Goal: Task Accomplishment & Management: Manage account settings

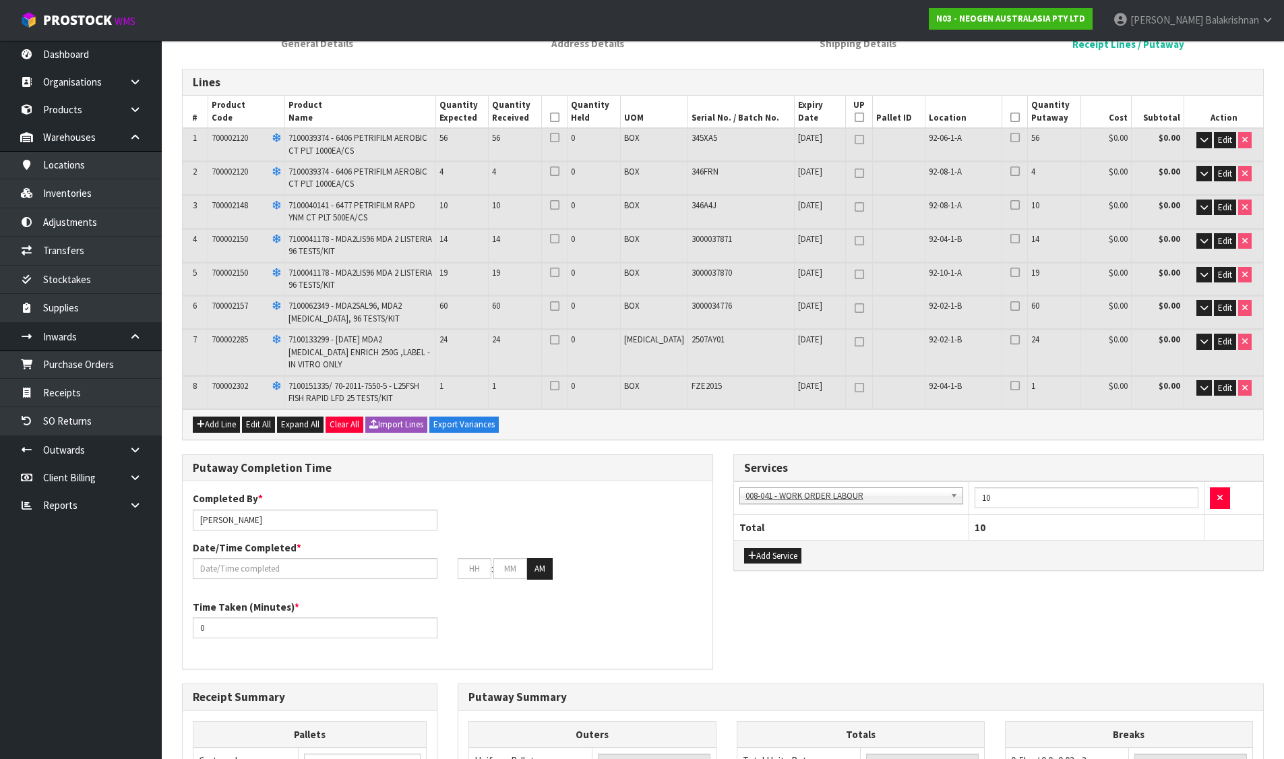
scroll to position [404, 0]
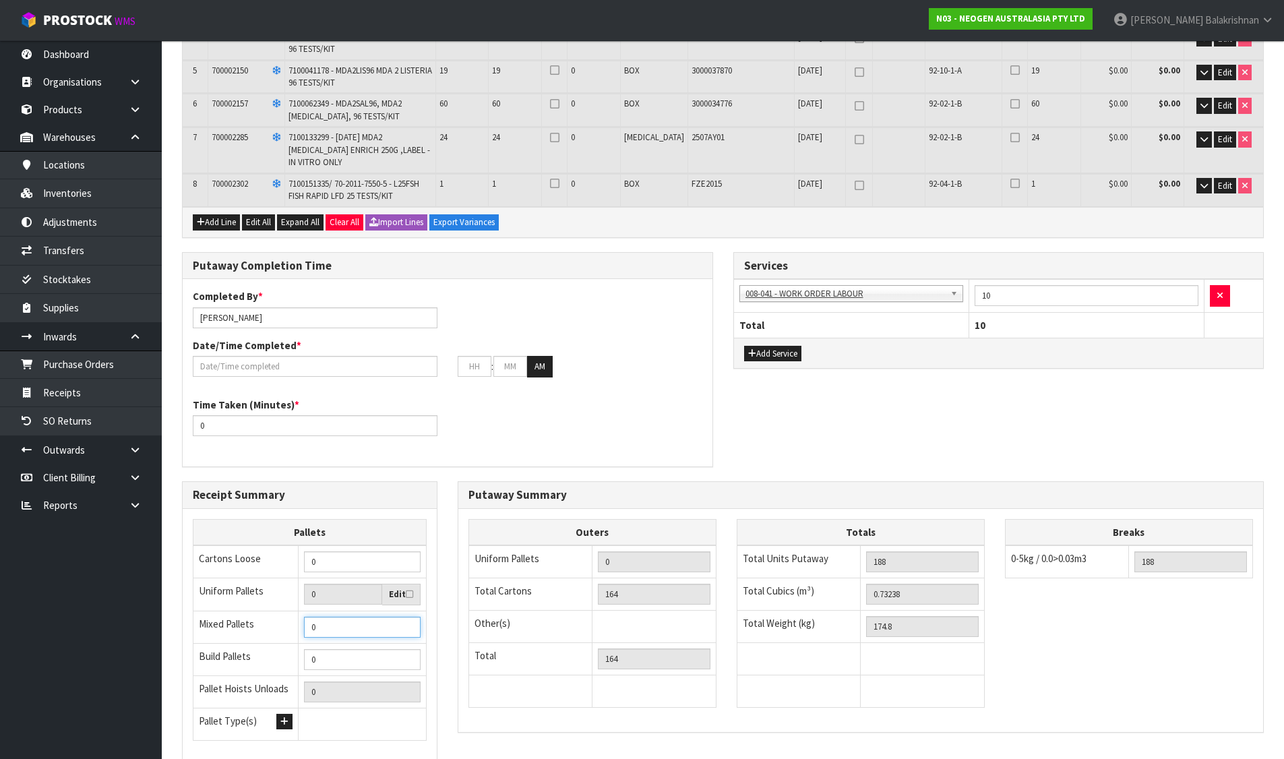
type input "1"
click at [407, 623] on input "1" at bounding box center [362, 627] width 117 height 21
click at [284, 322] on input "[PERSON_NAME]" at bounding box center [315, 317] width 245 height 21
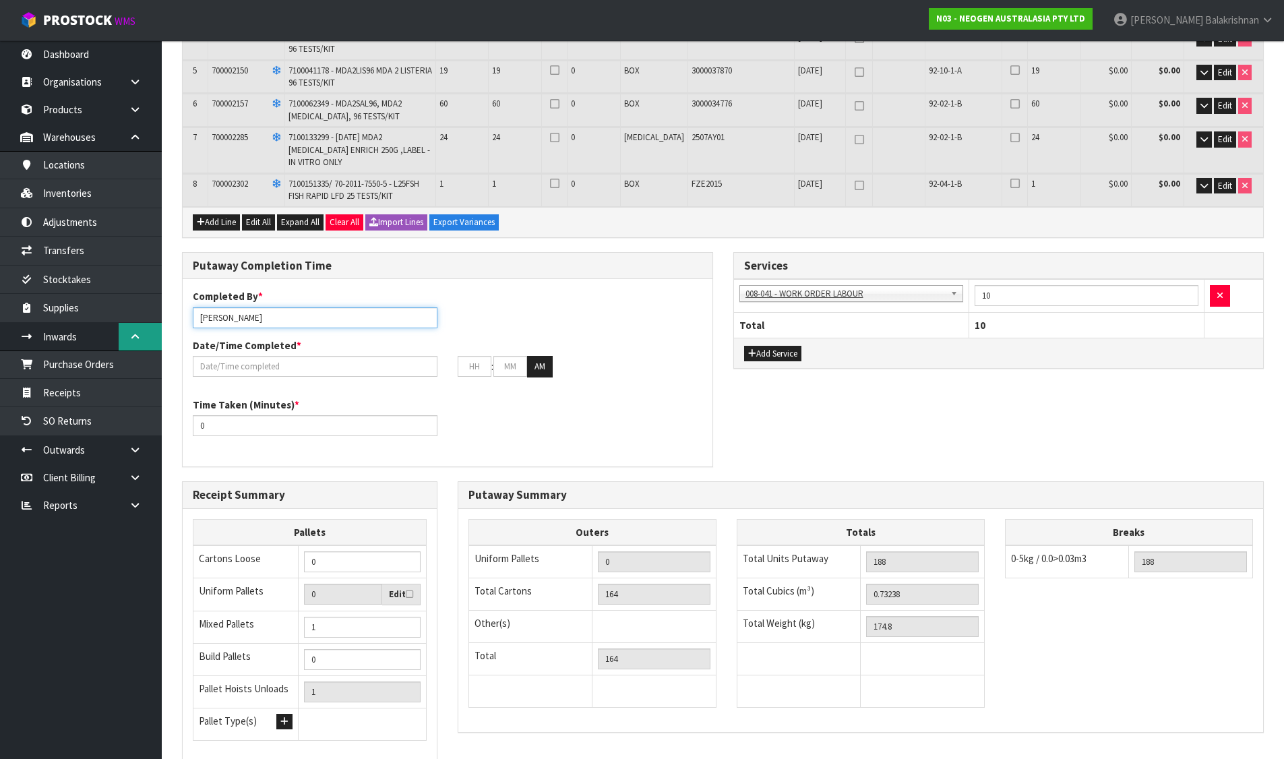
drag, startPoint x: 256, startPoint y: 316, endPoint x: 145, endPoint y: 323, distance: 111.4
type input "RUSSELL"
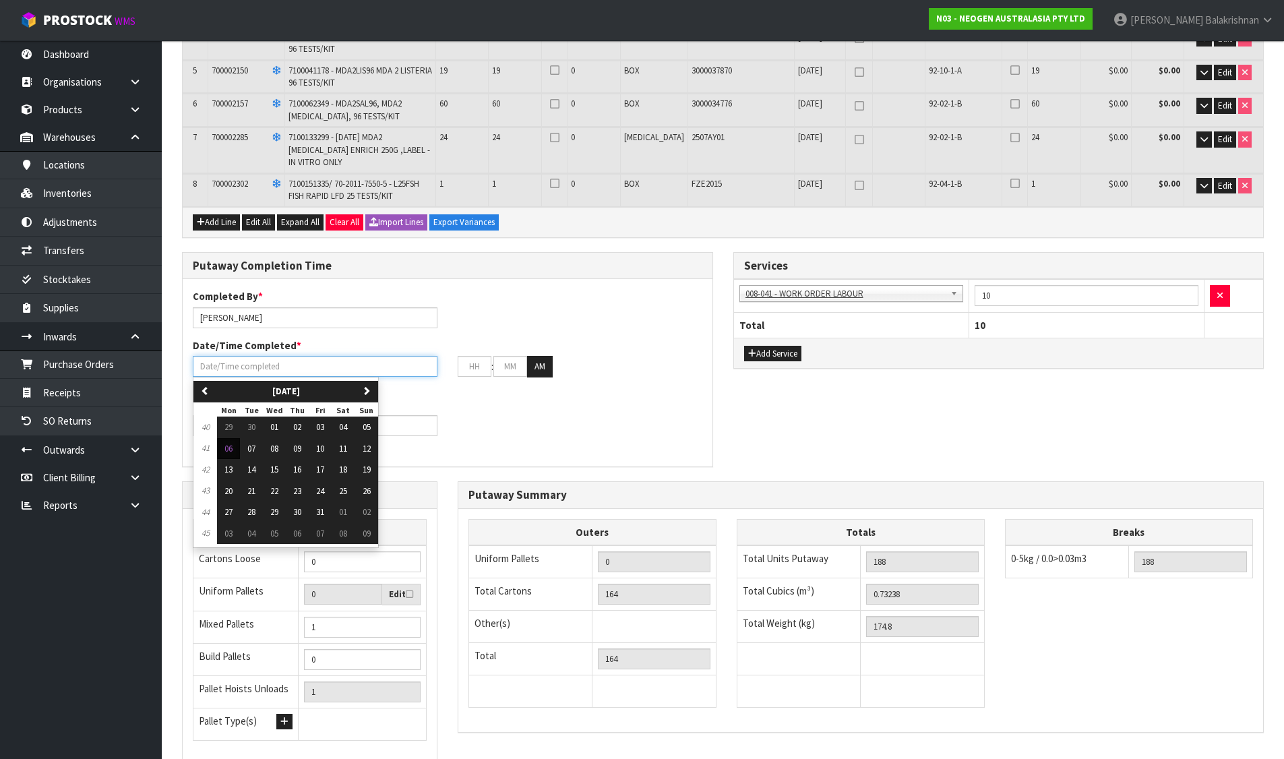
click at [216, 365] on input "text" at bounding box center [315, 366] width 245 height 21
click at [223, 449] on button "06" at bounding box center [228, 449] width 23 height 22
type input "[DATE]"
type input "12"
type input "00"
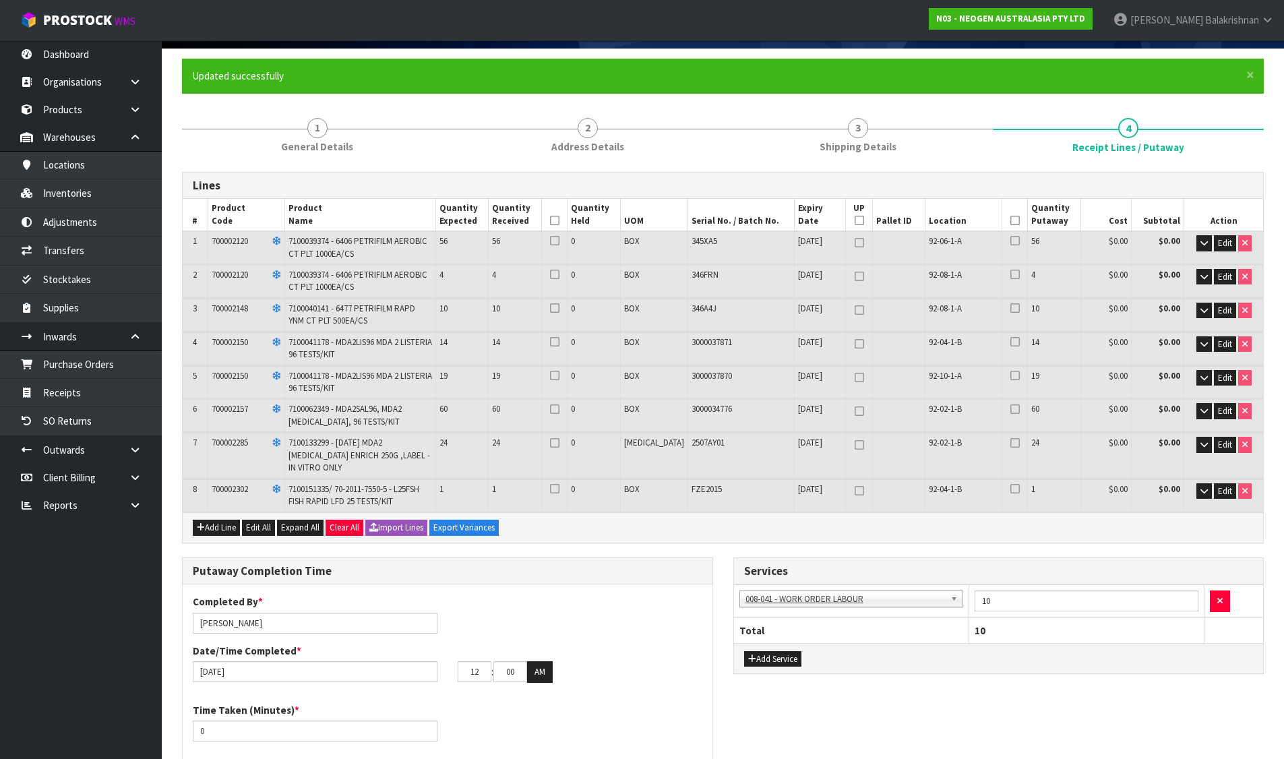
scroll to position [67, 0]
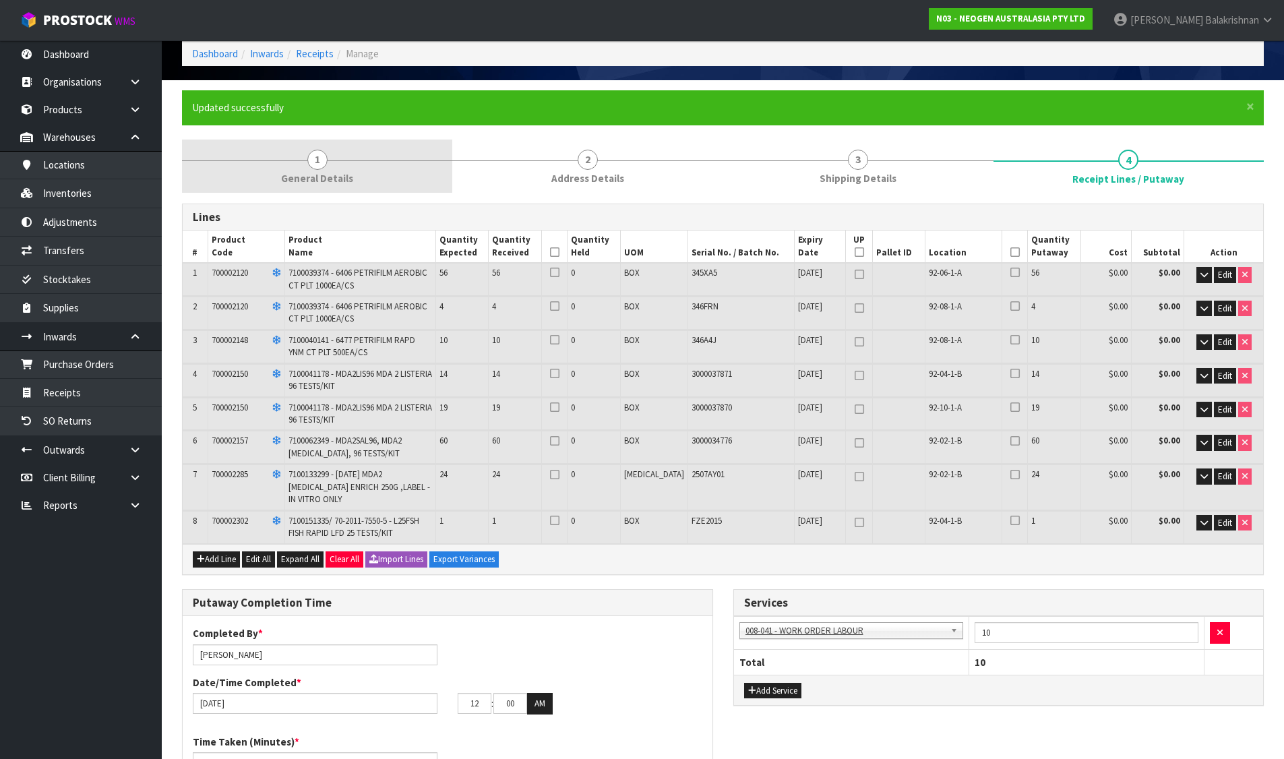
click at [318, 189] on link "1 General Details" at bounding box center [317, 165] width 270 height 53
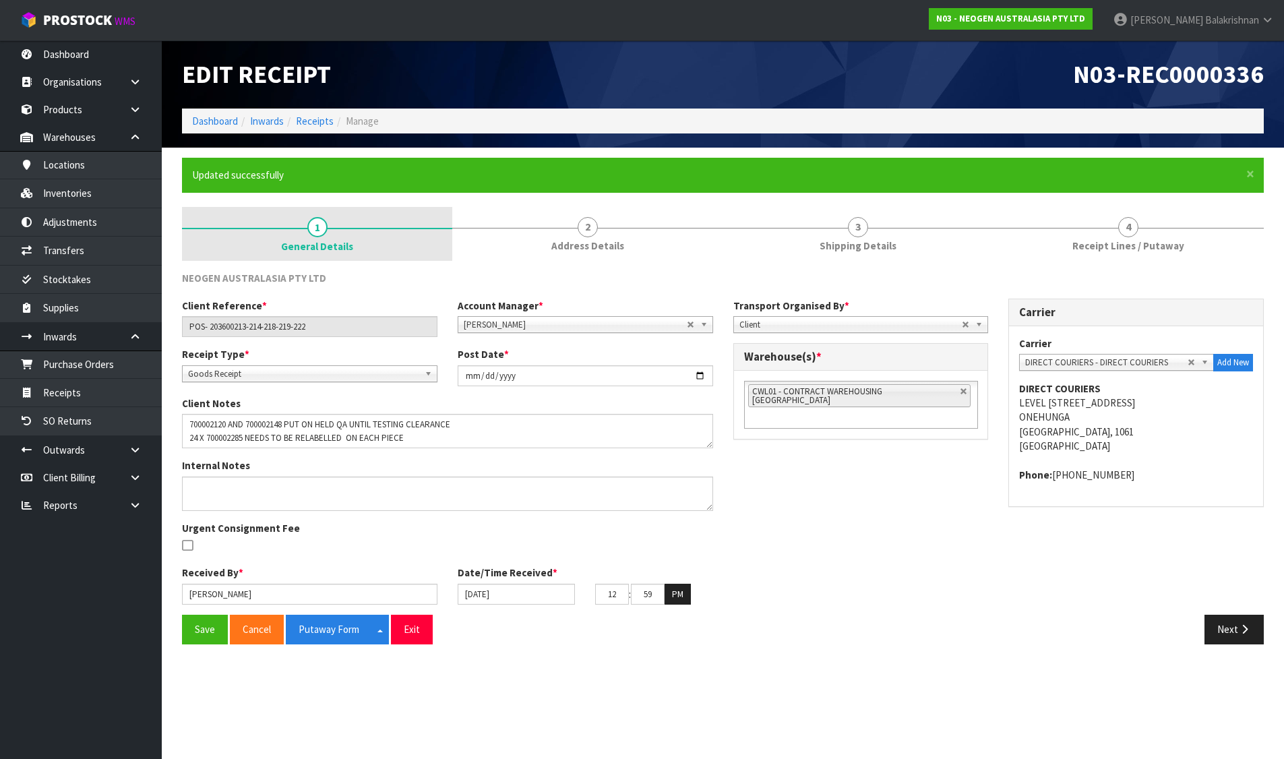
scroll to position [0, 0]
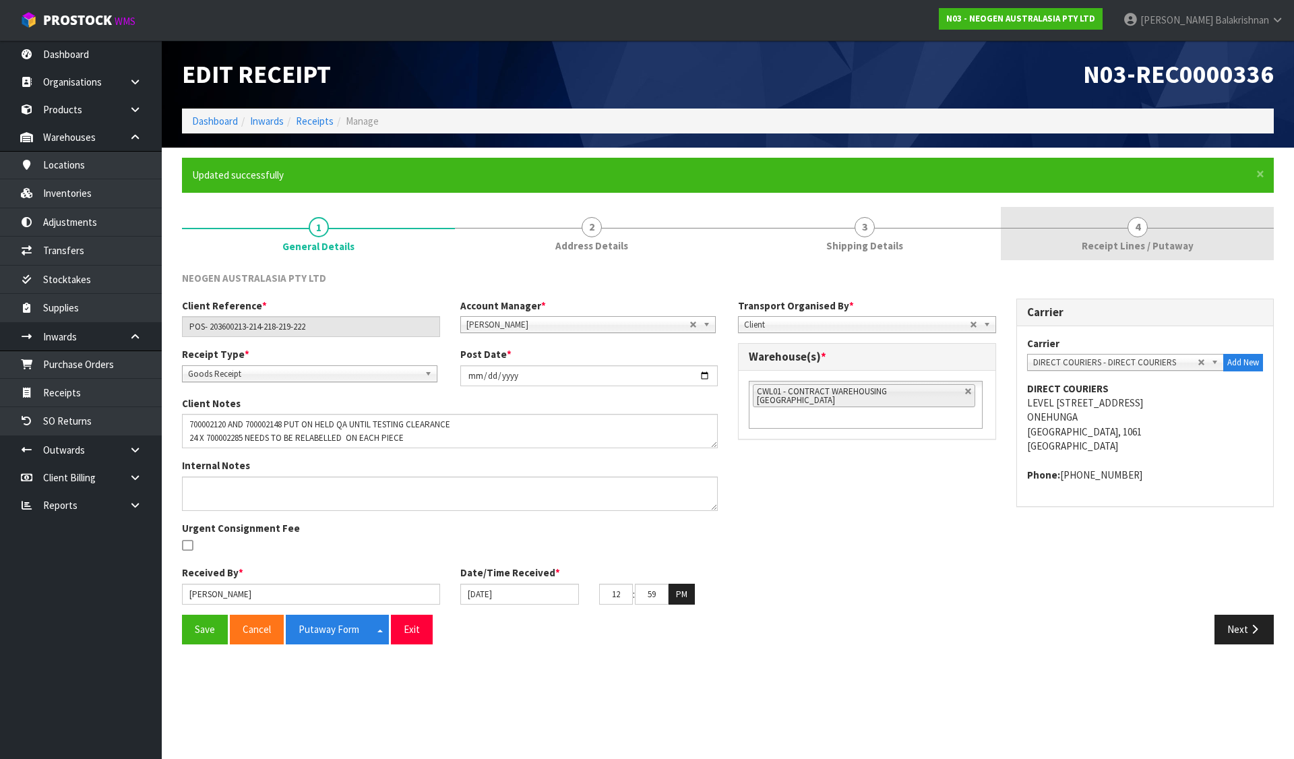
click at [1125, 247] on span "Receipt Lines / Putaway" at bounding box center [1138, 246] width 112 height 14
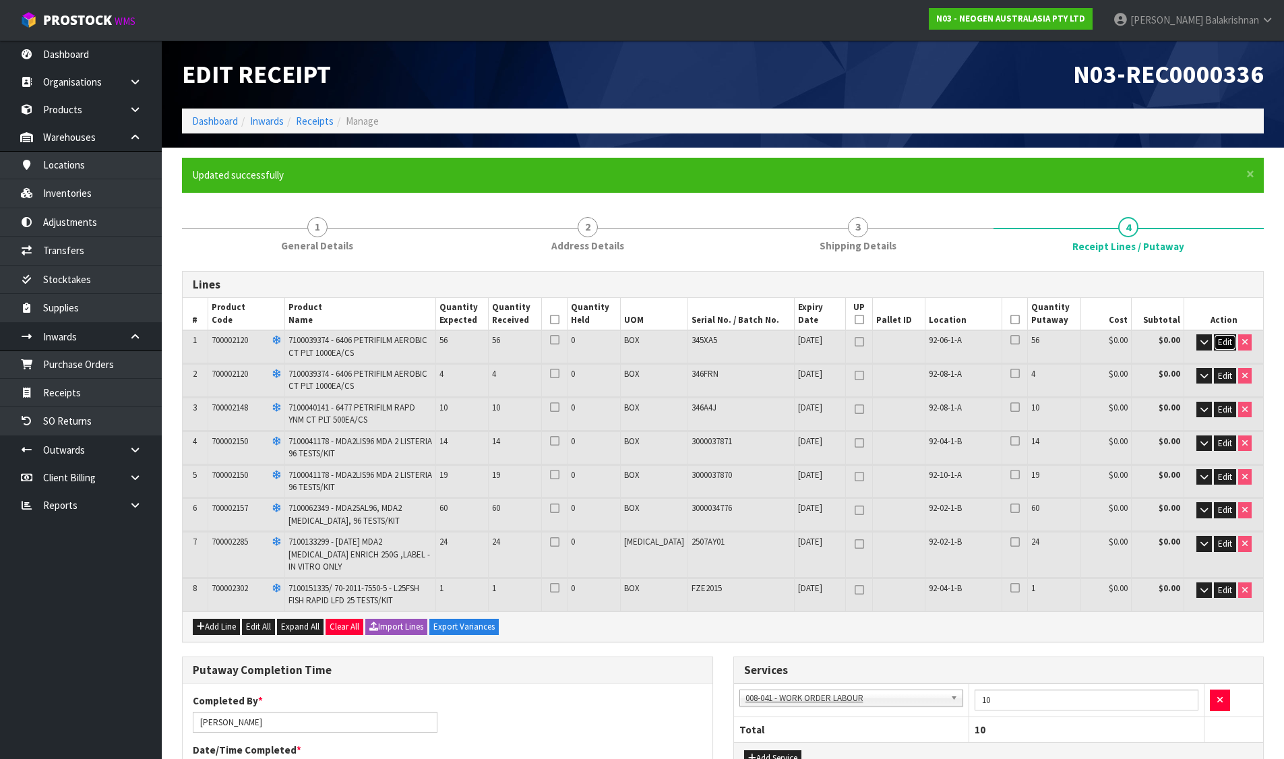
click at [1220, 344] on span "Edit" at bounding box center [1225, 341] width 14 height 11
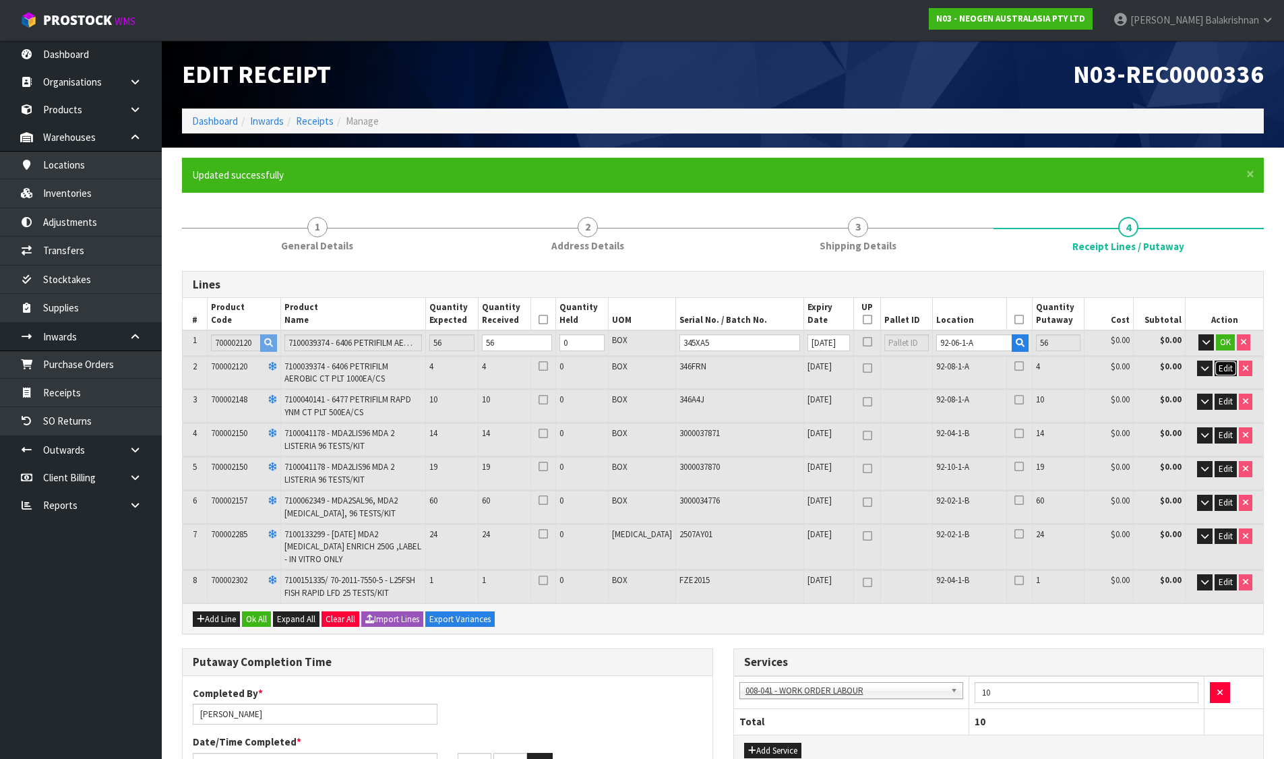
click at [1224, 365] on span "Edit" at bounding box center [1225, 368] width 14 height 11
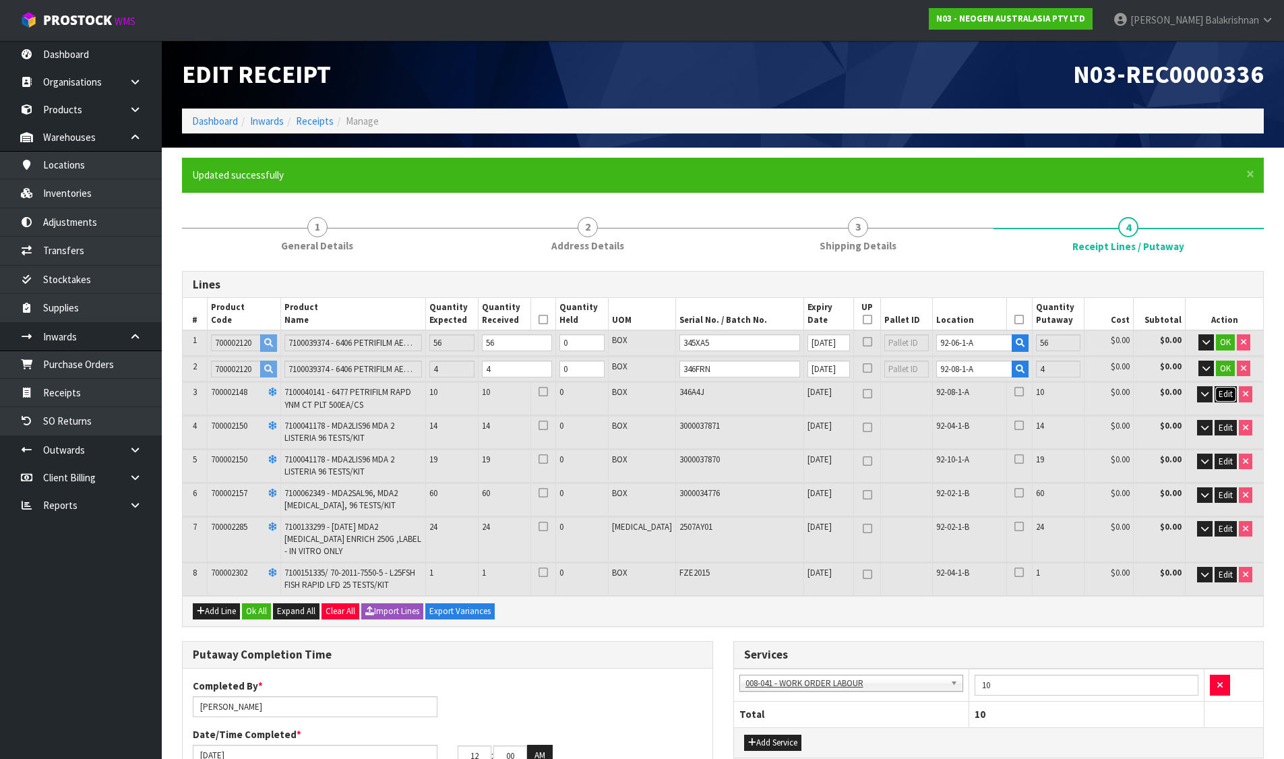
click at [1222, 395] on span "Edit" at bounding box center [1225, 393] width 14 height 11
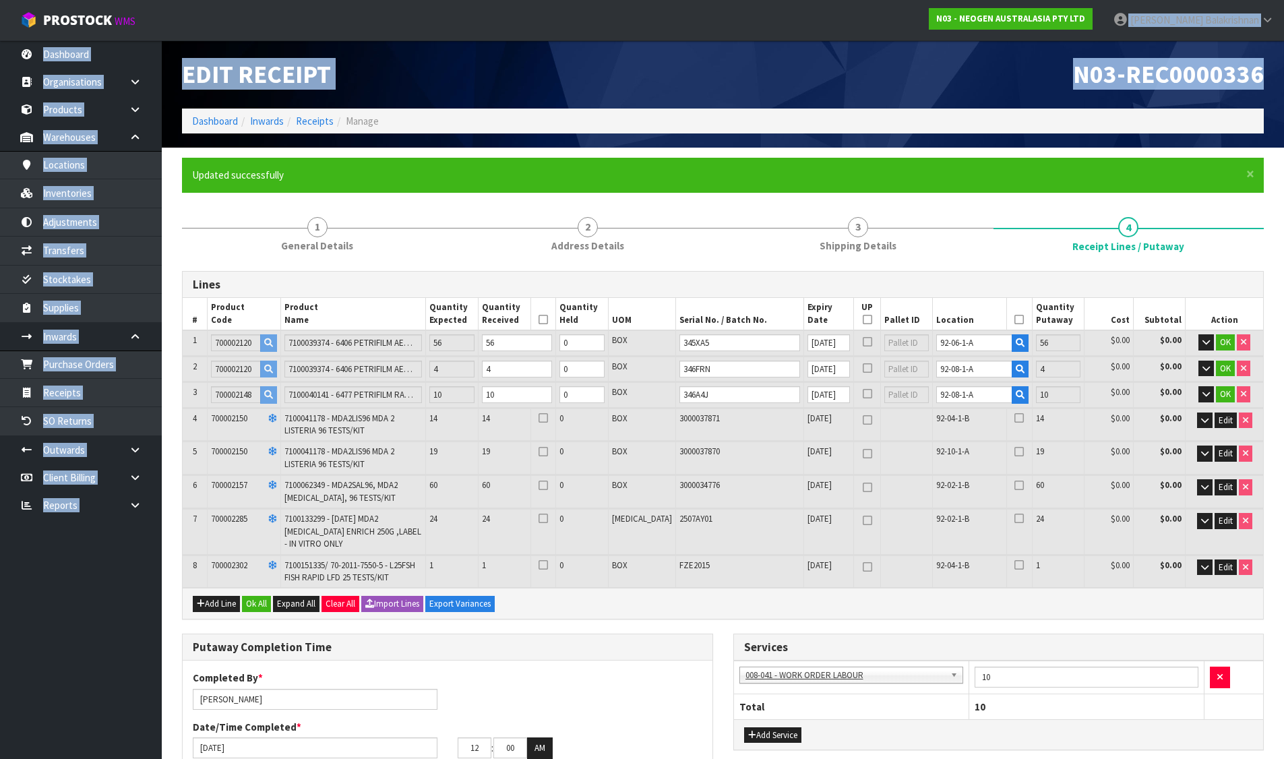
drag, startPoint x: 848, startPoint y: 13, endPoint x: 1335, endPoint y: 6, distance: 487.3
click at [1283, 6] on html "Toggle navigation ProStock WMS N03 - NEOGEN AUSTRALASIA PTY LTD Raj Balakrishna…" at bounding box center [642, 379] width 1284 height 759
click at [883, 93] on div "N03-REC0000336" at bounding box center [998, 74] width 551 height 68
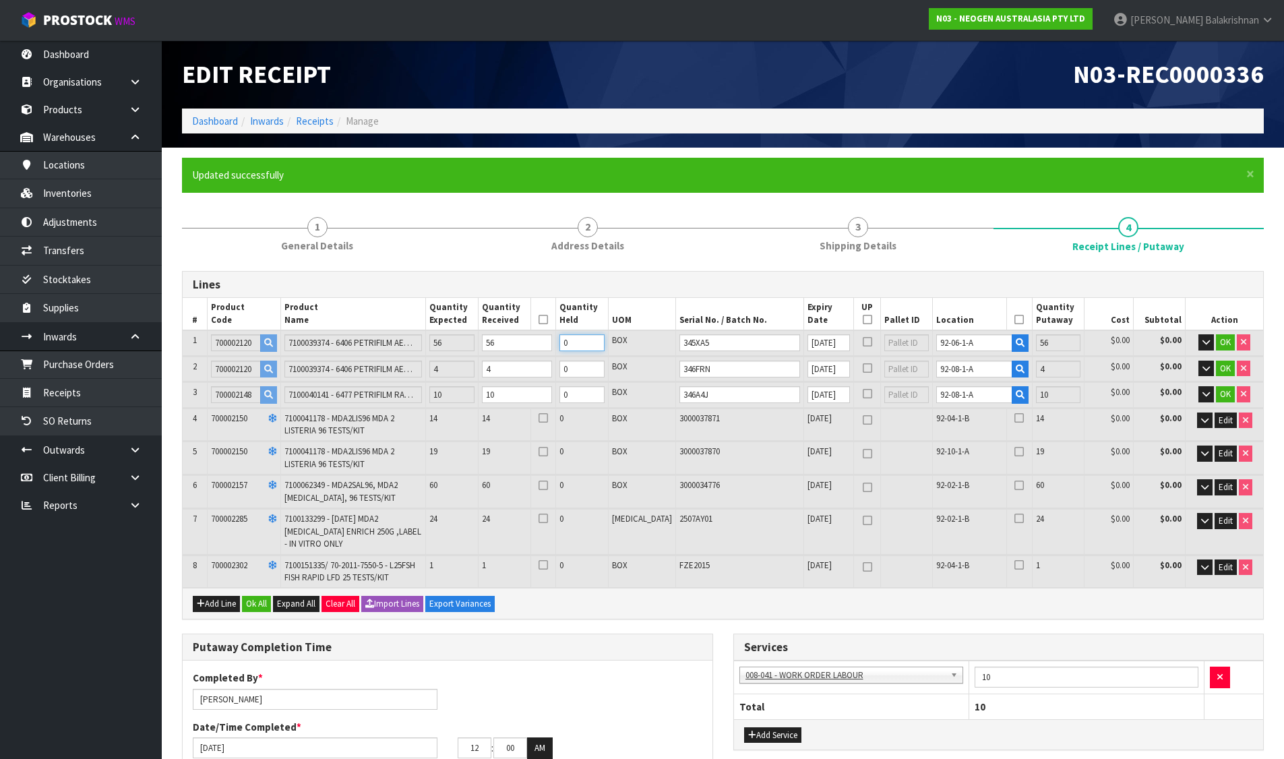
click at [604, 340] on input "0" at bounding box center [581, 342] width 45 height 17
type input "56"
click at [603, 369] on input "0" at bounding box center [581, 369] width 45 height 17
type input "4"
click at [604, 398] on input "0" at bounding box center [581, 394] width 45 height 17
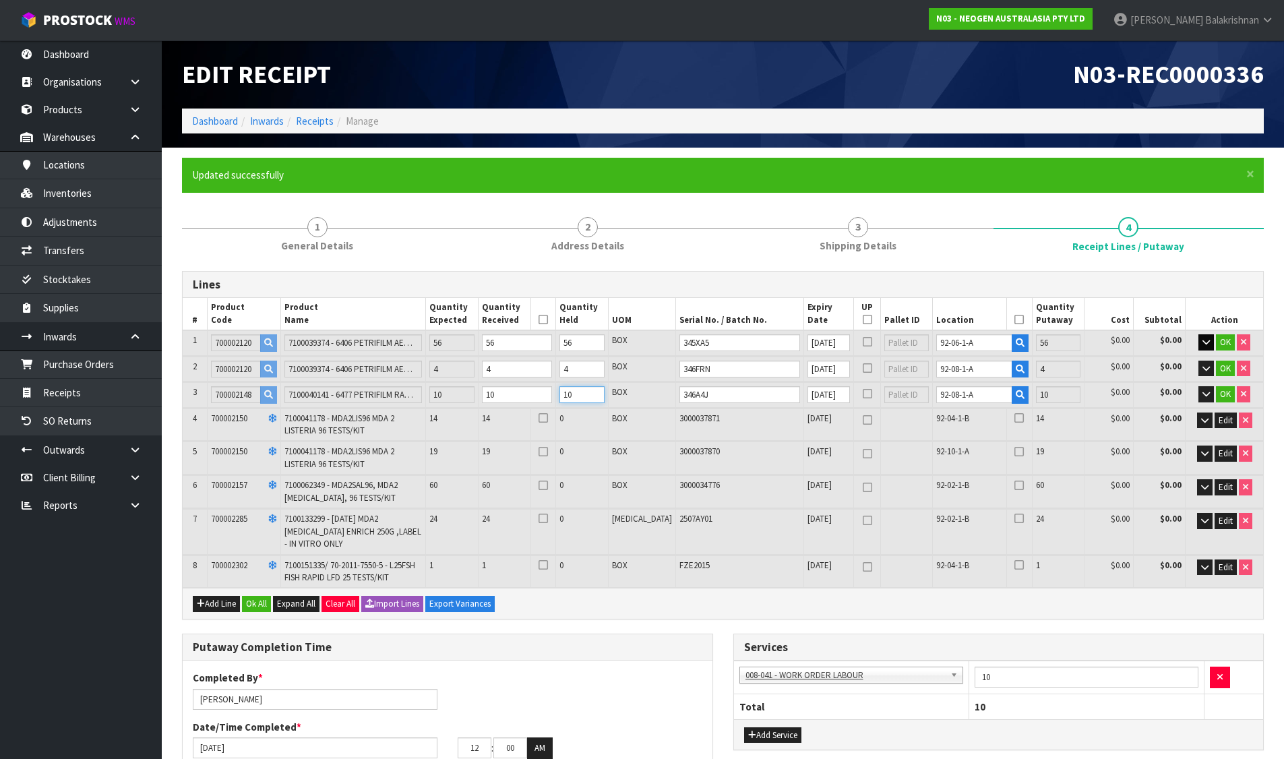
type input "10"
click at [1206, 340] on icon "button" at bounding box center [1205, 342] width 7 height 9
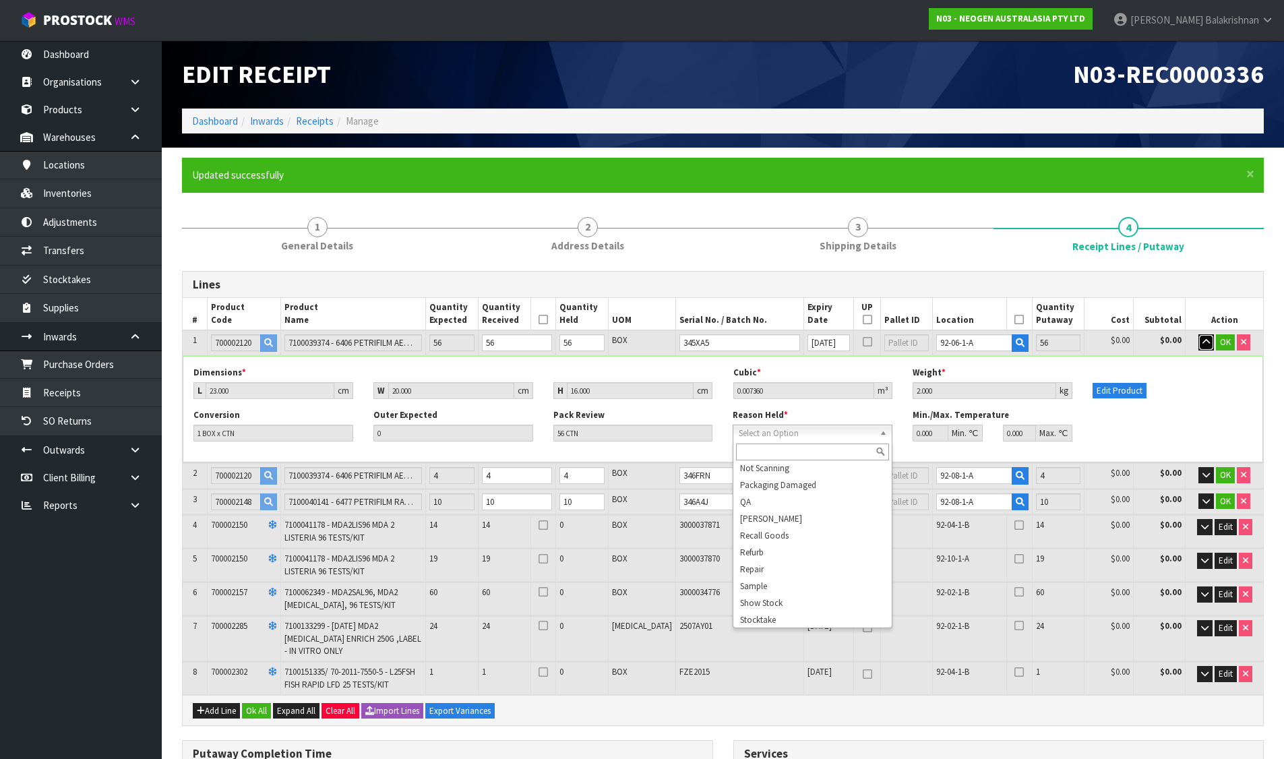
scroll to position [152, 0]
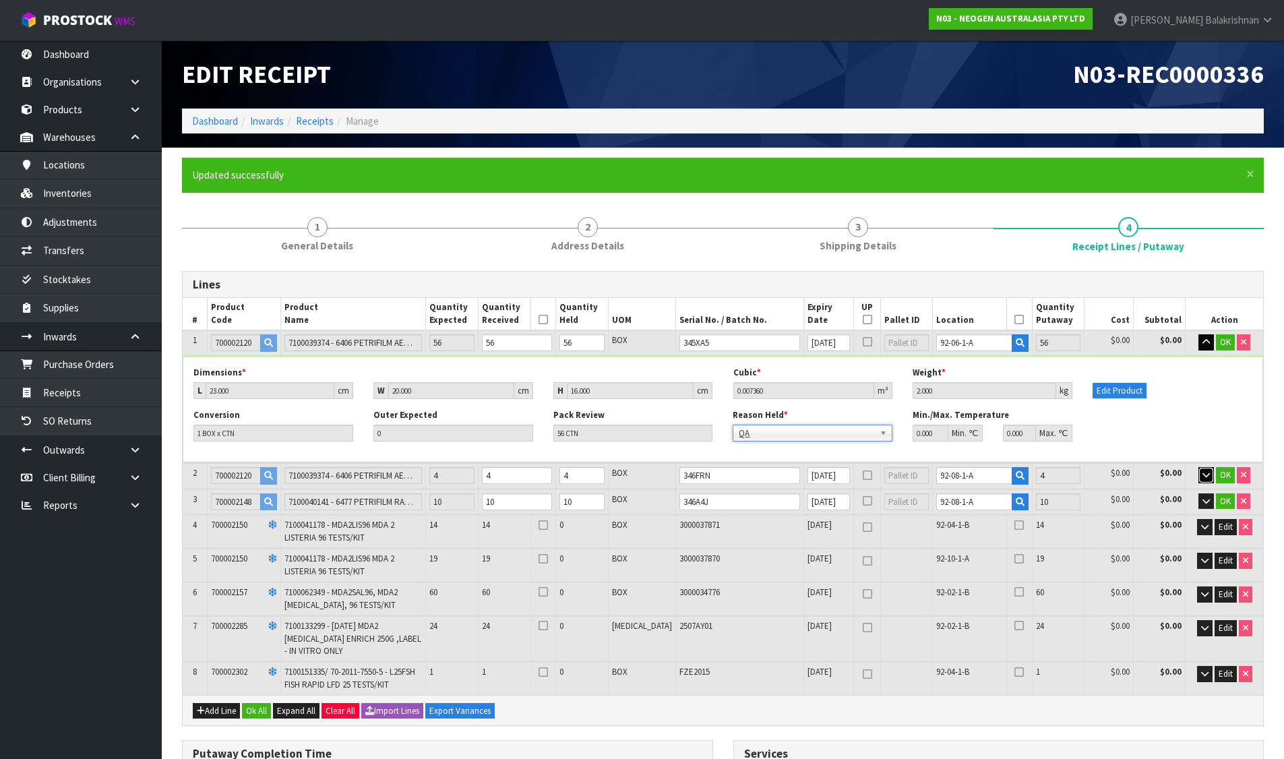
drag, startPoint x: 1210, startPoint y: 472, endPoint x: 1127, endPoint y: 505, distance: 89.2
click at [1209, 472] on button "button" at bounding box center [1205, 475] width 15 height 16
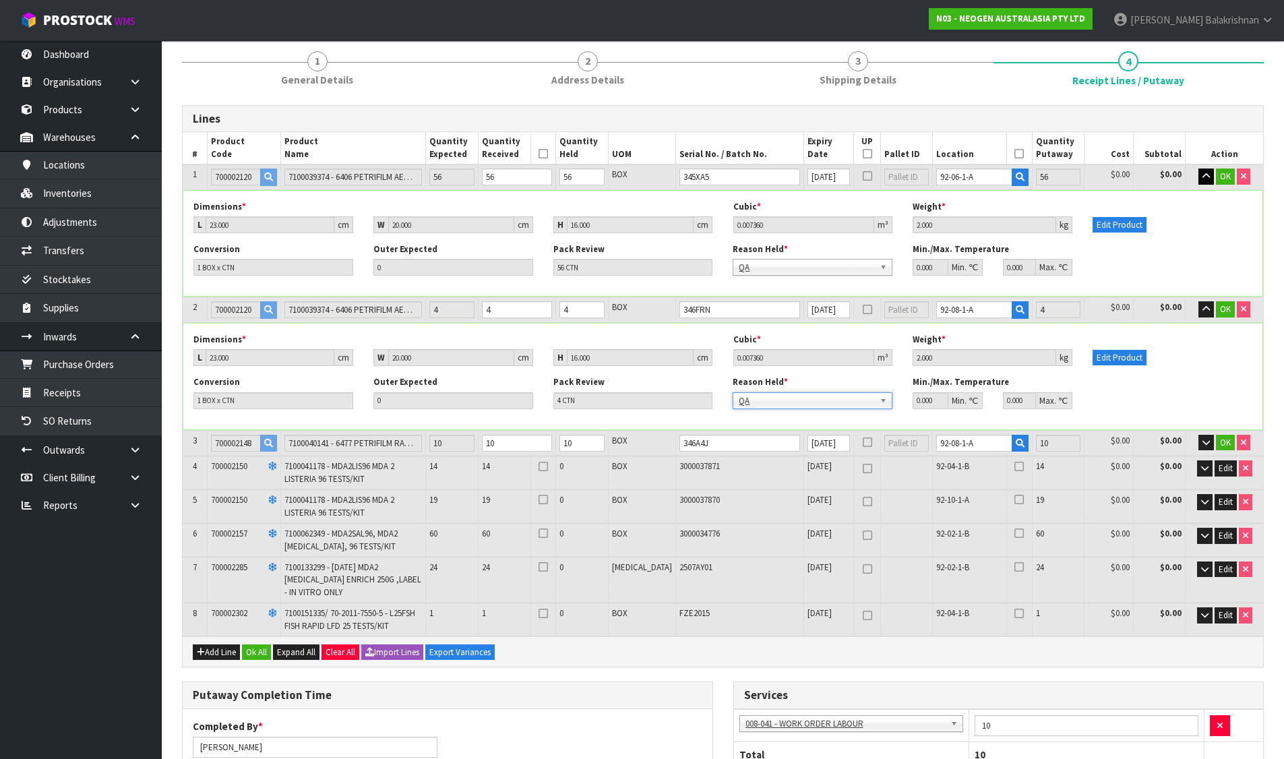
scroll to position [202, 0]
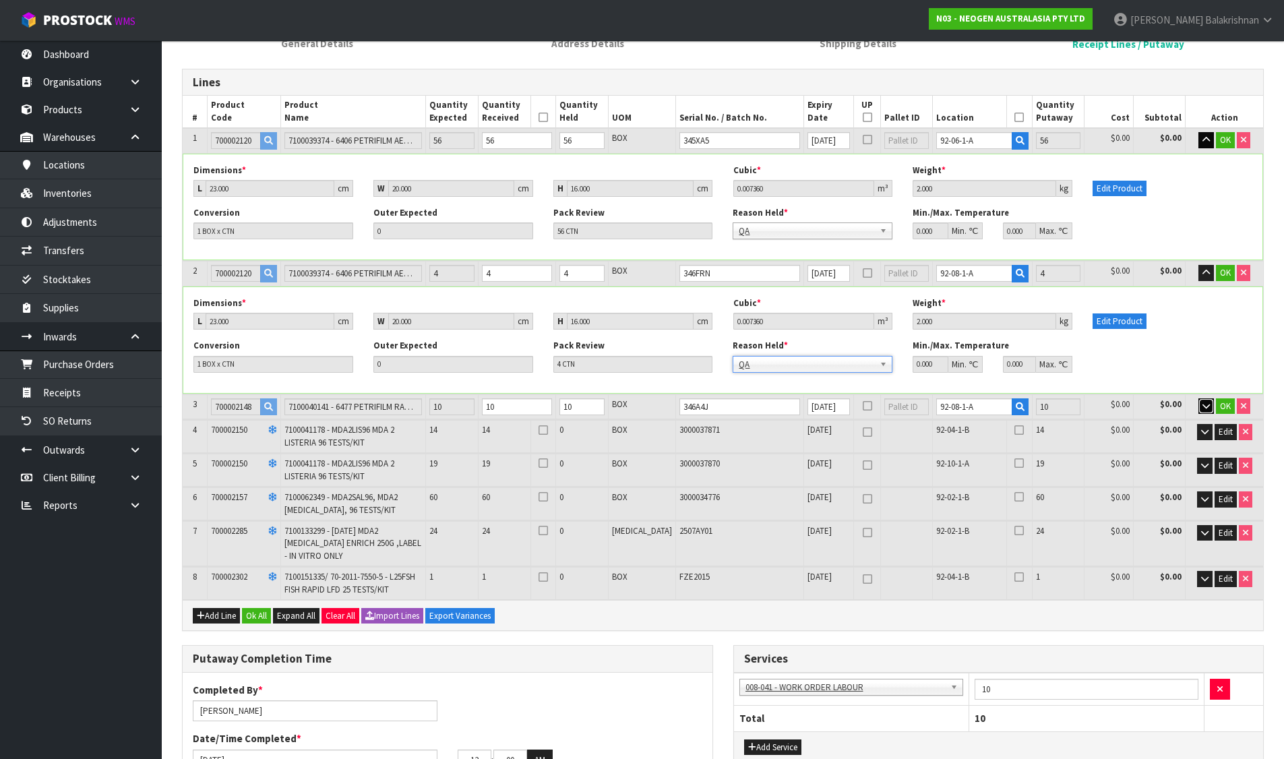
click at [1204, 409] on icon "button" at bounding box center [1205, 406] width 7 height 9
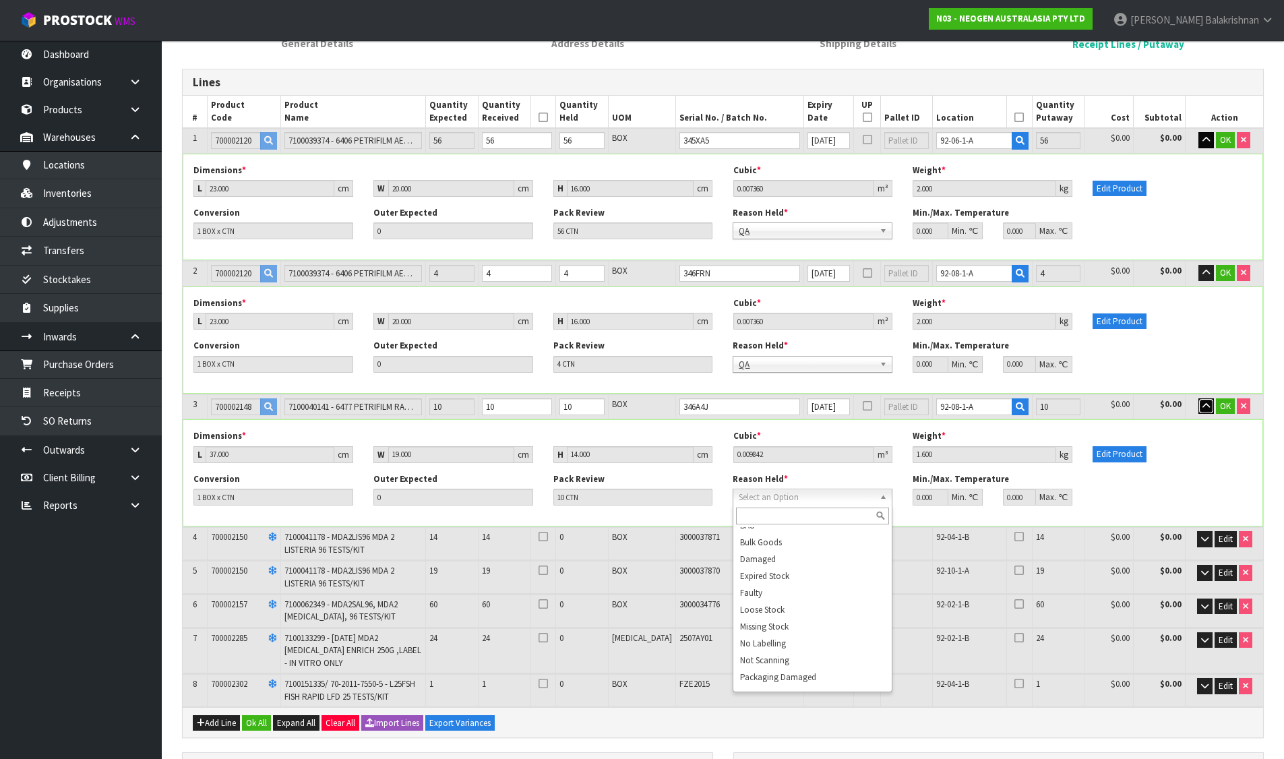
scroll to position [54, 0]
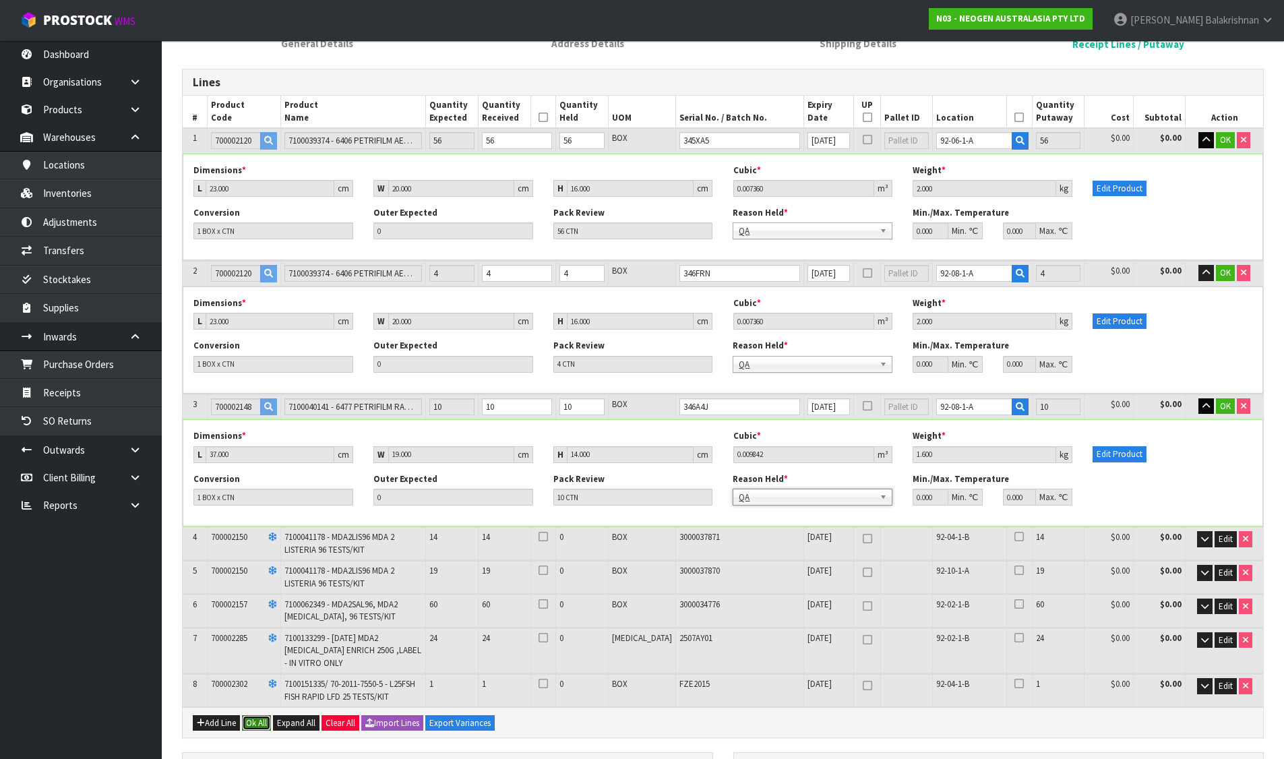
click at [266, 721] on button "Ok All" at bounding box center [256, 723] width 29 height 16
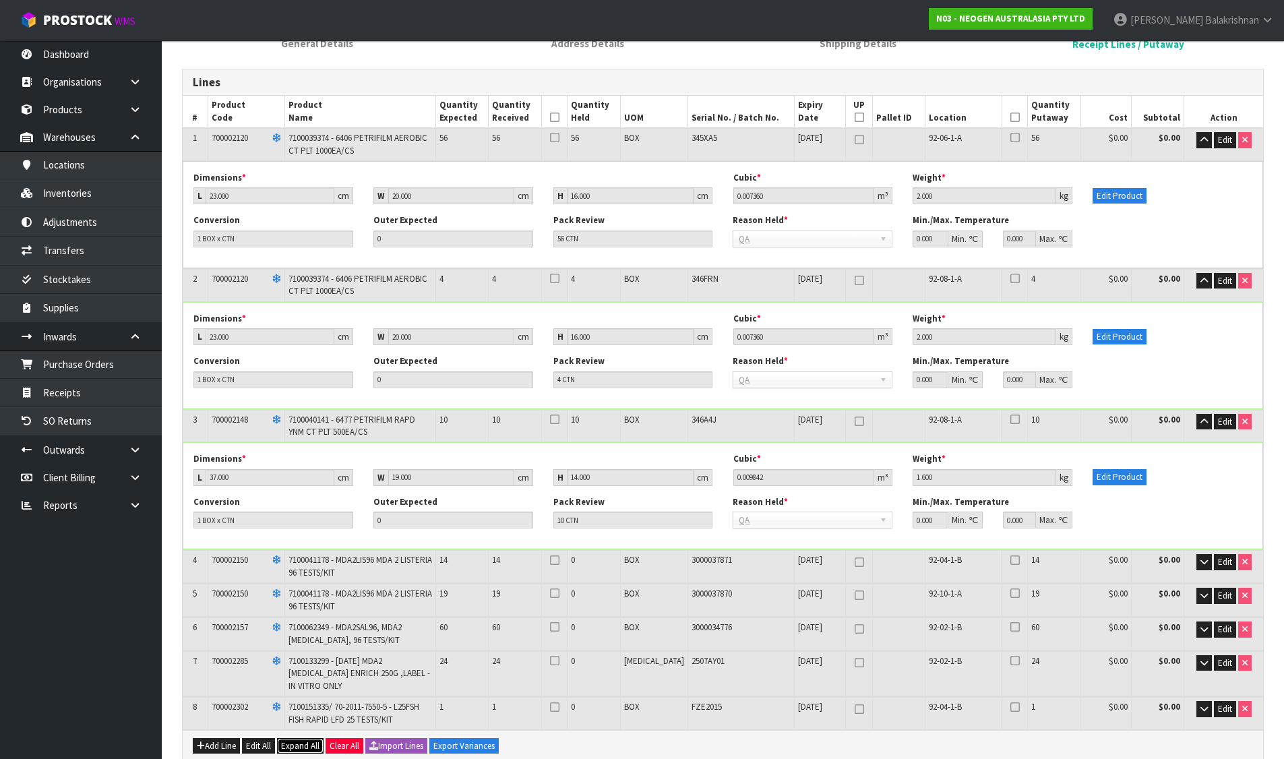
click at [293, 744] on span "Expand All" at bounding box center [300, 745] width 38 height 11
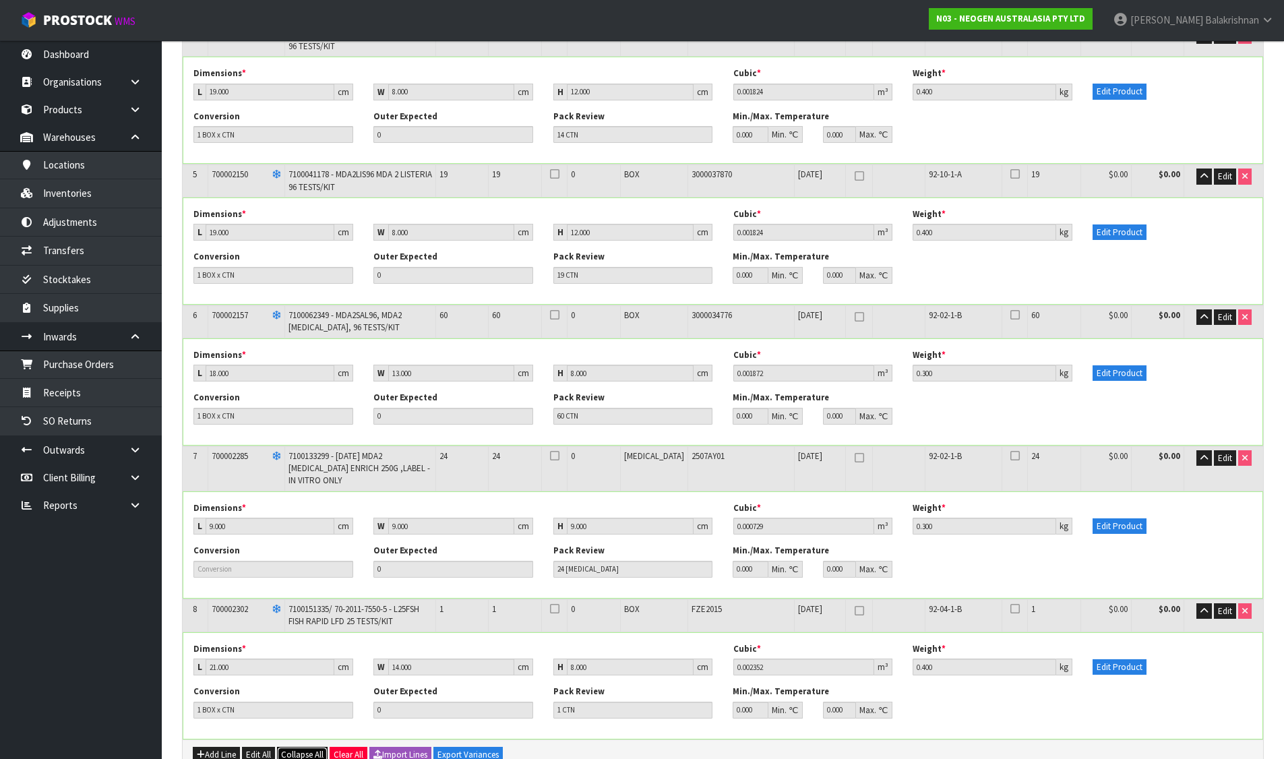
scroll to position [809, 0]
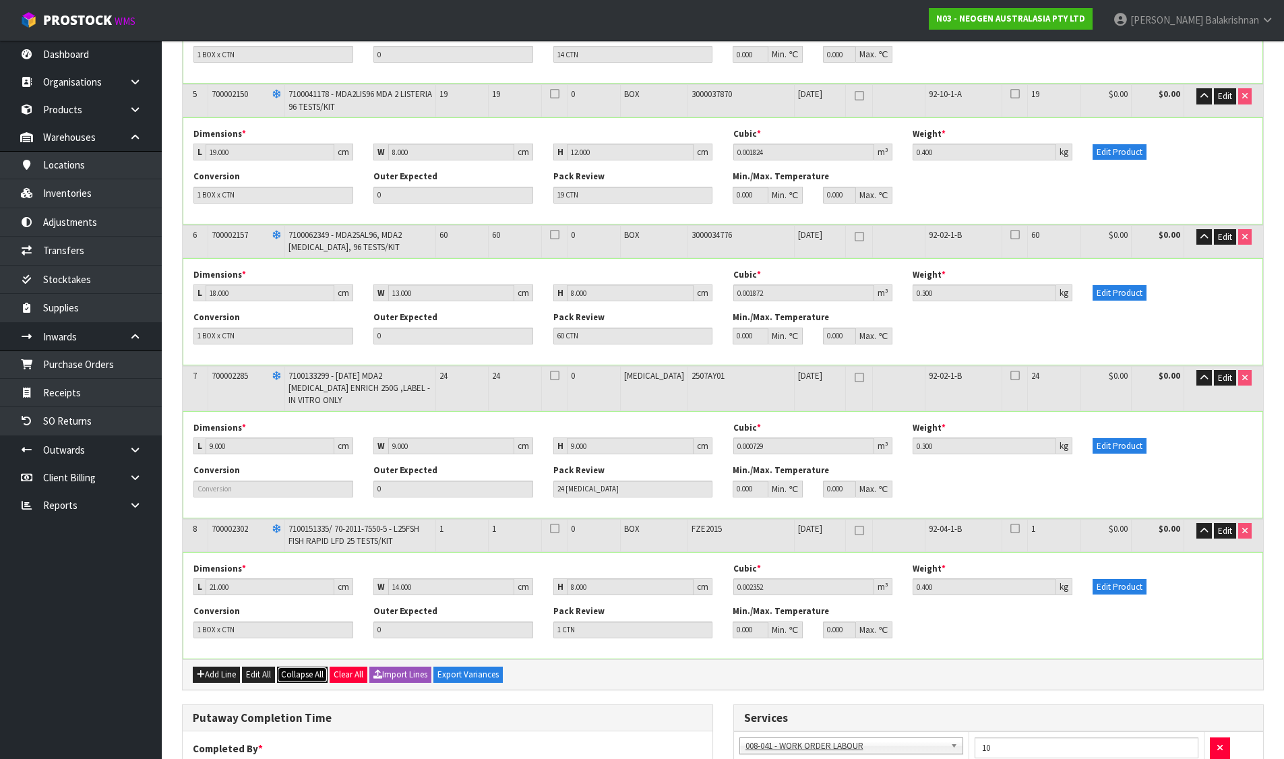
click at [305, 675] on span "Collapse All" at bounding box center [302, 674] width 42 height 11
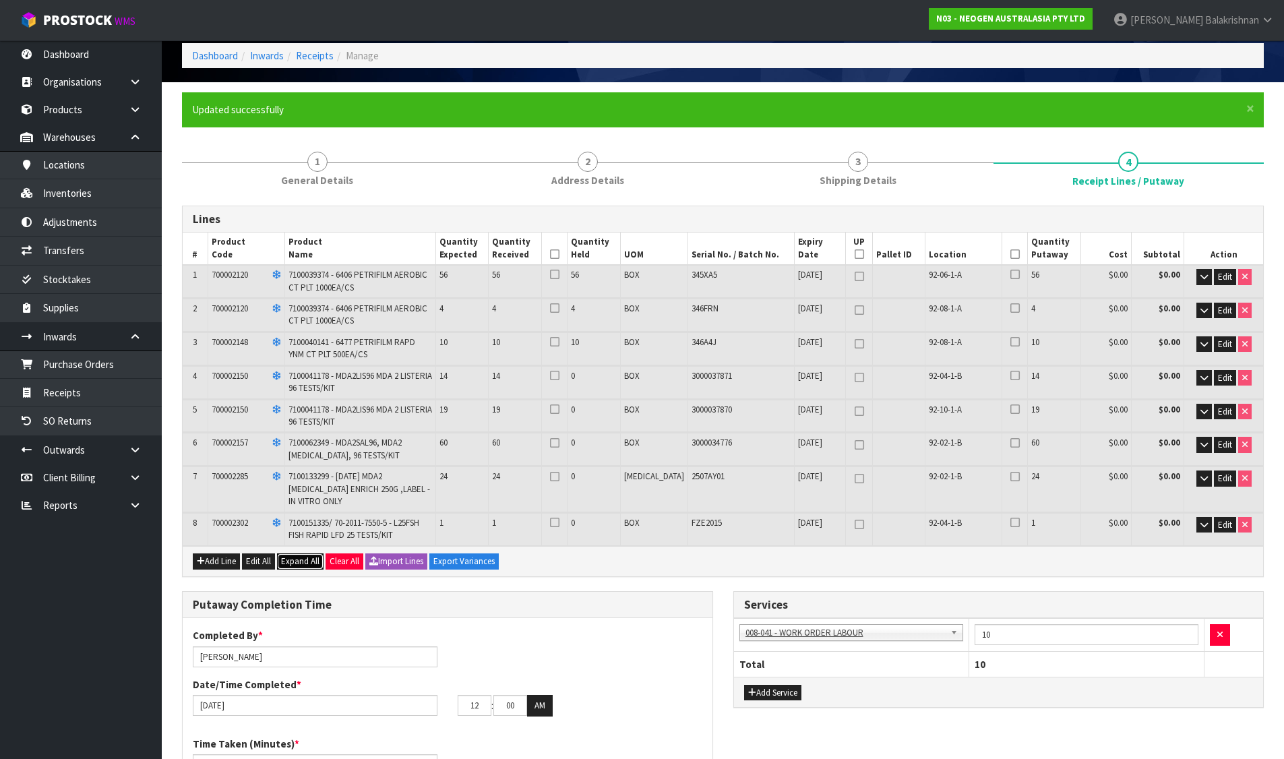
scroll to position [0, 0]
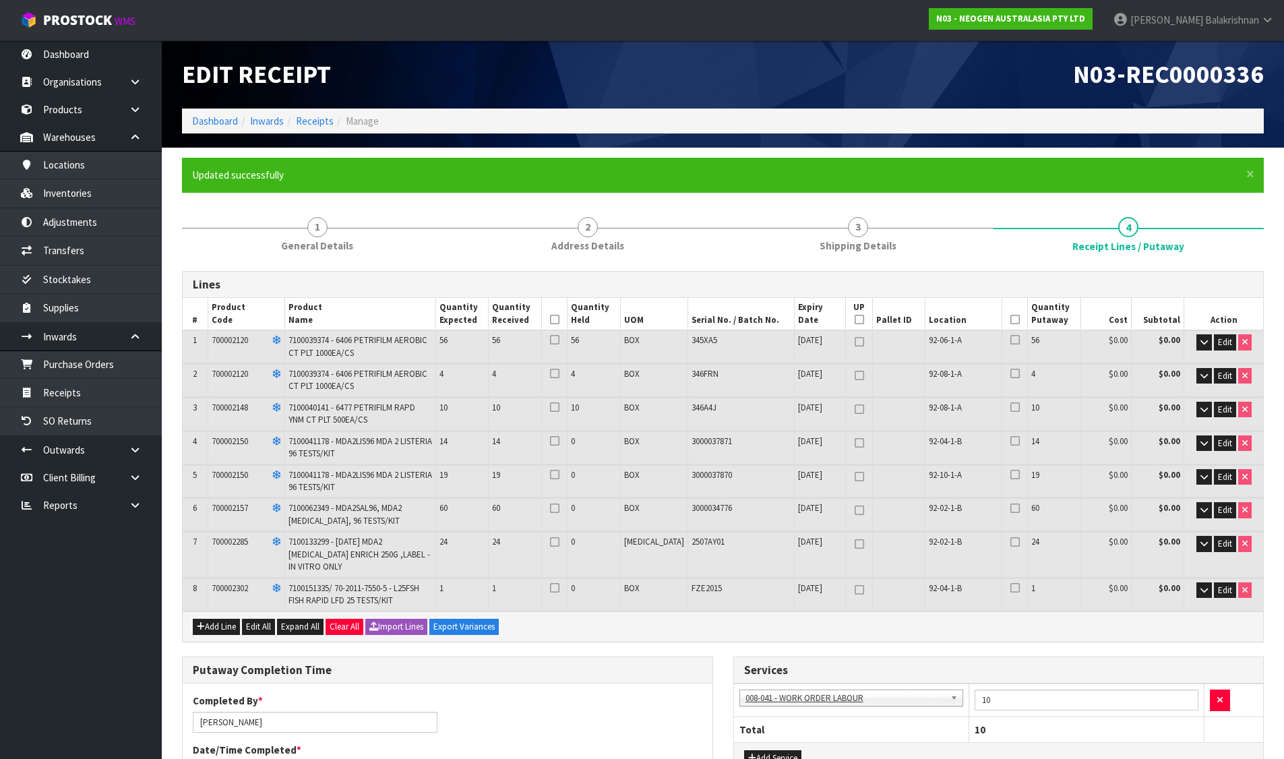
click at [559, 319] on icon at bounding box center [554, 319] width 9 height 1
click at [1010, 320] on icon at bounding box center [1014, 319] width 9 height 1
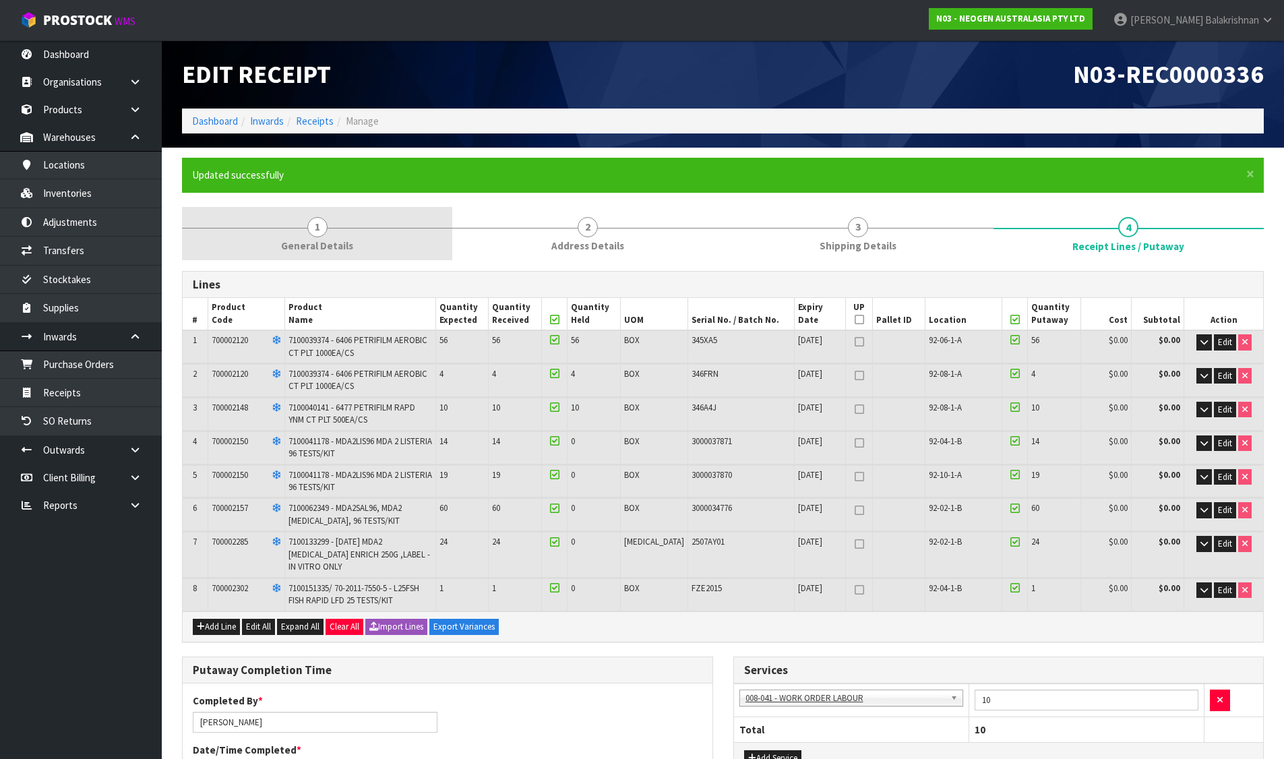
click at [342, 233] on link "1 General Details" at bounding box center [317, 233] width 270 height 53
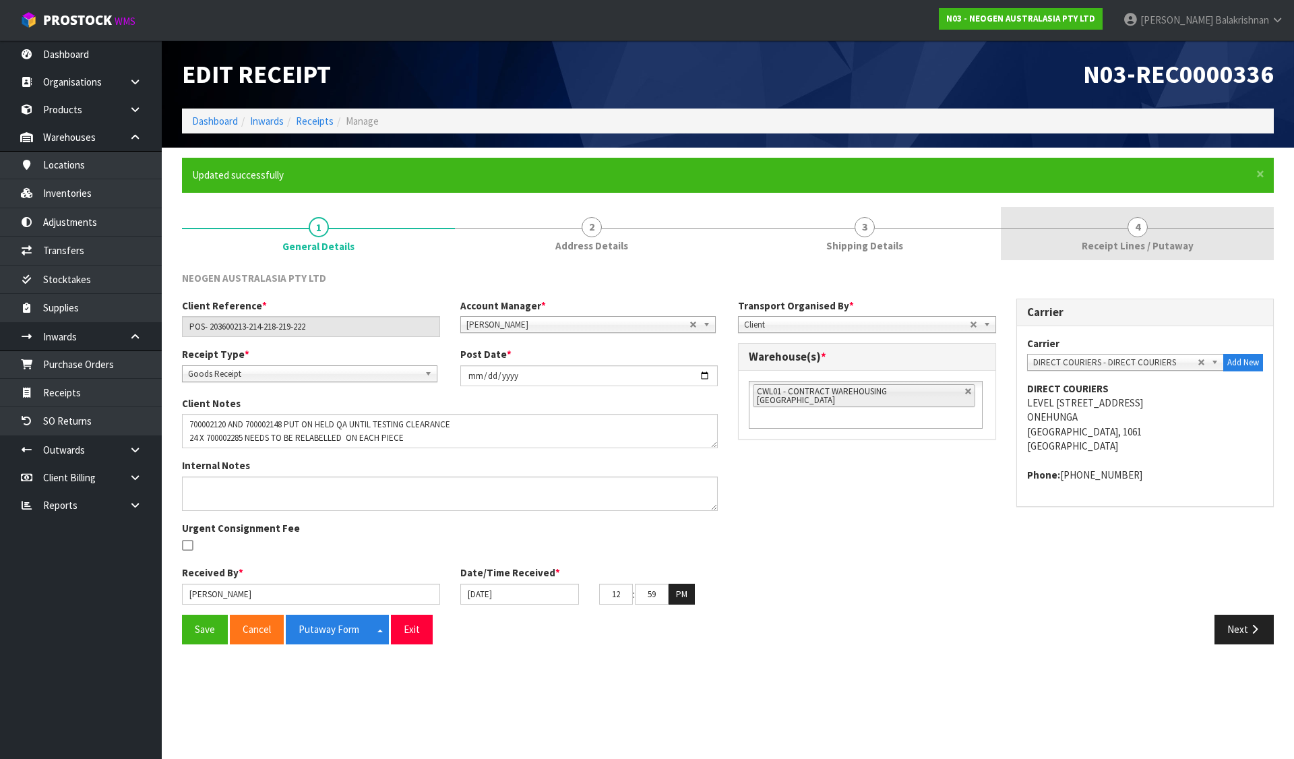
click at [1139, 249] on span "Receipt Lines / Putaway" at bounding box center [1138, 246] width 112 height 14
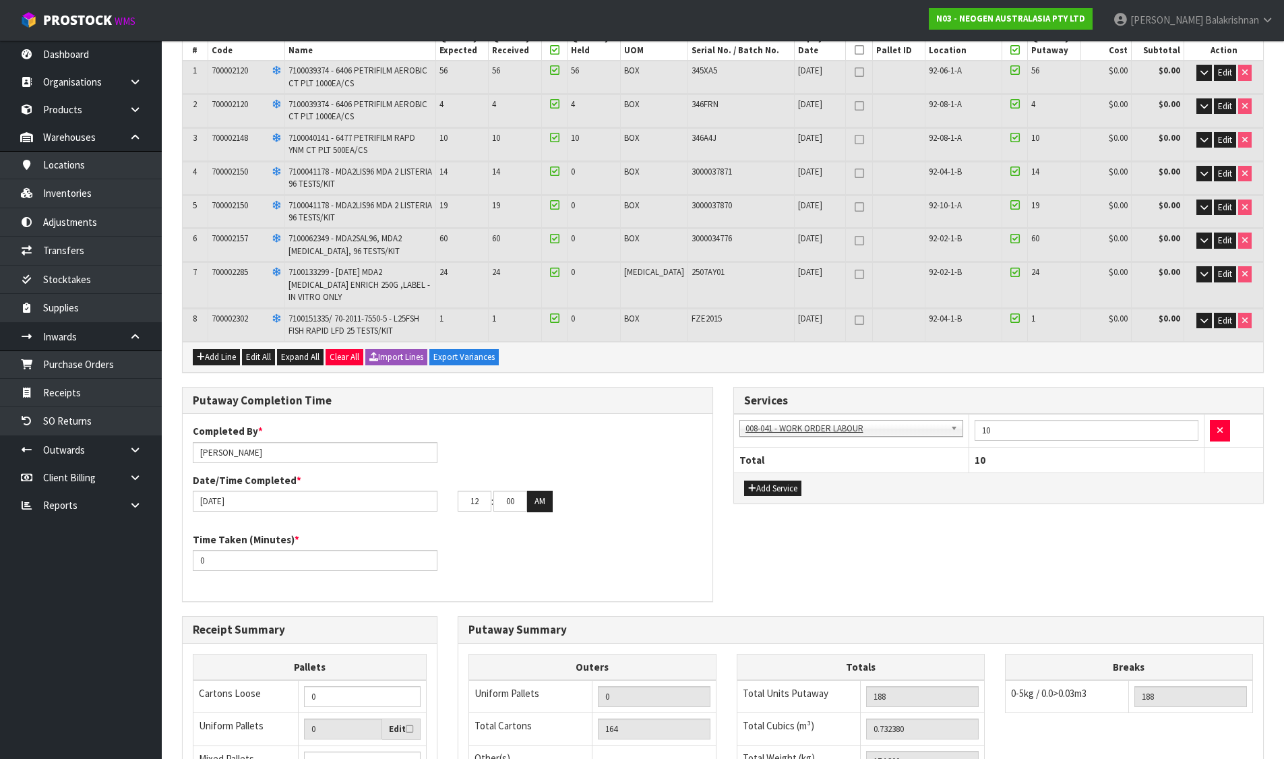
scroll to position [506, 0]
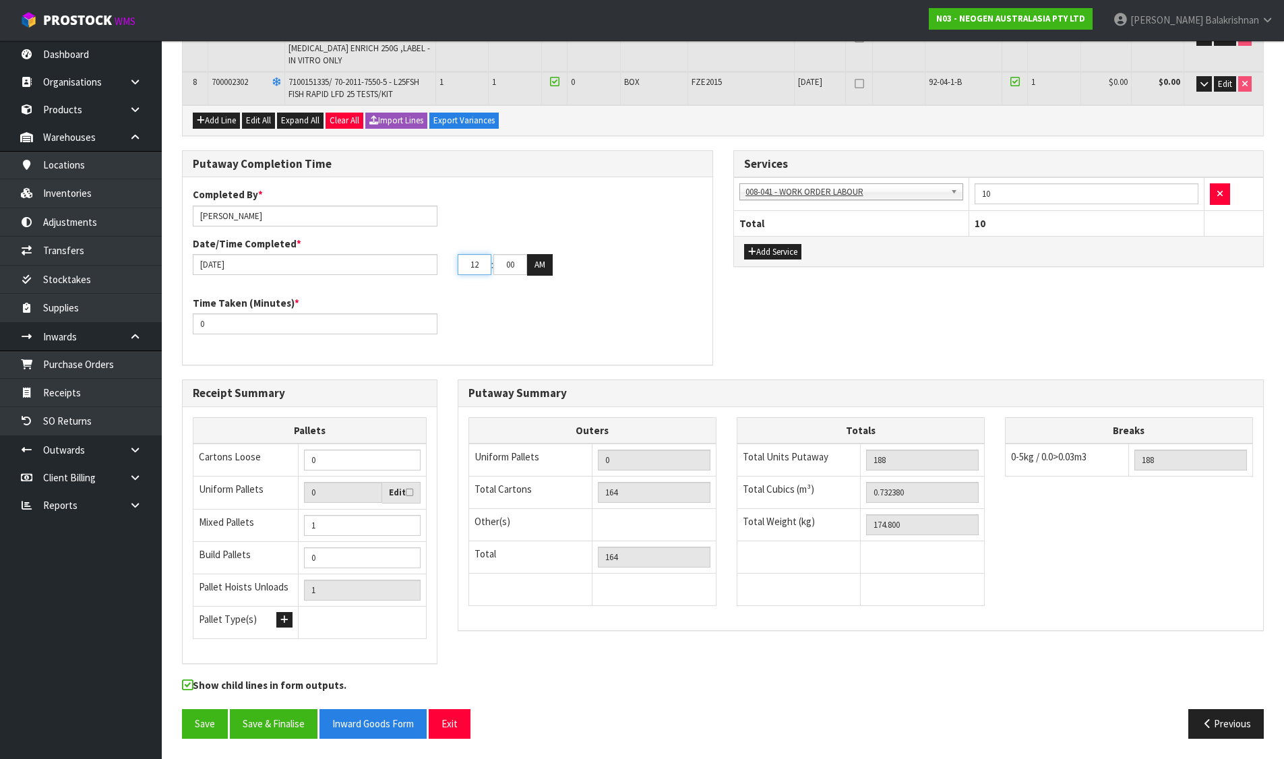
drag, startPoint x: 481, startPoint y: 265, endPoint x: 458, endPoint y: 272, distance: 24.5
click at [458, 272] on input "12" at bounding box center [475, 264] width 34 height 21
type input "03"
drag, startPoint x: 520, startPoint y: 268, endPoint x: 478, endPoint y: 271, distance: 41.9
click at [478, 271] on tr "03 : 00 : 00 AM" at bounding box center [505, 265] width 95 height 22
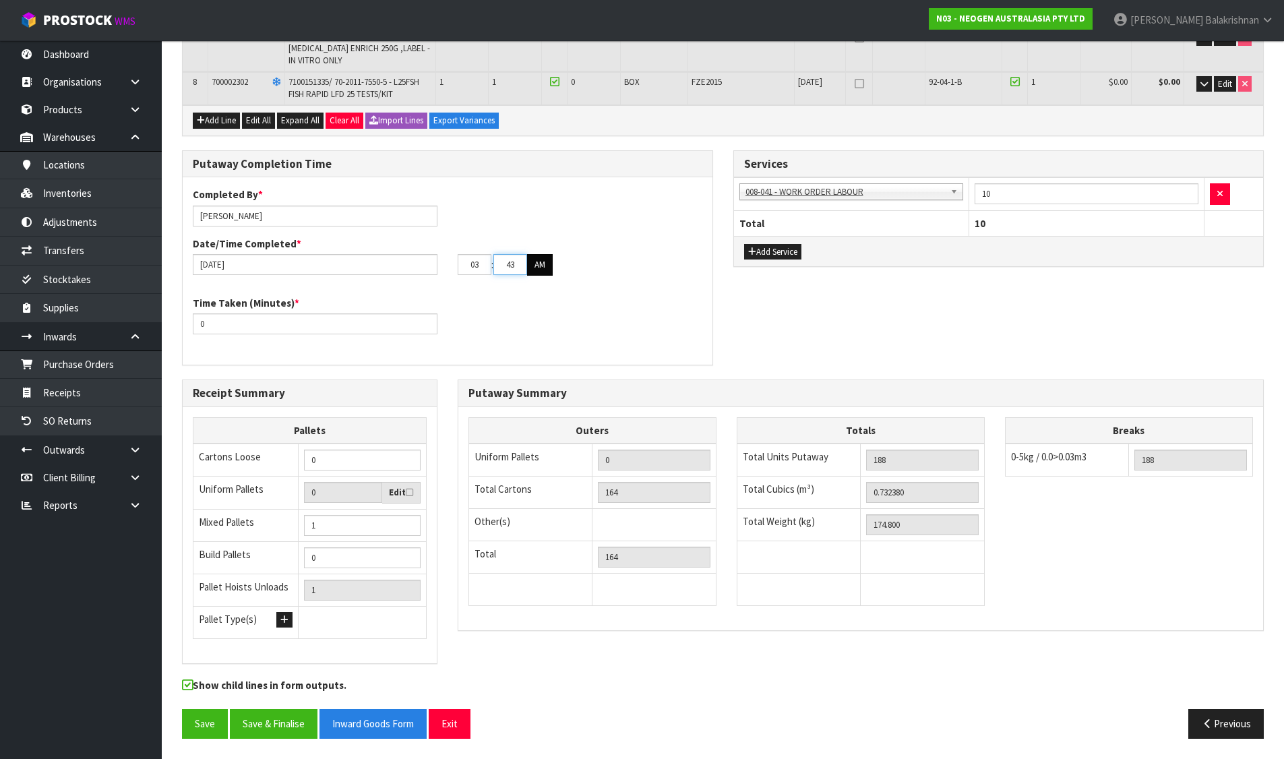
type input "43"
click at [539, 259] on button "AM" at bounding box center [540, 265] width 26 height 22
click at [256, 725] on button "Save & Finalise" at bounding box center [274, 723] width 88 height 29
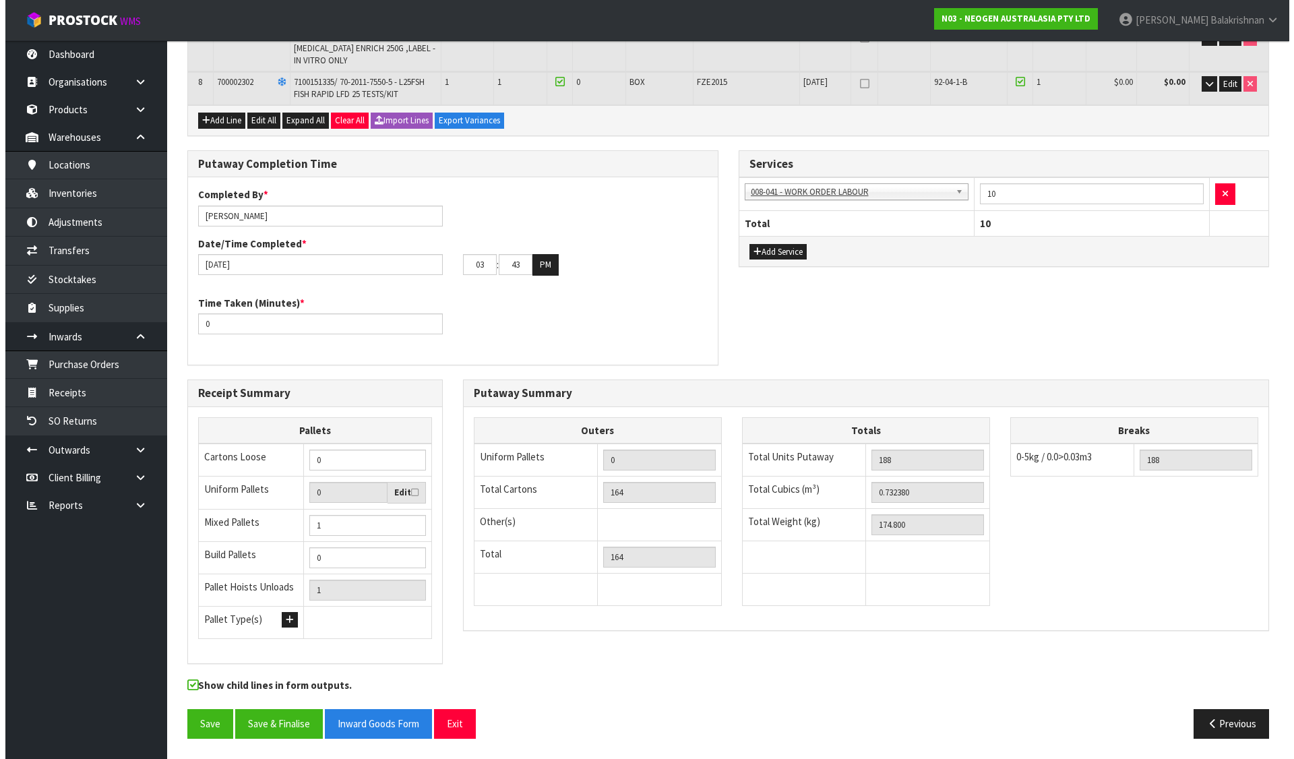
scroll to position [0, 0]
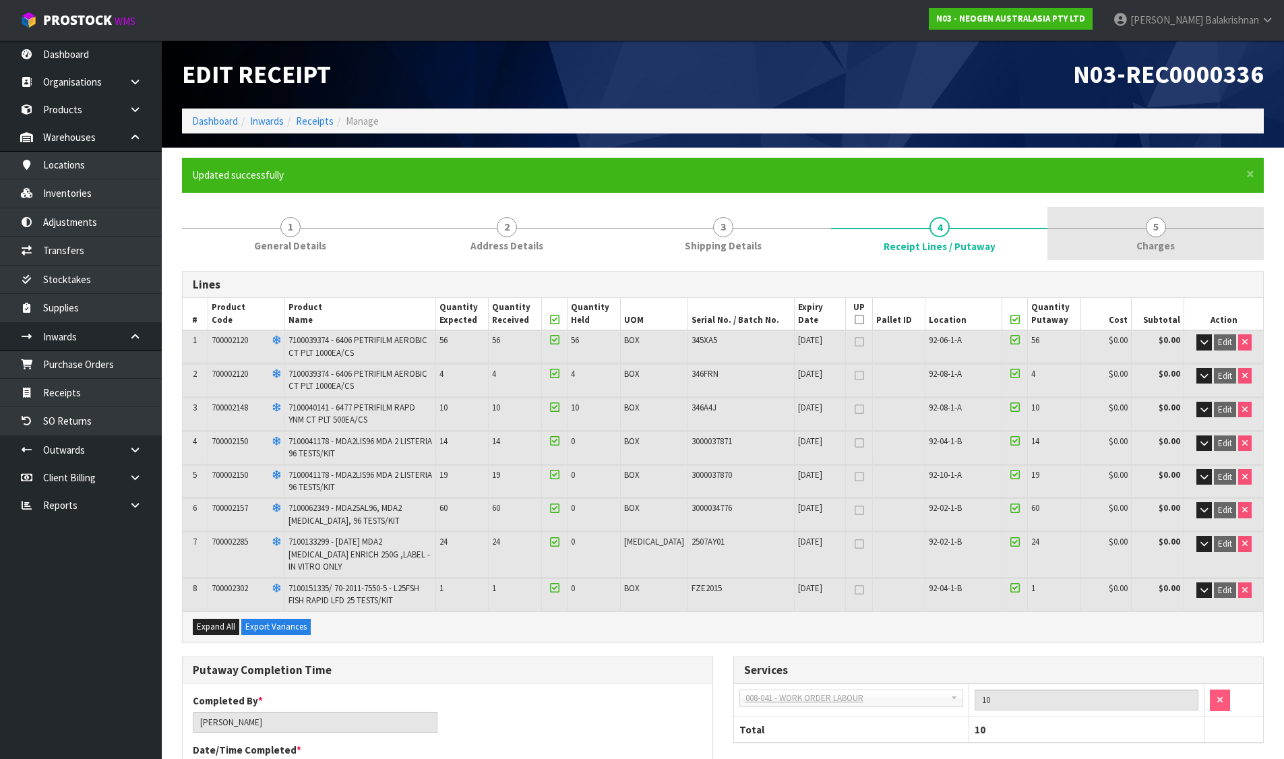
click at [1140, 232] on link "5 Charges" at bounding box center [1155, 233] width 216 height 53
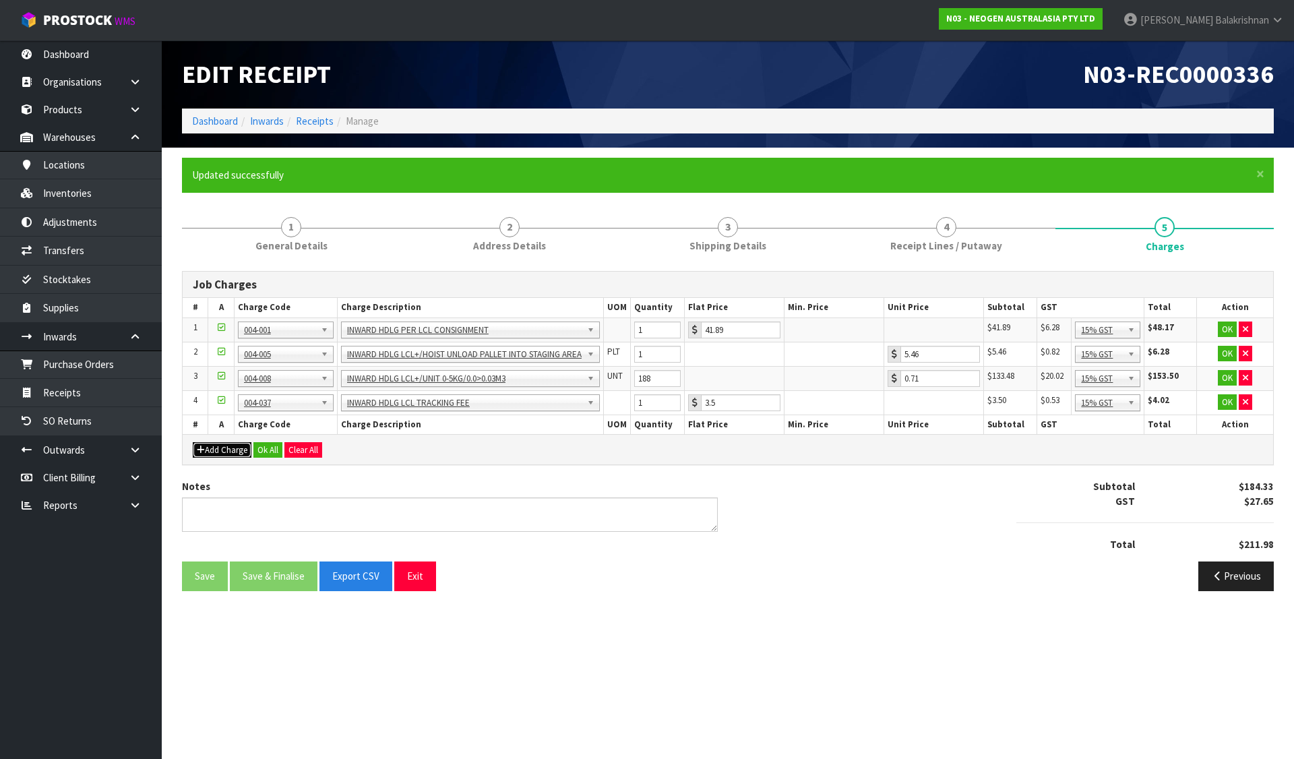
click at [226, 454] on button "Add Charge" at bounding box center [222, 450] width 59 height 16
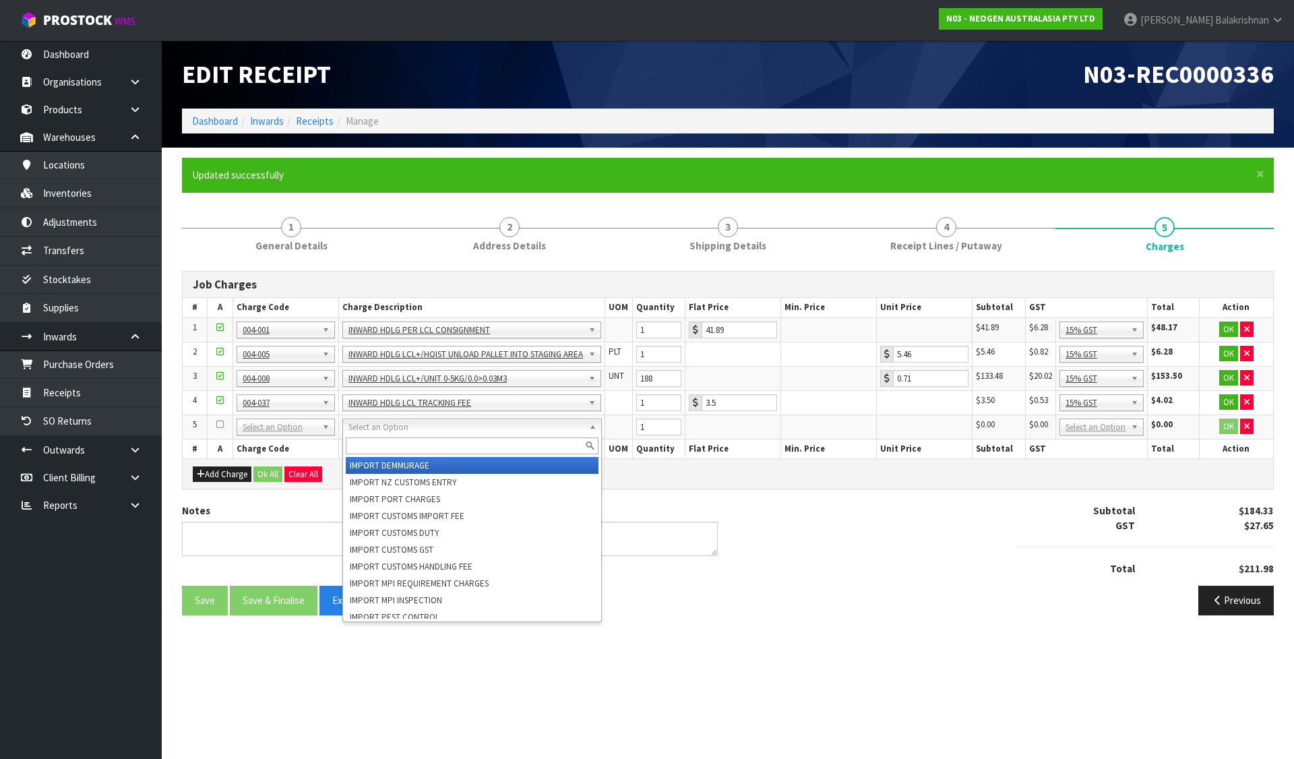
click at [381, 443] on input "text" at bounding box center [472, 445] width 252 height 17
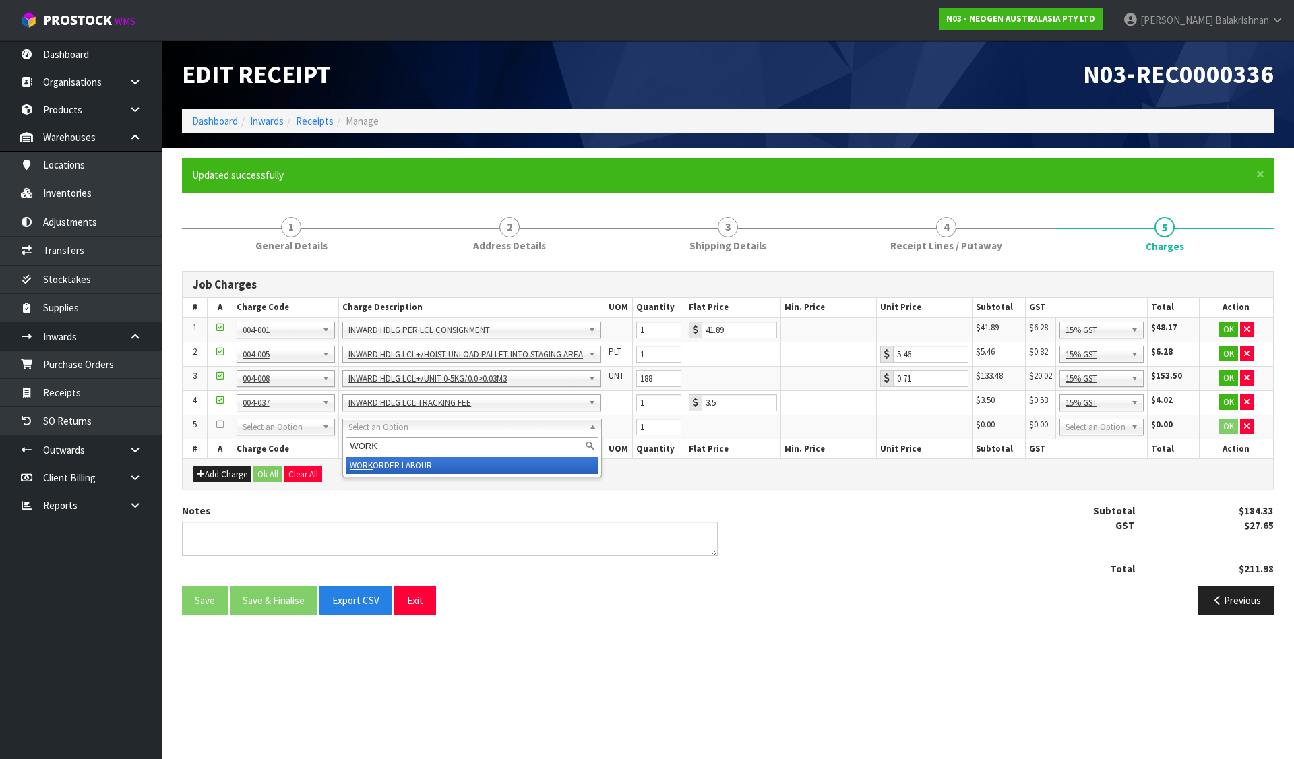
type input "WORK"
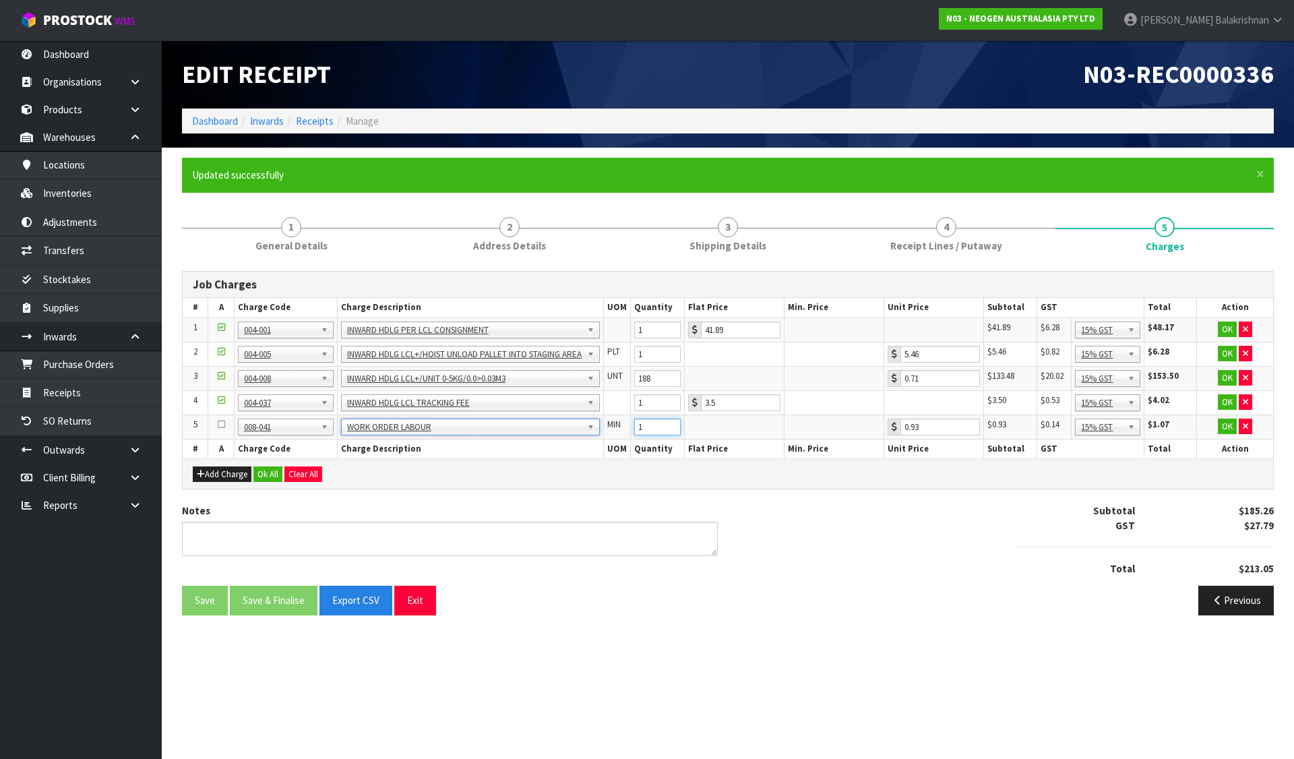
click at [658, 430] on input "1" at bounding box center [657, 426] width 46 height 17
type input "10"
click at [274, 476] on button "Ok All" at bounding box center [267, 474] width 29 height 16
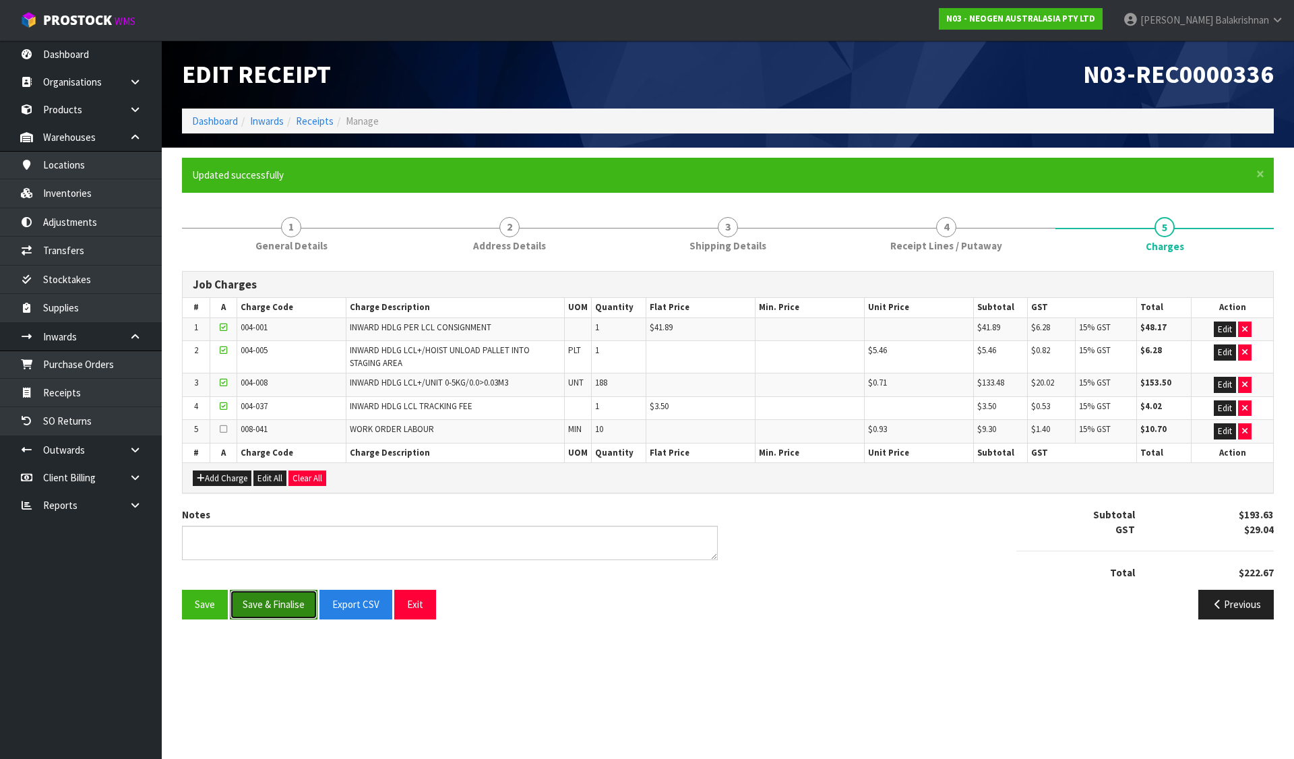
click at [254, 609] on button "Save & Finalise" at bounding box center [274, 604] width 88 height 29
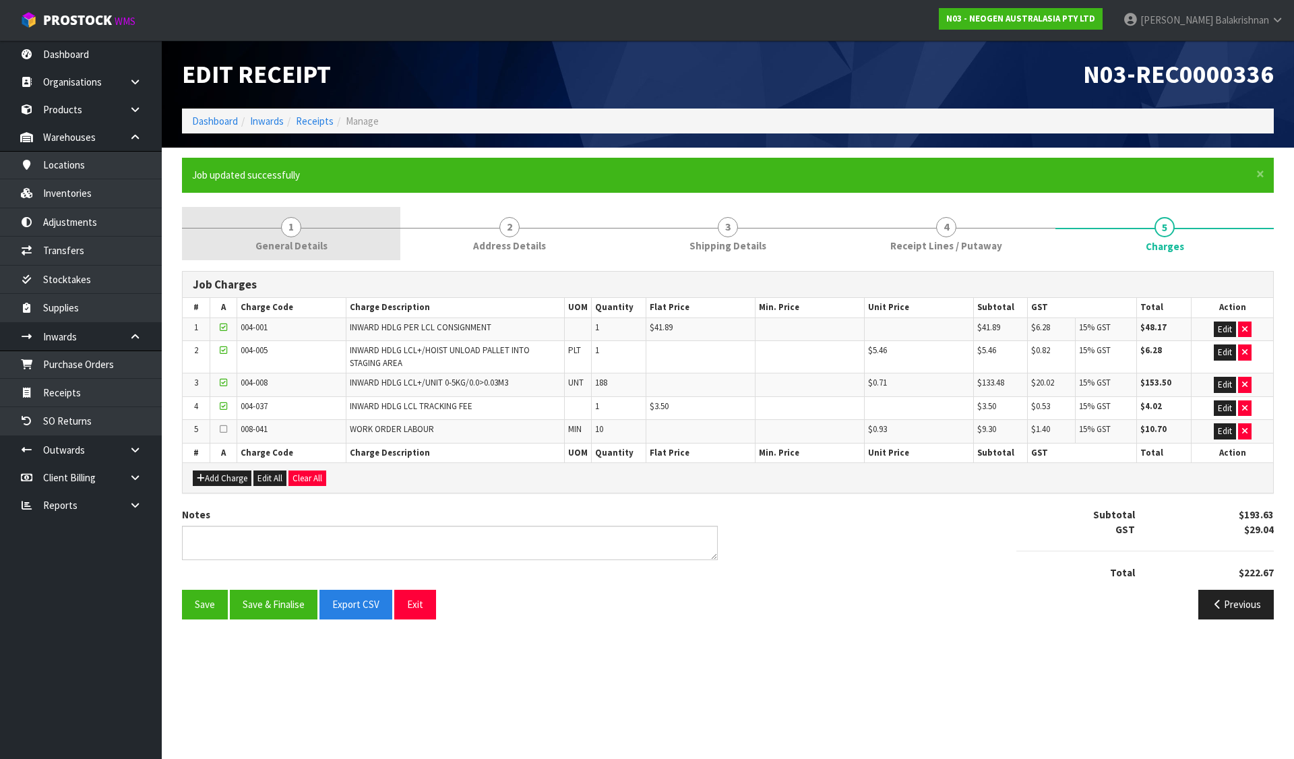
click at [325, 246] on link "1 General Details" at bounding box center [291, 233] width 218 height 53
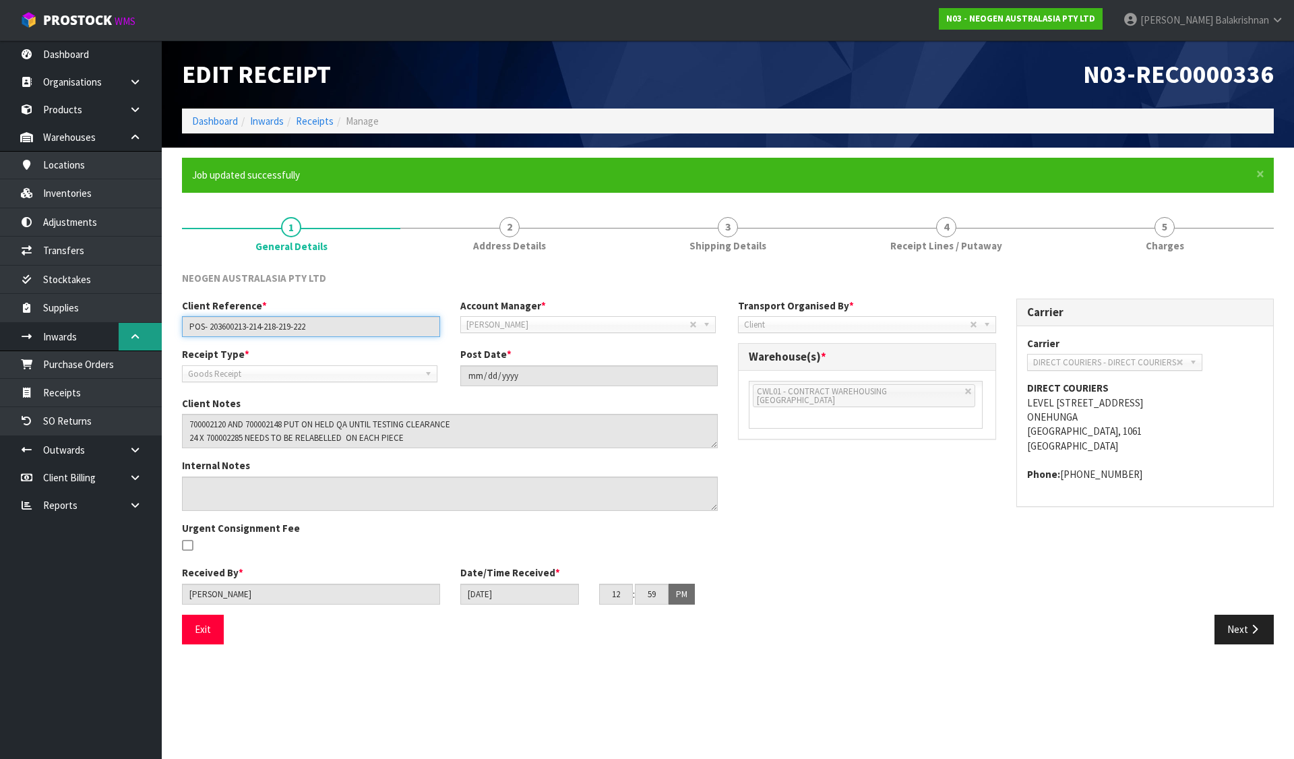
drag, startPoint x: 351, startPoint y: 332, endPoint x: 142, endPoint y: 333, distance: 208.9
click at [142, 333] on body "Toggle navigation ProStock WMS N03 - NEOGEN AUSTRALASIA PTY LTD Raj Balakrishna…" at bounding box center [647, 379] width 1294 height 759
drag, startPoint x: 927, startPoint y: 230, endPoint x: 817, endPoint y: 489, distance: 281.1
click at [927, 230] on link "4 Receipt Lines / Putaway" at bounding box center [946, 233] width 218 height 53
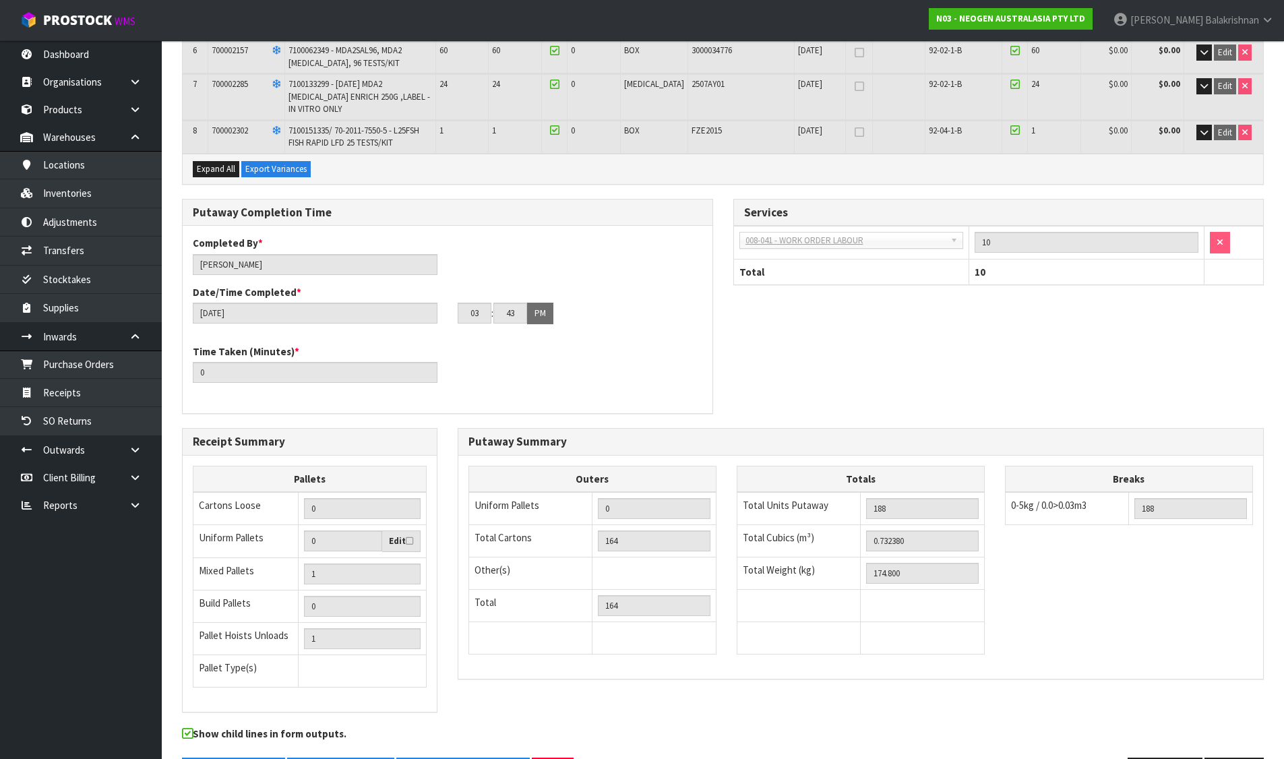
scroll to position [506, 0]
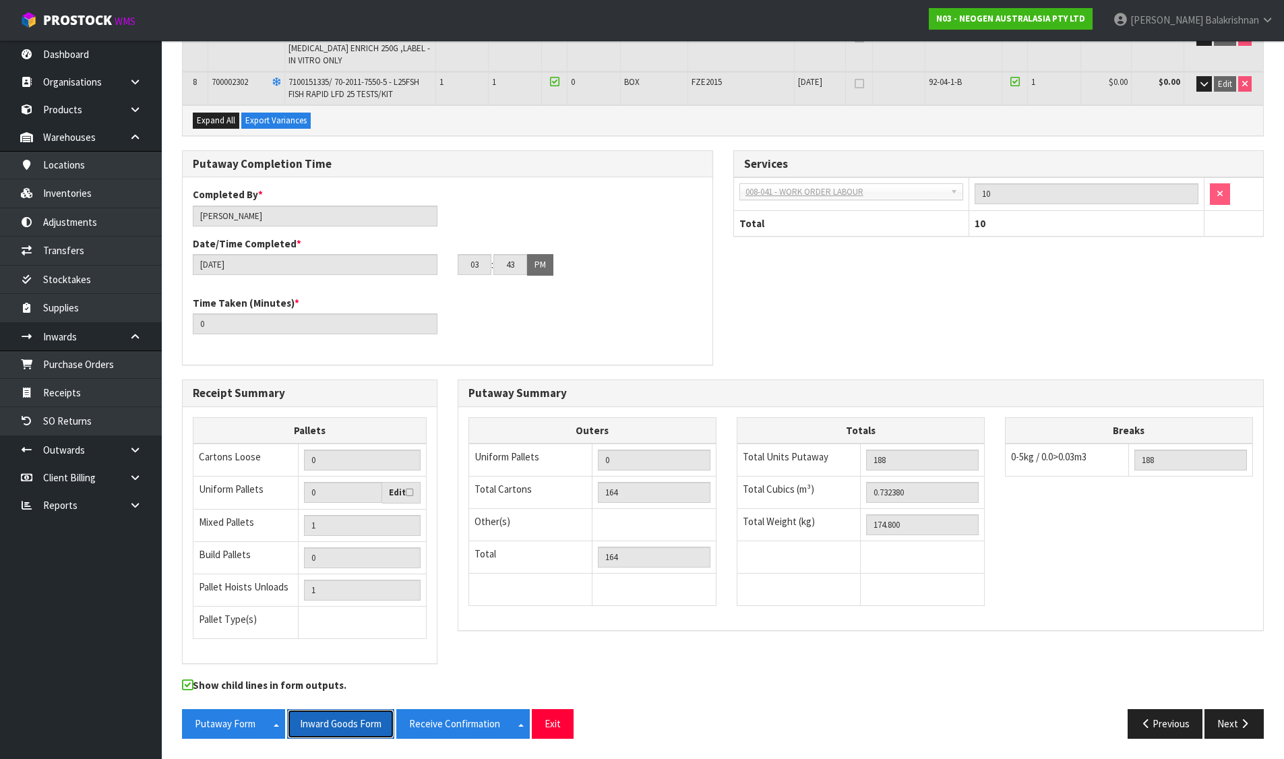
click at [356, 726] on button "Inward Goods Form" at bounding box center [340, 723] width 107 height 29
click at [1272, 18] on icon at bounding box center [1267, 20] width 13 height 10
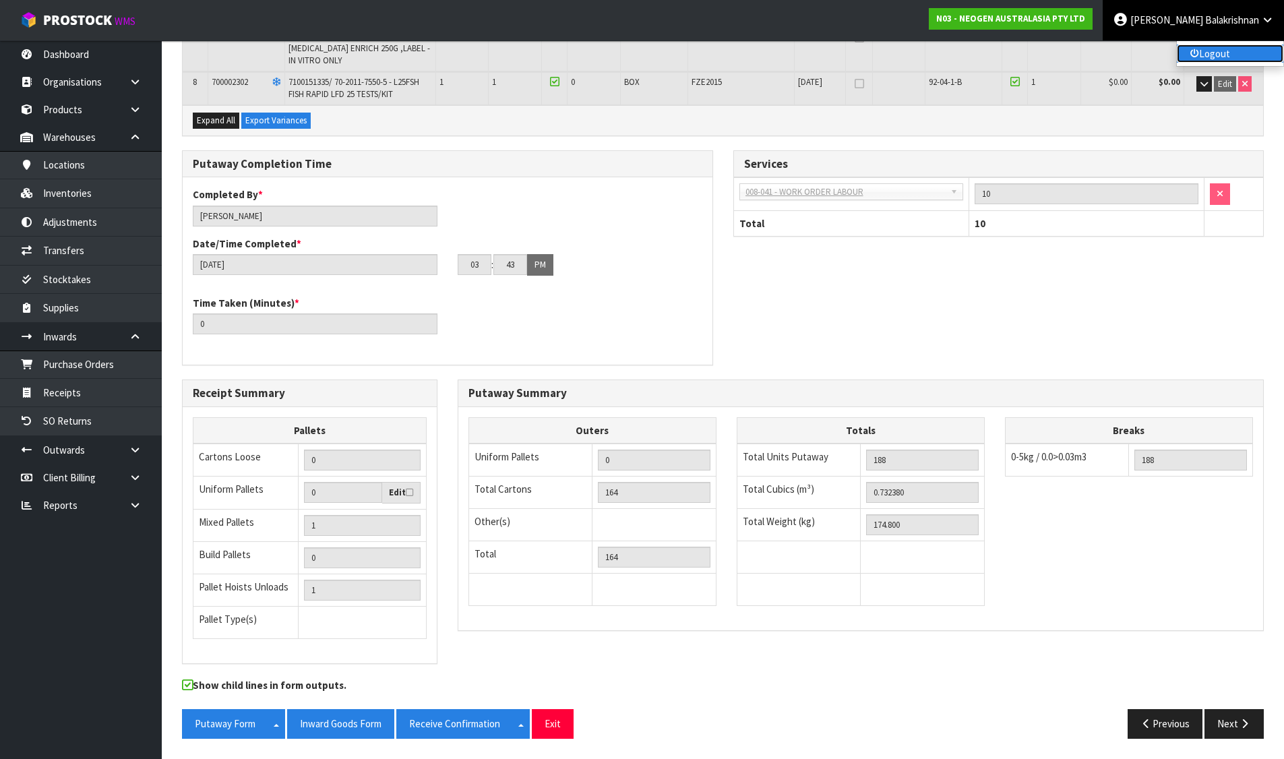
click at [1204, 61] on link "Logout" at bounding box center [1230, 53] width 106 height 18
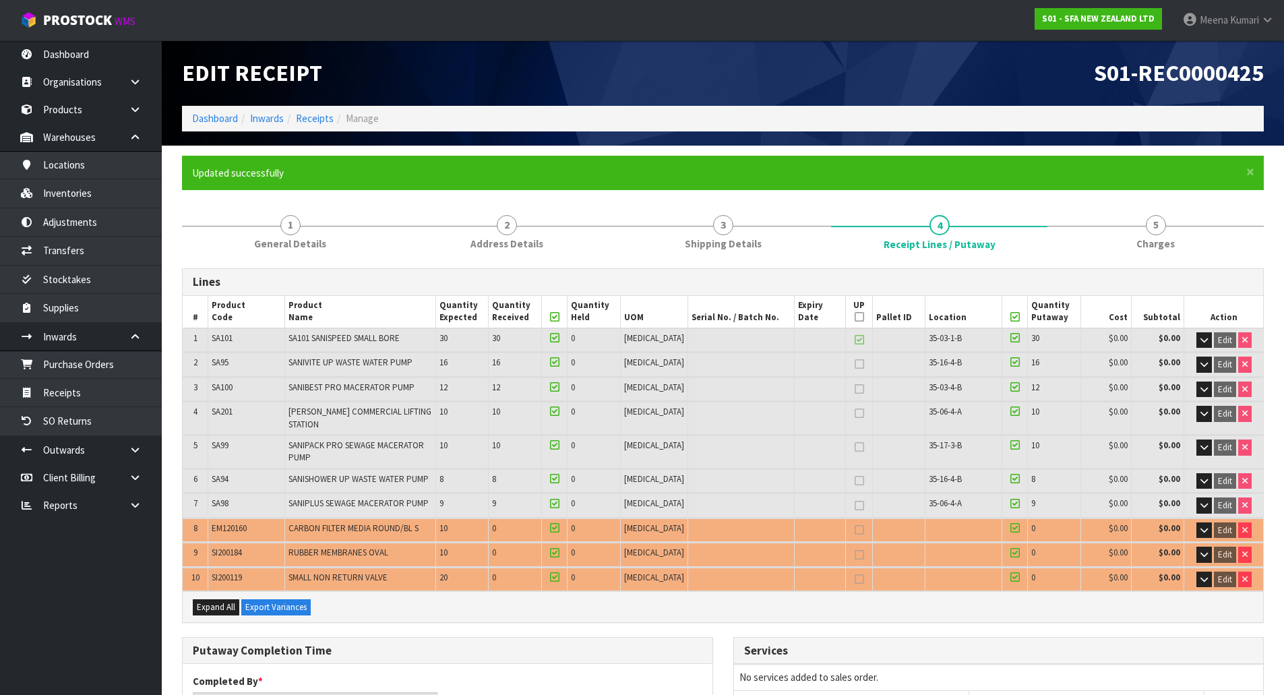
scroll to position [541, 0]
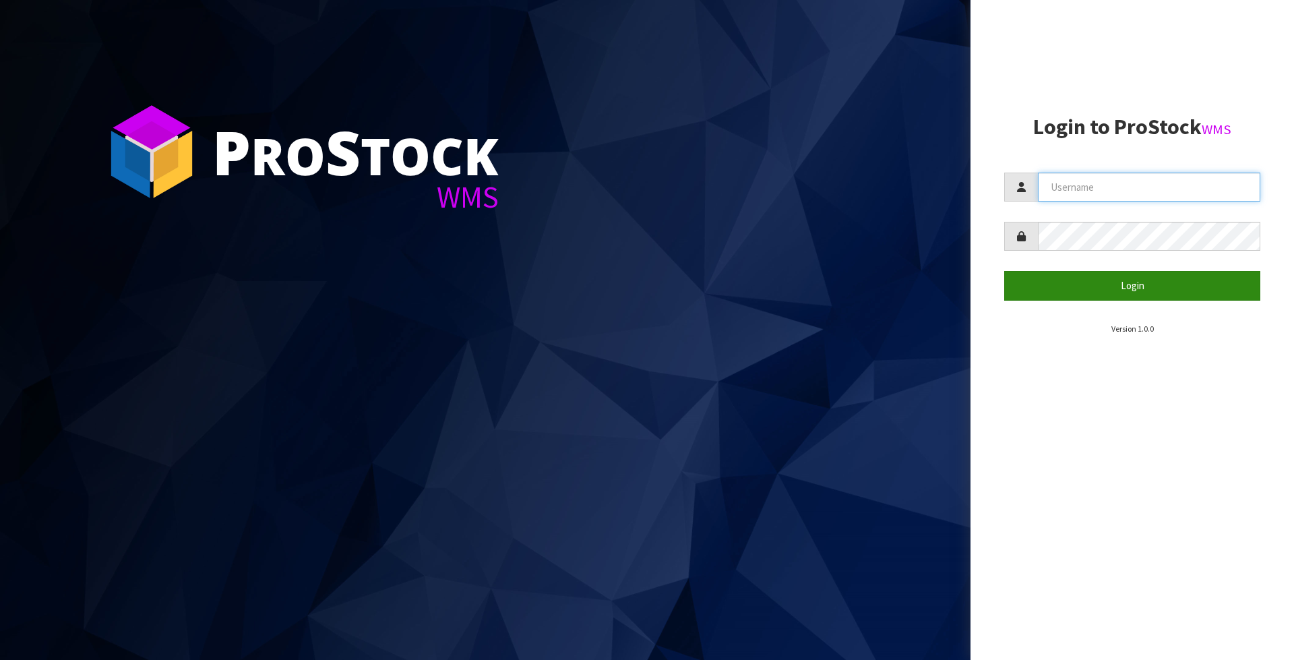
type input "Meena"
click at [1082, 278] on button "Login" at bounding box center [1132, 285] width 256 height 29
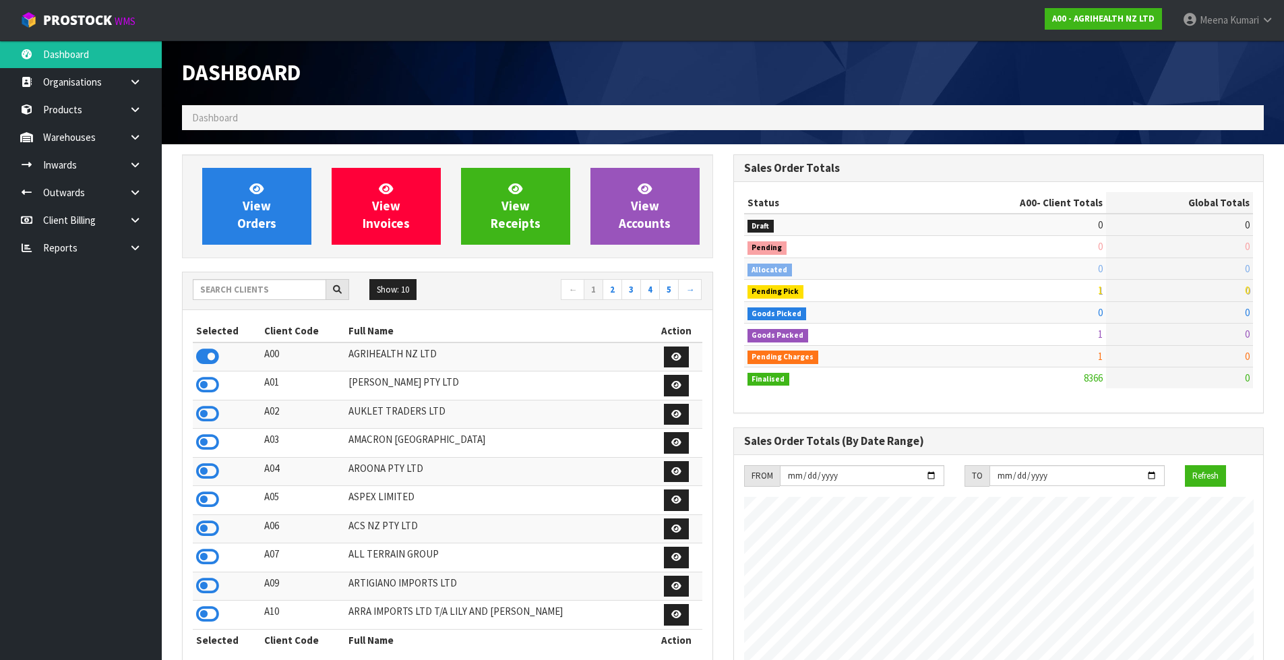
scroll to position [1021, 551]
click at [265, 280] on input "text" at bounding box center [259, 289] width 133 height 21
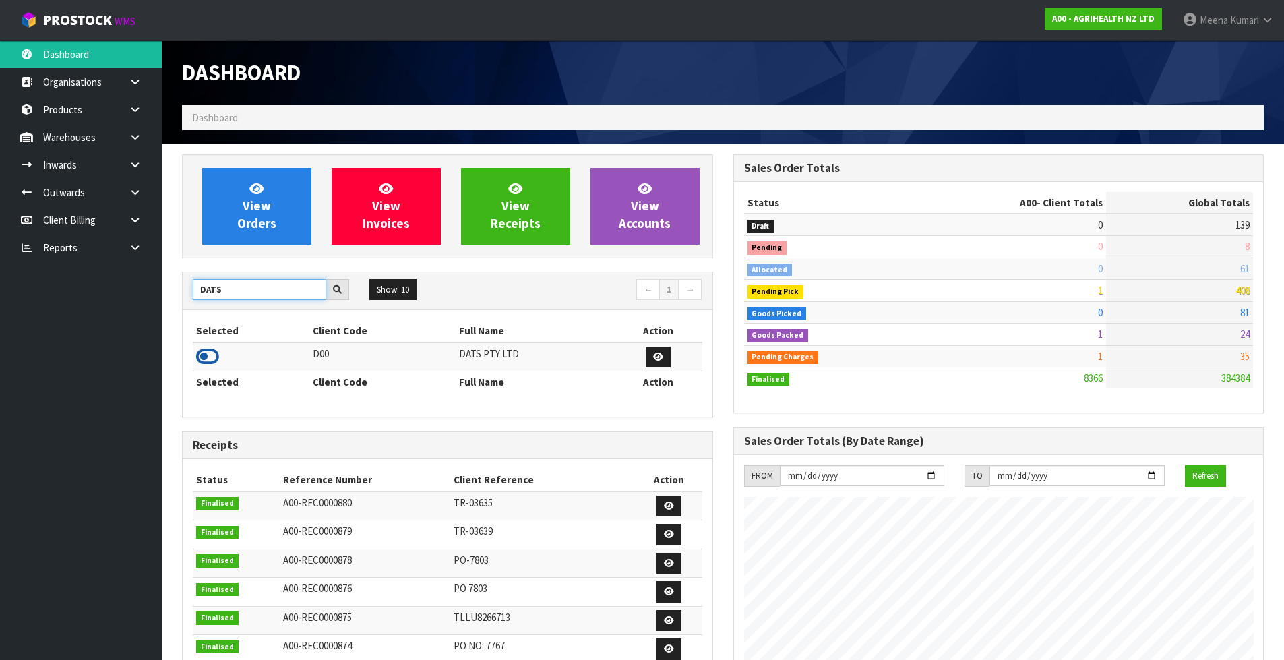
type input "DATS"
click at [208, 358] on icon at bounding box center [207, 356] width 23 height 20
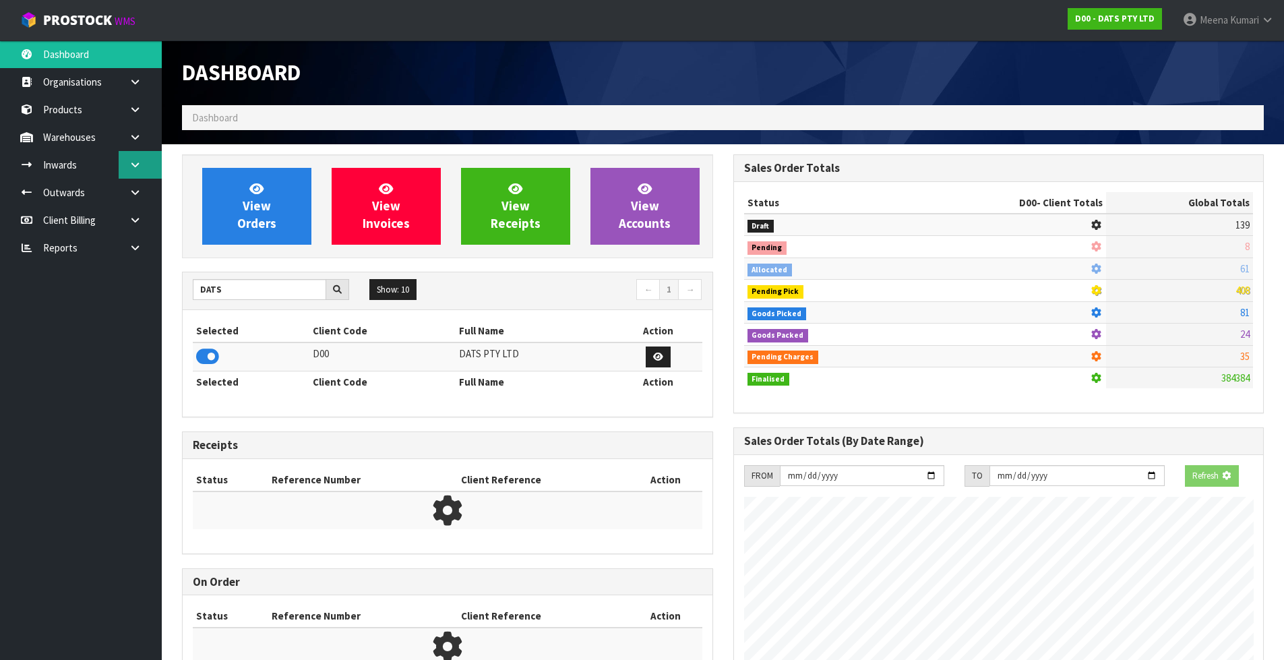
scroll to position [840, 551]
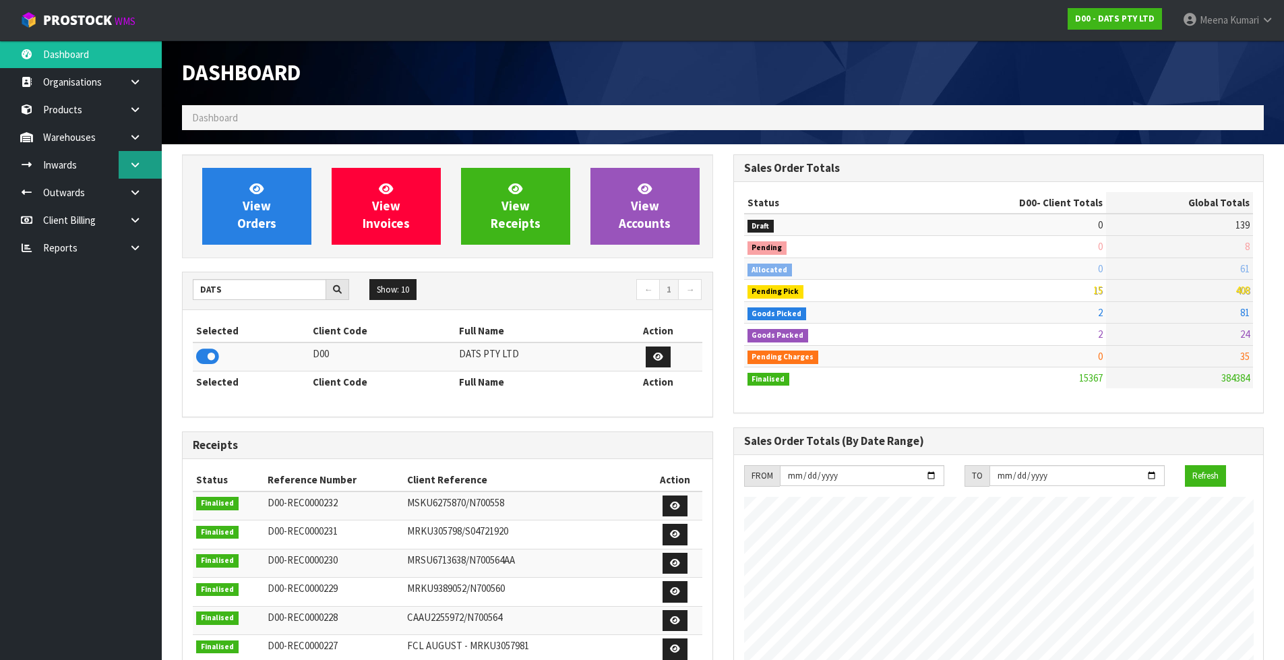
click at [133, 153] on link at bounding box center [140, 165] width 43 height 28
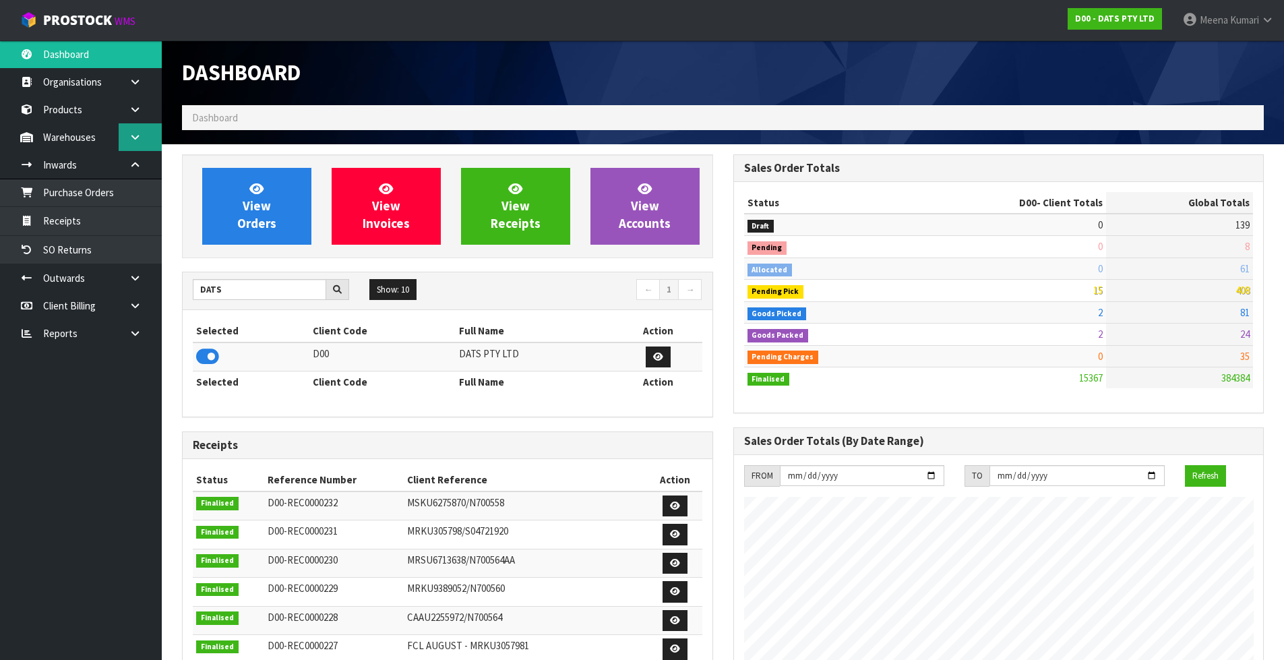
scroll to position [1021, 551]
click at [137, 146] on link at bounding box center [140, 137] width 43 height 28
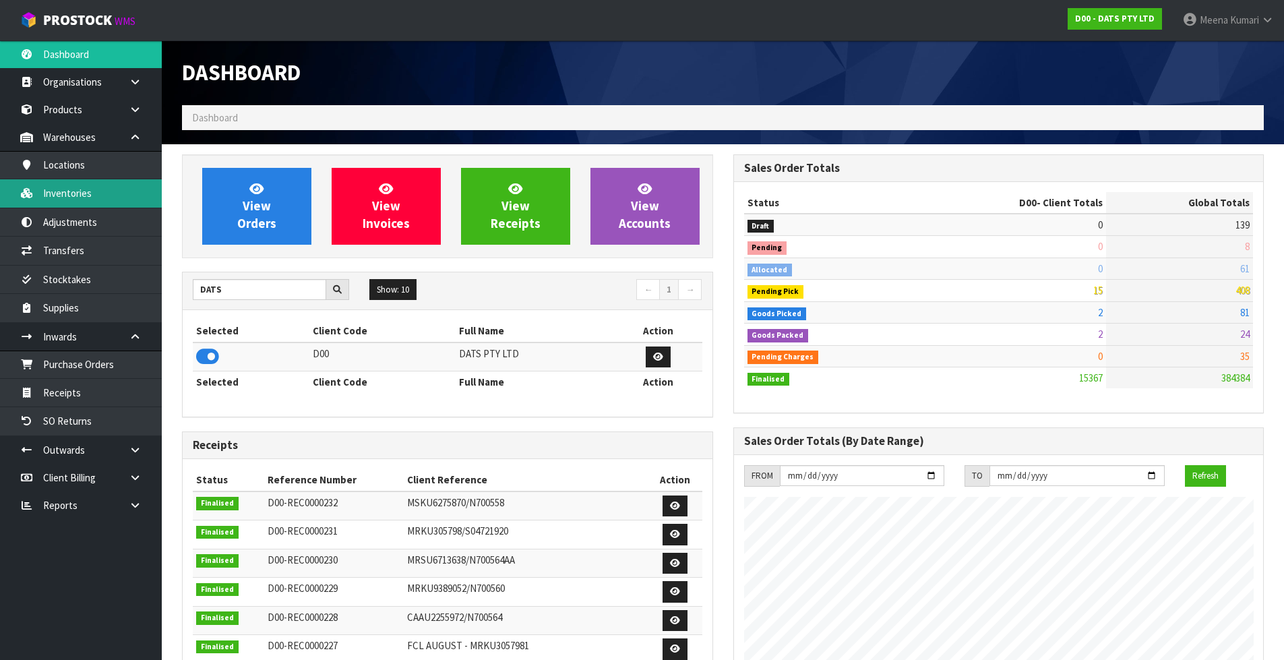
click at [119, 188] on link "Inventories" at bounding box center [81, 193] width 162 height 28
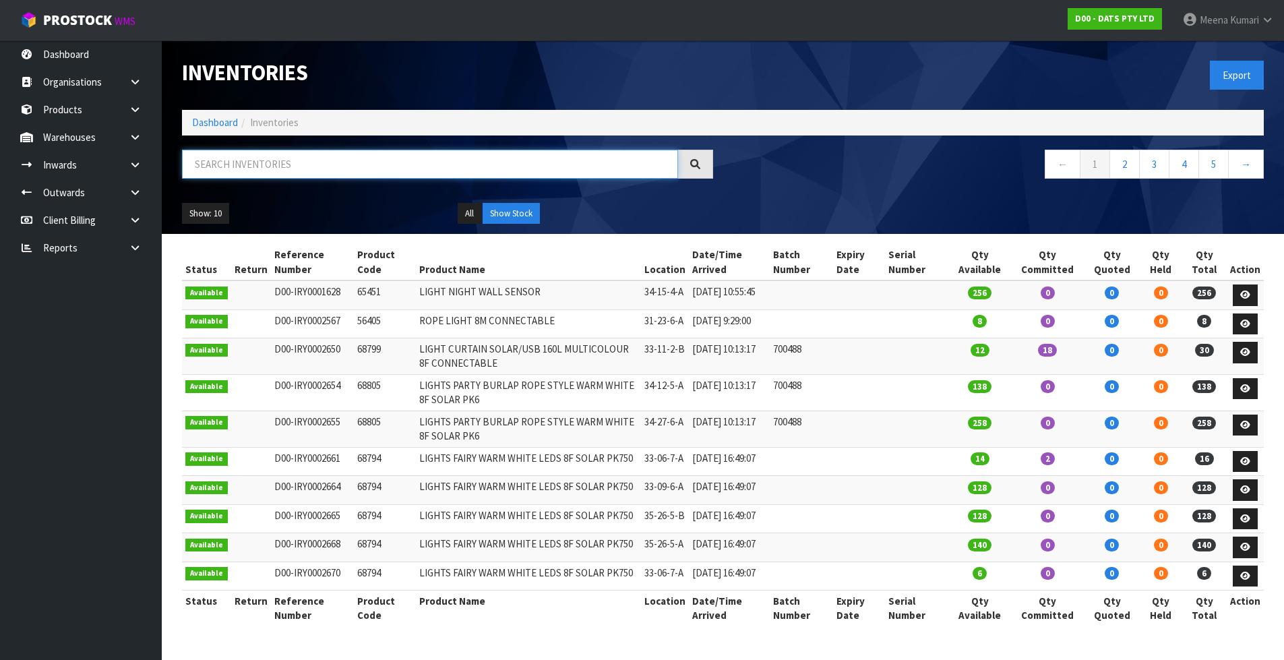
click at [340, 158] on input "text" at bounding box center [430, 164] width 496 height 29
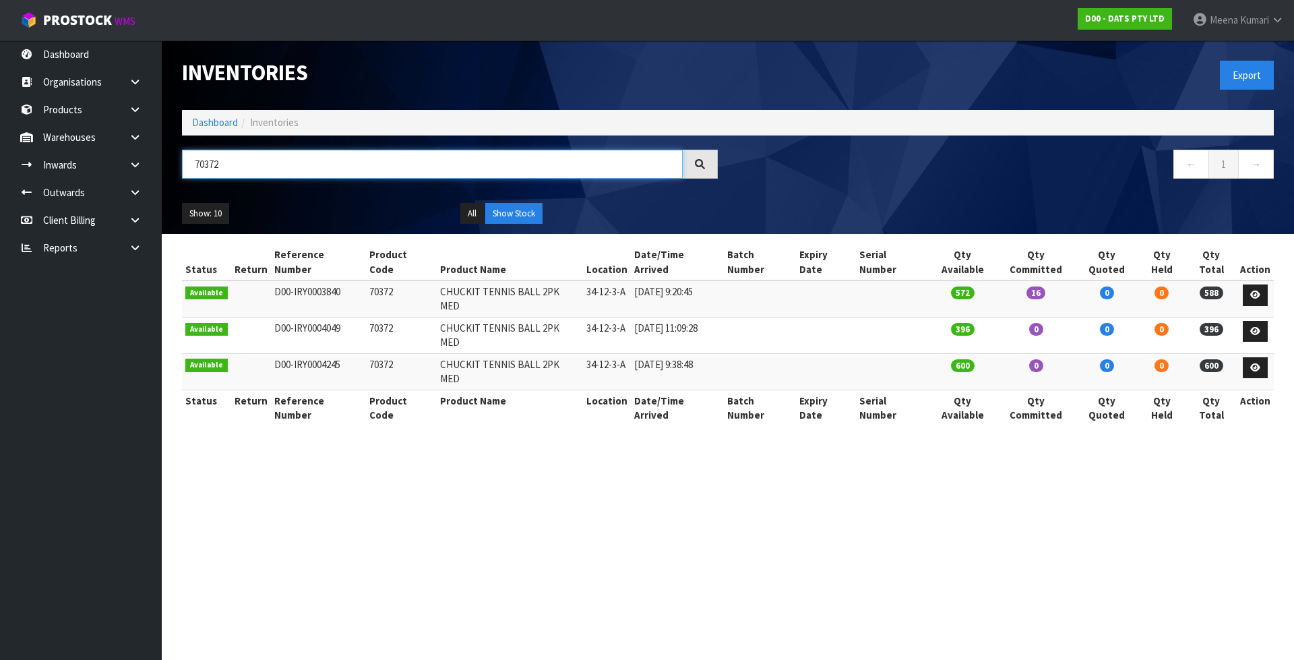
type input "70372"
click at [202, 129] on li "Dashboard" at bounding box center [215, 122] width 46 height 14
click at [211, 121] on link "Dashboard" at bounding box center [215, 122] width 46 height 13
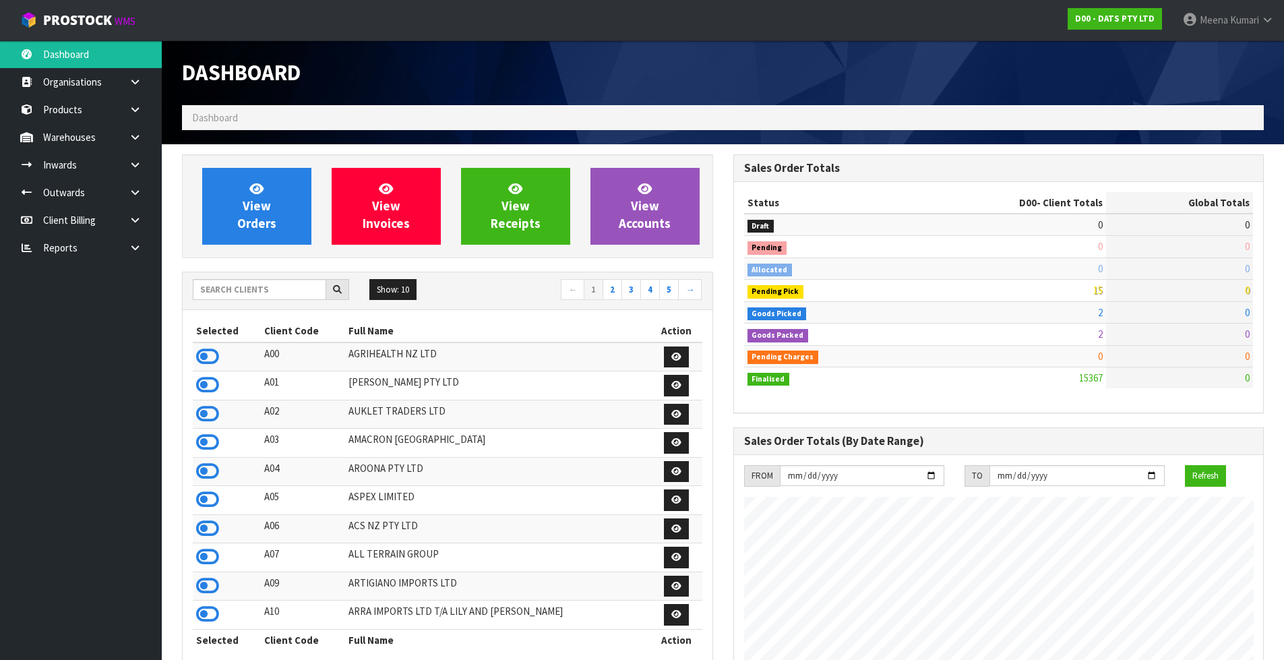
scroll to position [1021, 551]
click at [268, 302] on div "Show: 10 5 10 25 50 ← 1 2 3 4 5 →" at bounding box center [448, 291] width 530 height 24
click at [268, 297] on input "text" at bounding box center [259, 289] width 133 height 21
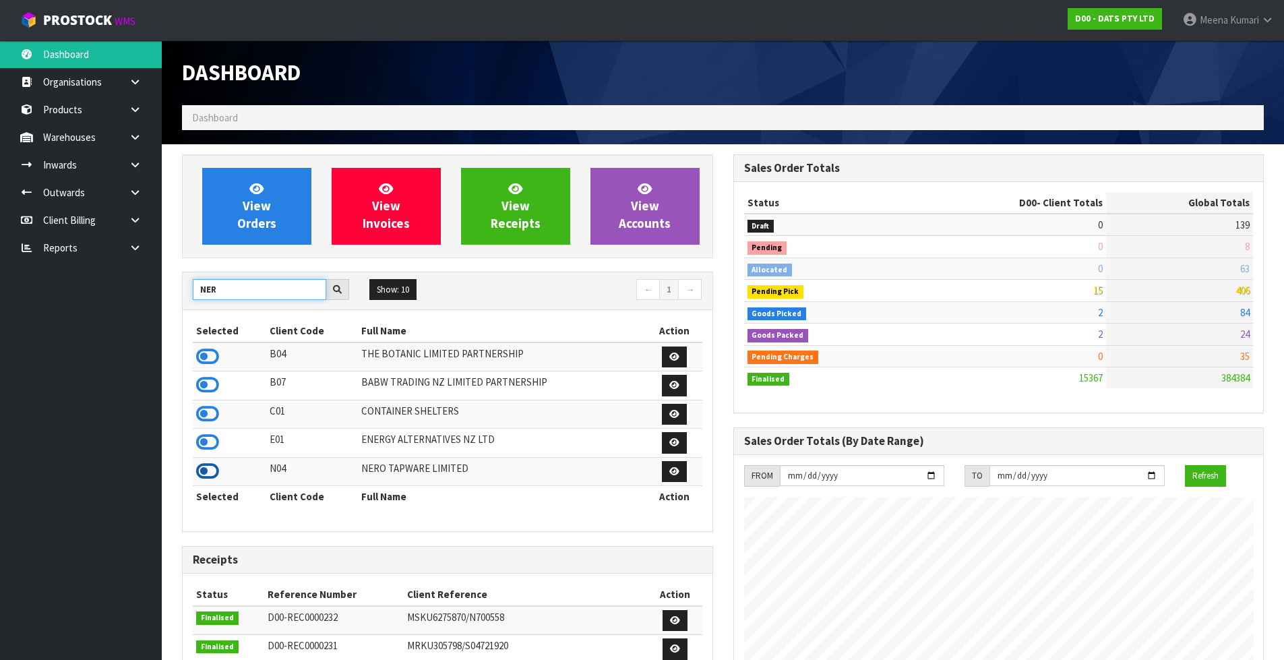
type input "NER"
click at [204, 472] on icon at bounding box center [207, 471] width 23 height 20
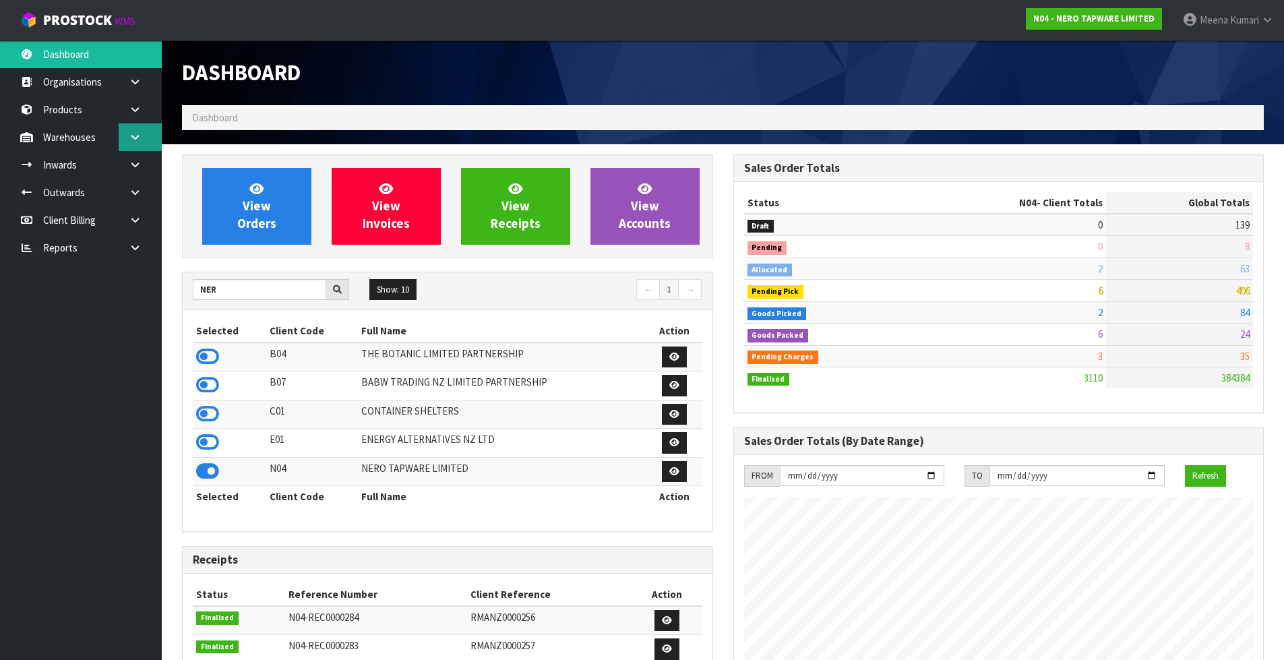
click at [127, 127] on link at bounding box center [140, 137] width 43 height 28
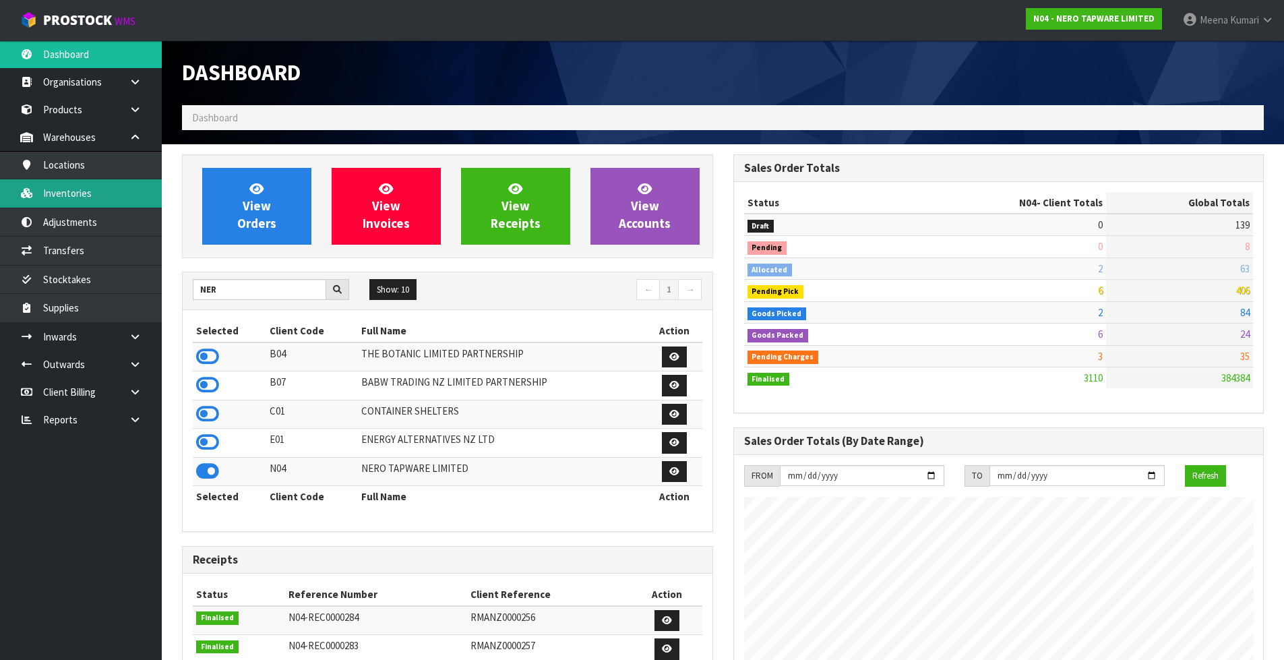
click at [111, 190] on link "Inventories" at bounding box center [81, 193] width 162 height 28
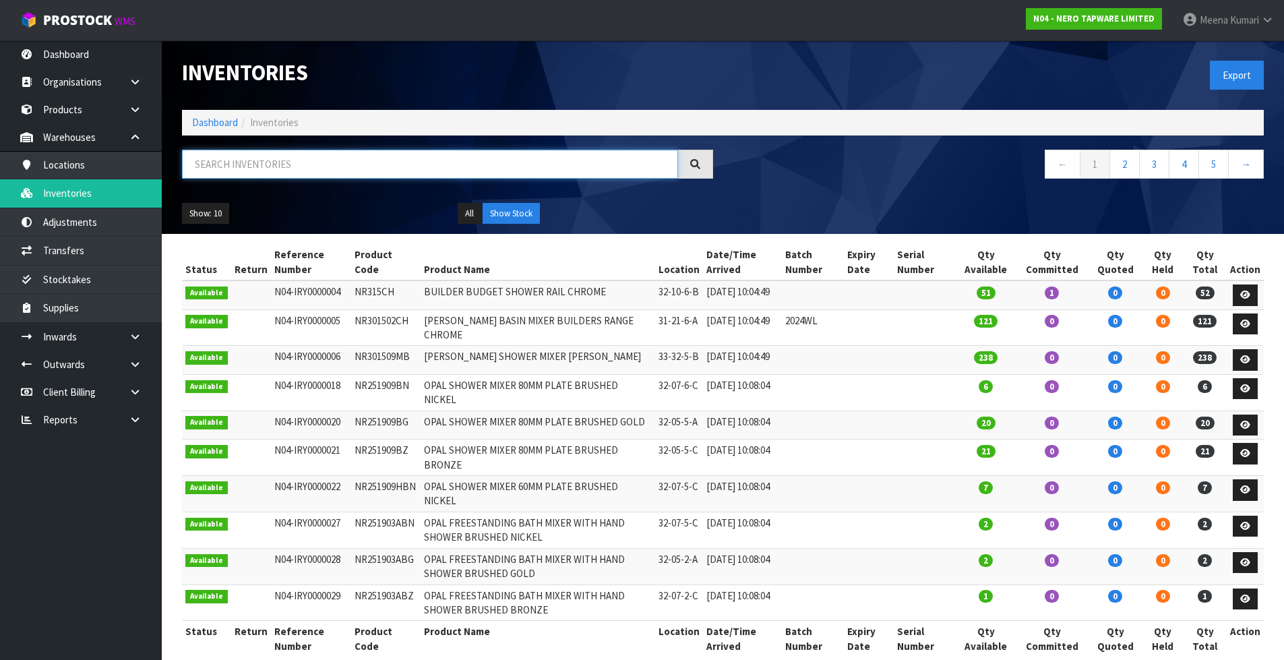
click at [263, 171] on input "text" at bounding box center [430, 164] width 496 height 29
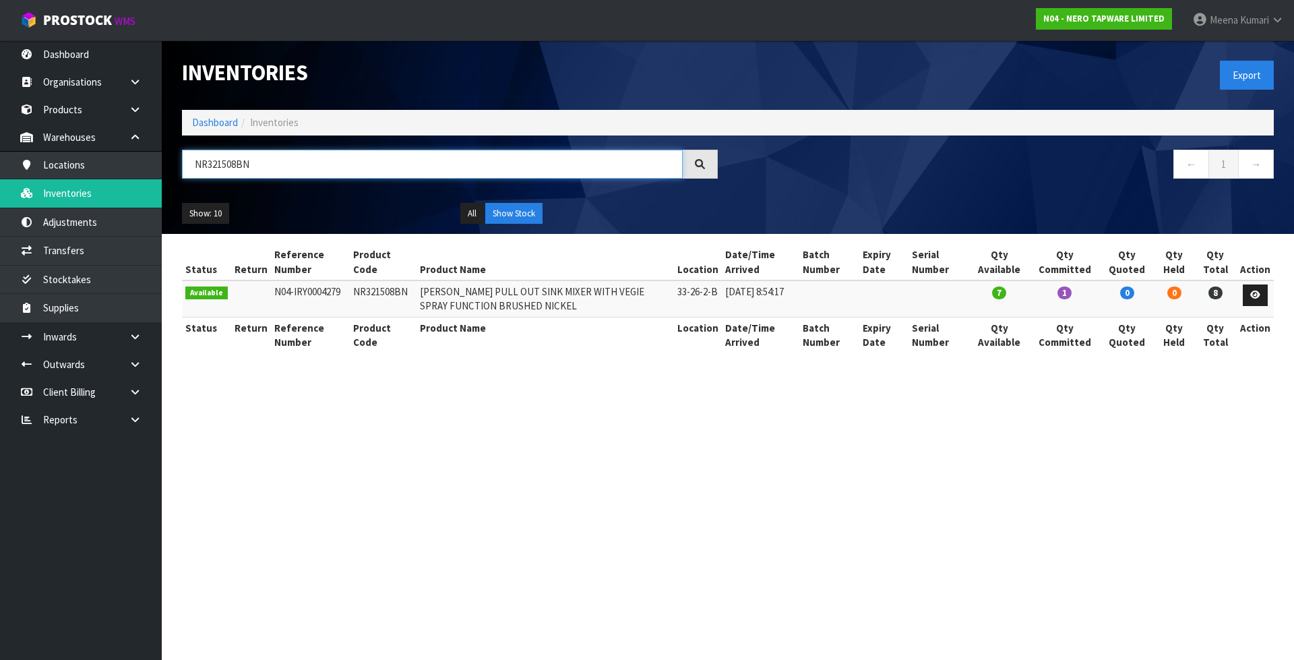
type input "NR321508BN"
click at [1257, 301] on link at bounding box center [1255, 295] width 25 height 22
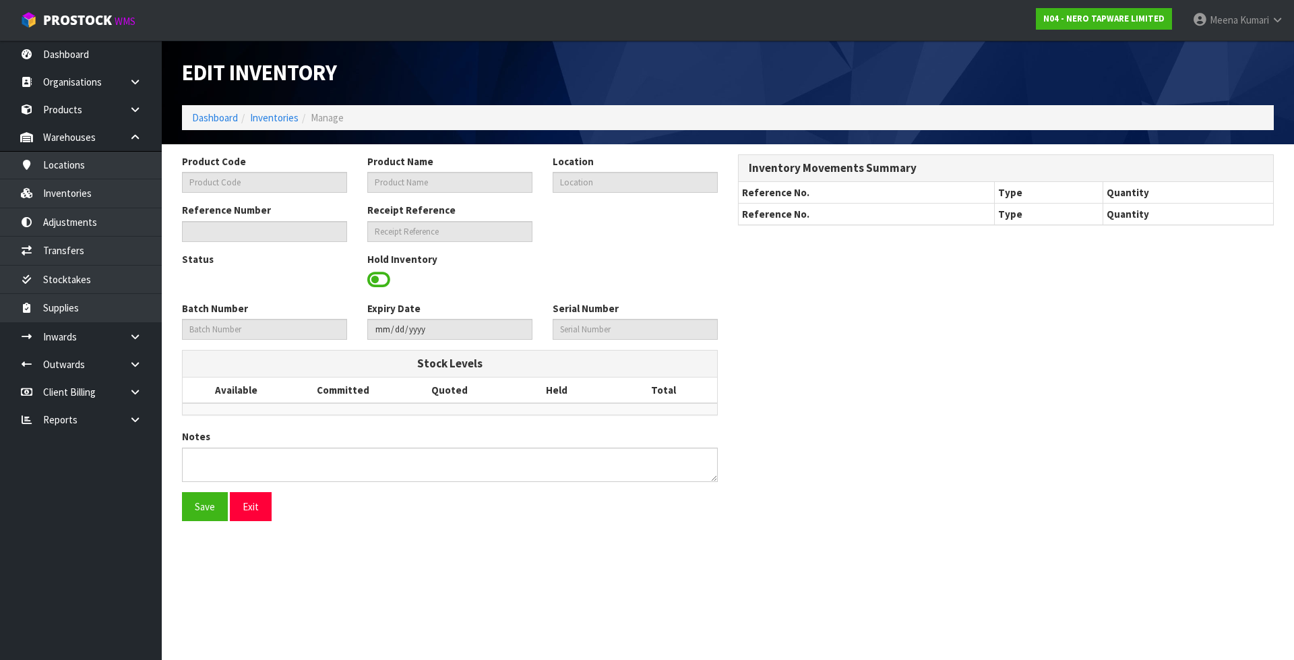
type input "NR321508BN"
type input "[PERSON_NAME] PULL OUT SINK MIXER WITH VEGIE SPRAY FUNCTION BRUSHED NICKEL"
type input "33-26-2-B"
type input "N04-IRY0004279"
type input "N04-REC0000194"
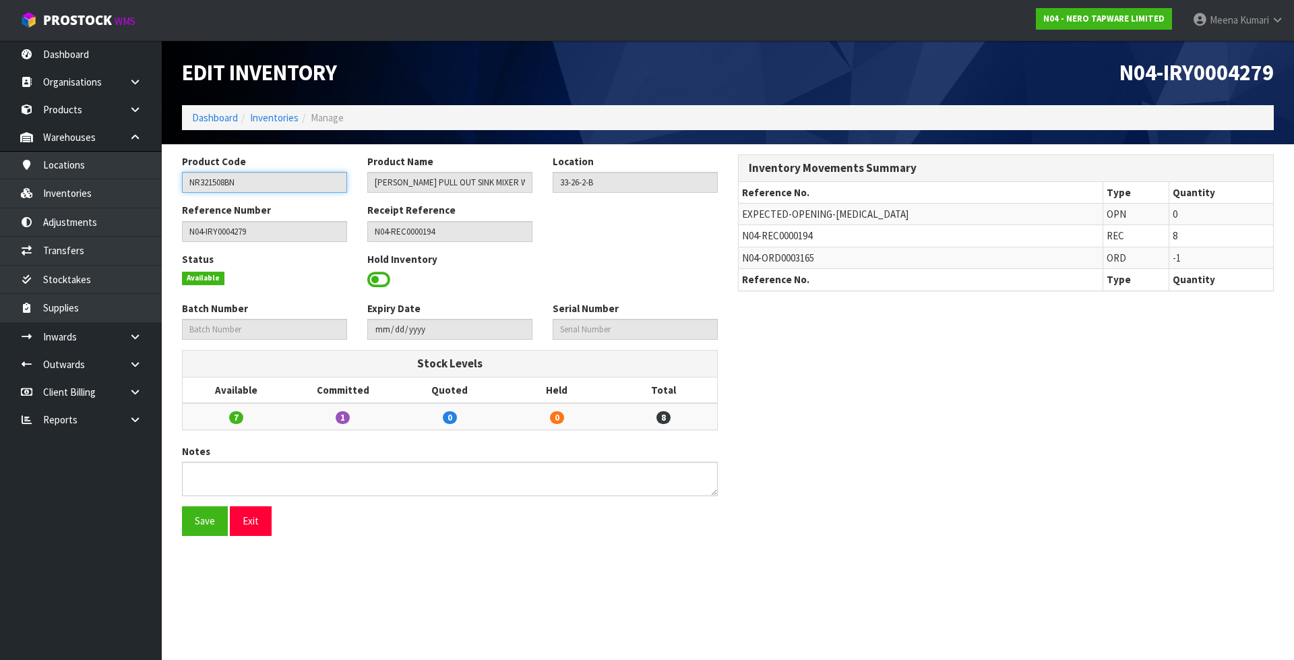
click at [251, 184] on input "NR321508BN" at bounding box center [264, 182] width 165 height 21
click at [272, 117] on link "Inventories" at bounding box center [274, 117] width 49 height 13
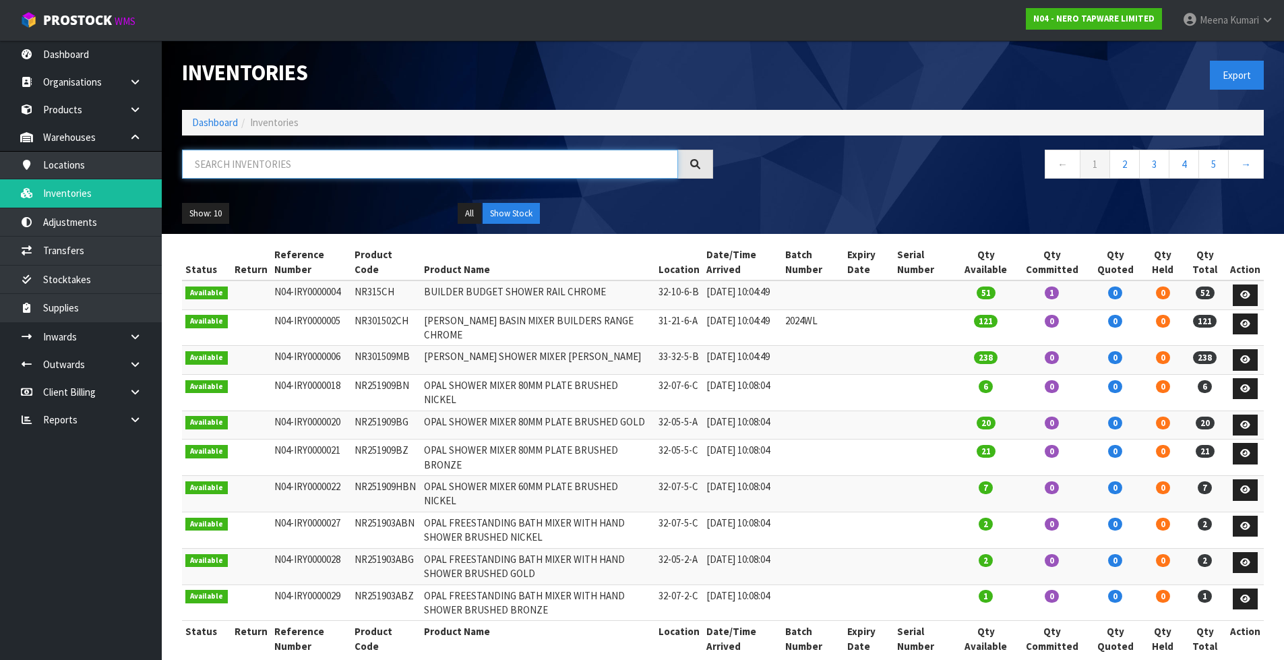
click at [275, 164] on input "text" at bounding box center [430, 164] width 496 height 29
paste input "NR321508BN"
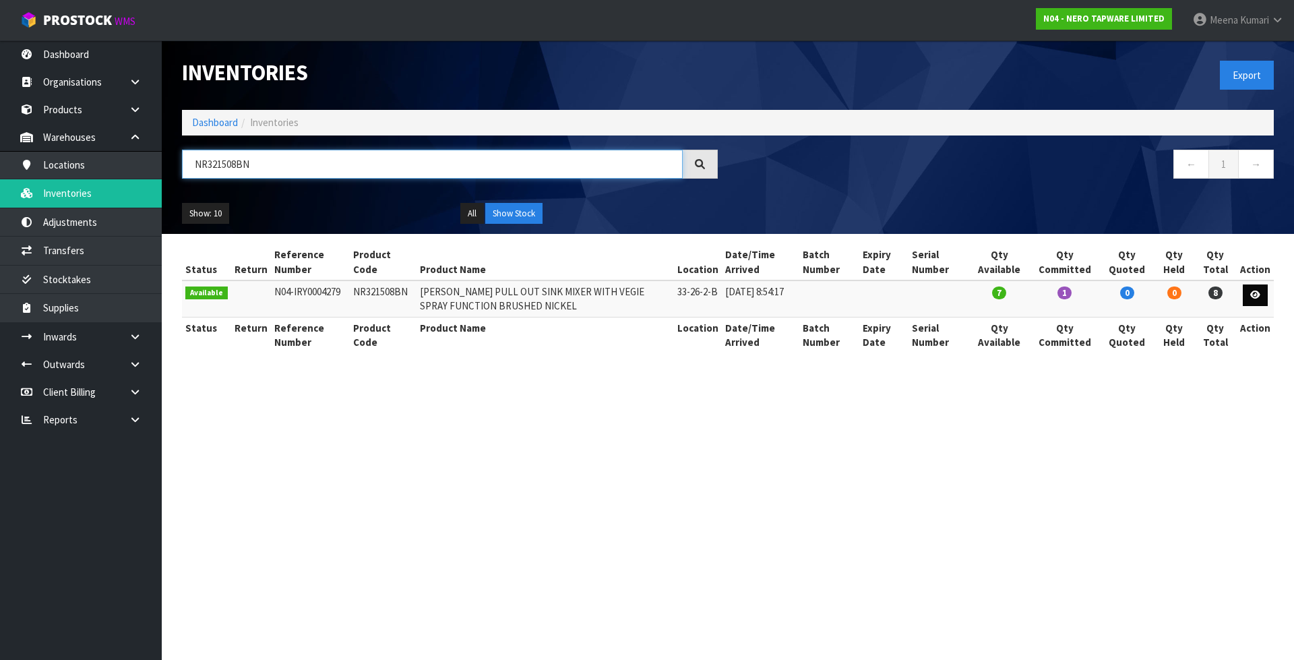
type input "NR321508BN"
click at [1257, 299] on icon at bounding box center [1255, 294] width 10 height 9
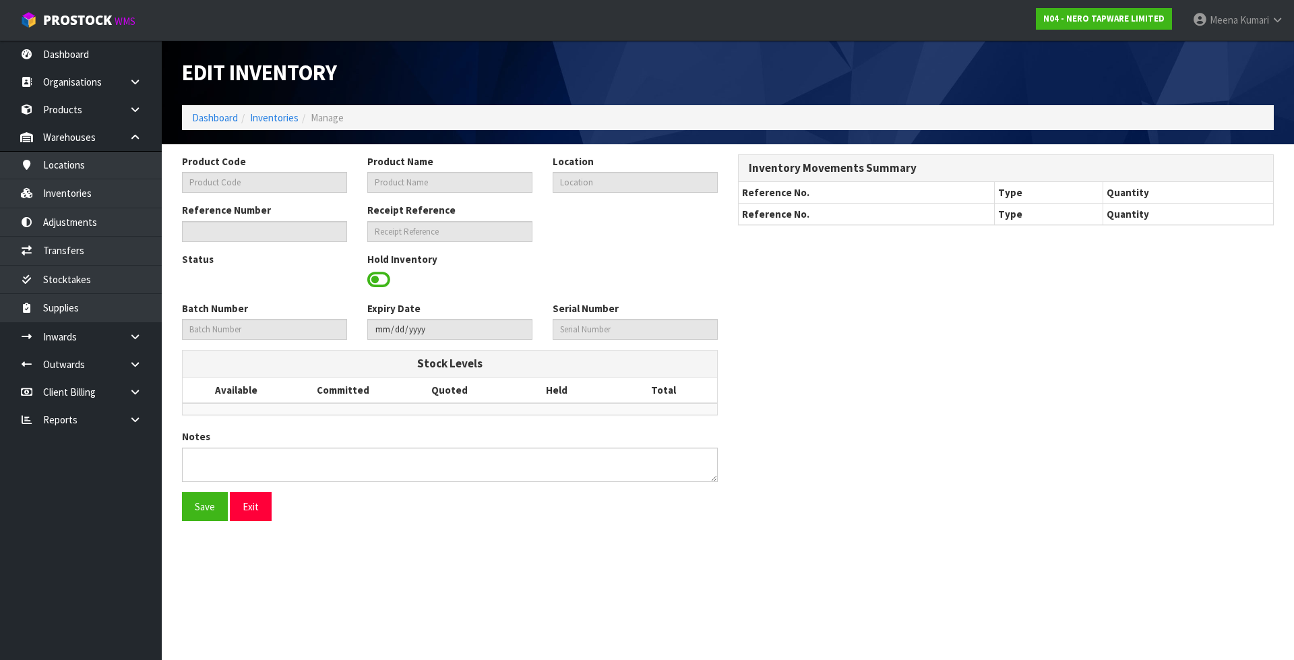
type input "NR321508BN"
type input "[PERSON_NAME] PULL OUT SINK MIXER WITH VEGIE SPRAY FUNCTION BRUSHED NICKEL"
type input "33-26-2-B"
type input "N04-IRY0004279"
type input "N04-REC0000194"
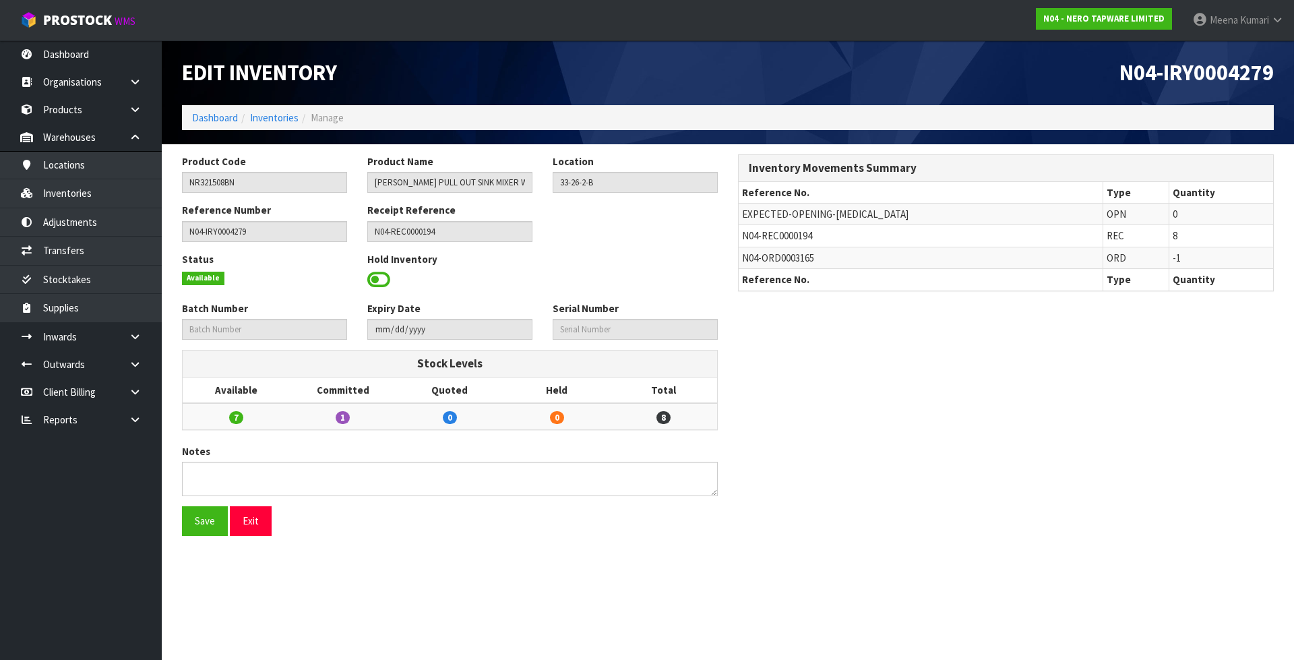
click at [783, 237] on span "N04-REC0000194" at bounding box center [777, 235] width 70 height 13
copy tr "N04-REC0000194"
click at [132, 336] on icon at bounding box center [135, 337] width 13 height 10
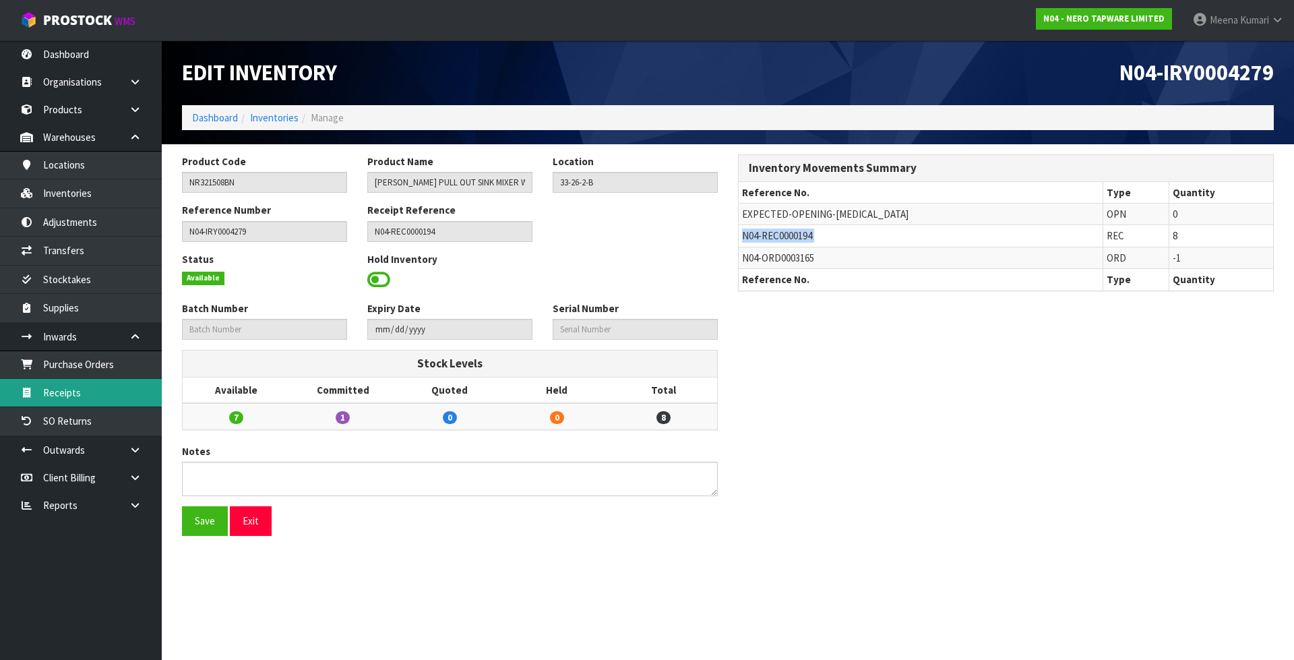
click at [106, 400] on link "Receipts" at bounding box center [81, 393] width 162 height 28
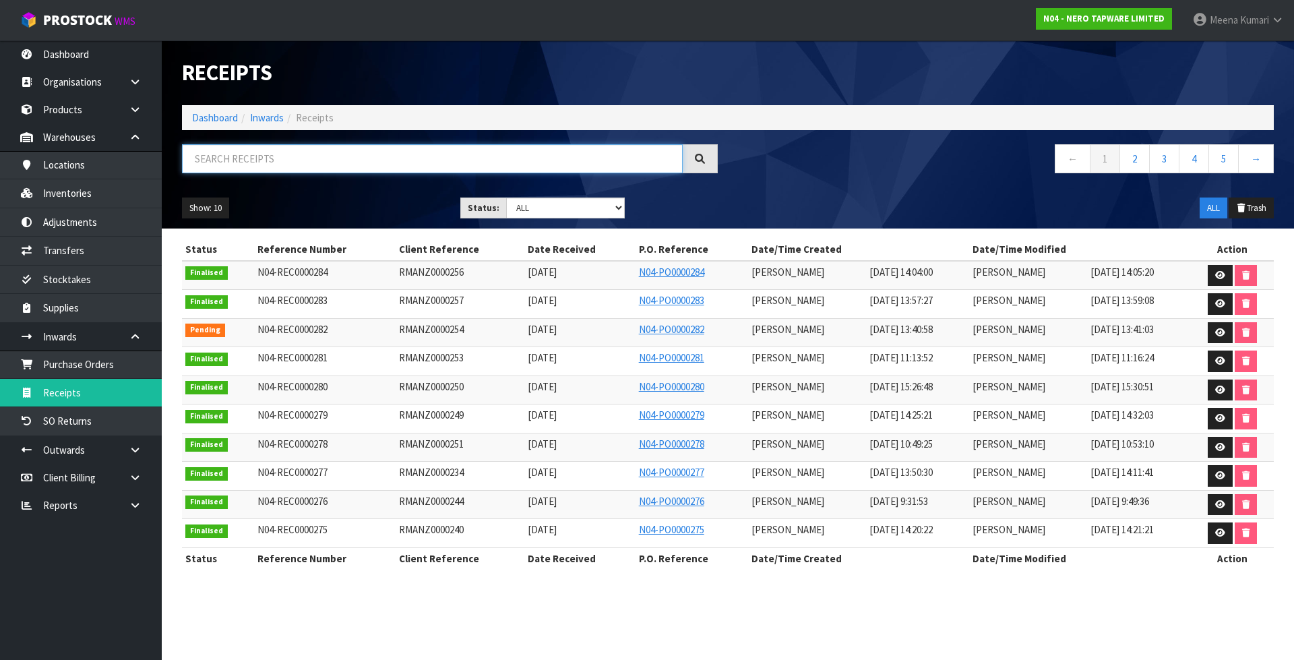
click at [311, 160] on input "text" at bounding box center [432, 158] width 501 height 29
paste input "N04-REC0000194"
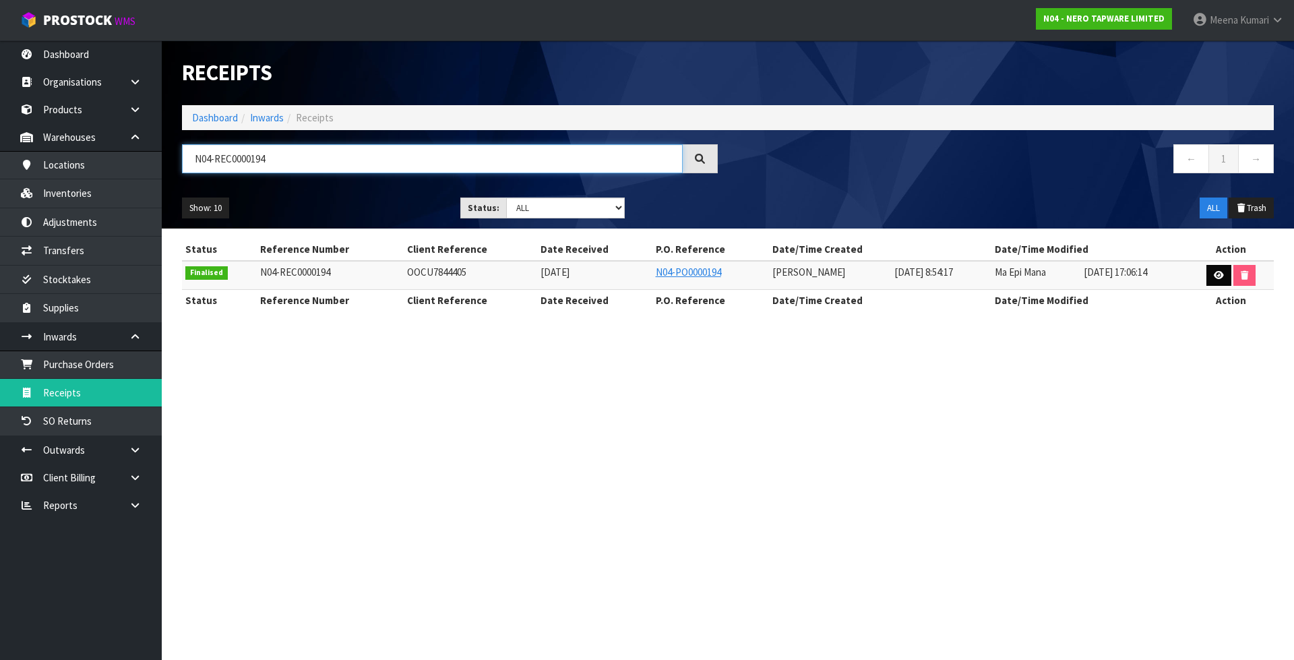
type input "N04-REC0000194"
click at [1210, 276] on link at bounding box center [1218, 276] width 25 height 22
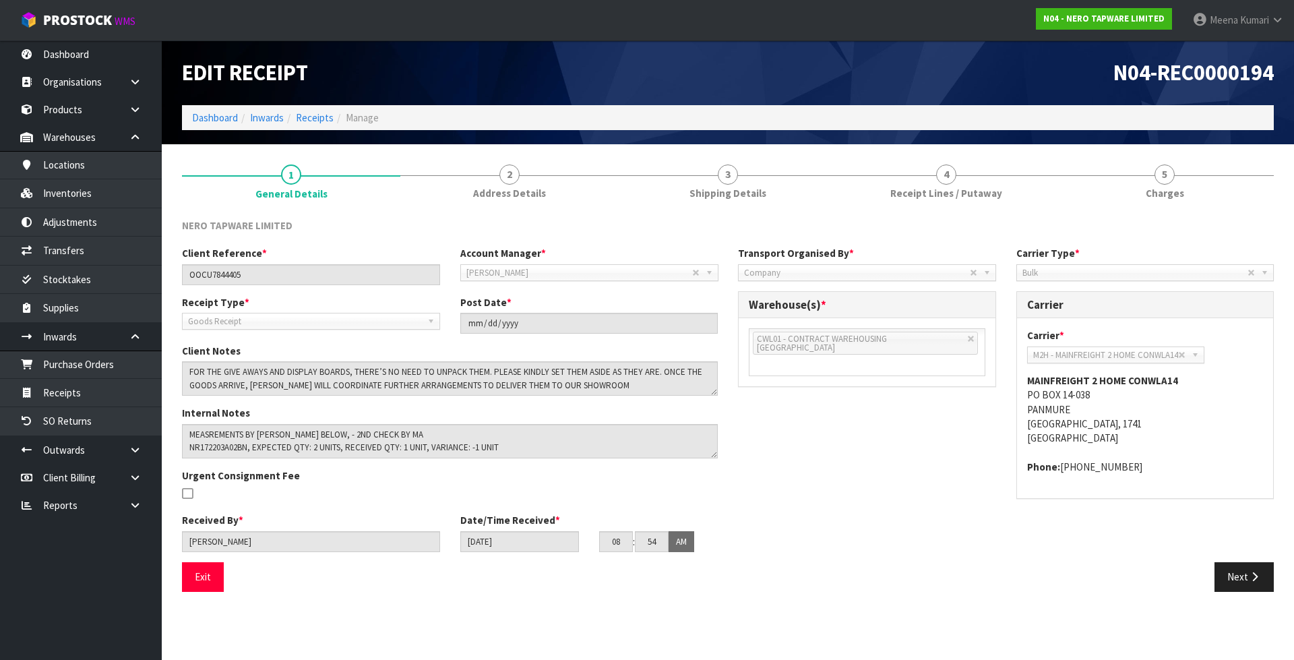
click at [941, 209] on div "NERO TAPWARE LIMITED Client Reference * OOCU7844405 Account Manager * [PERSON_N…" at bounding box center [728, 405] width 1092 height 394
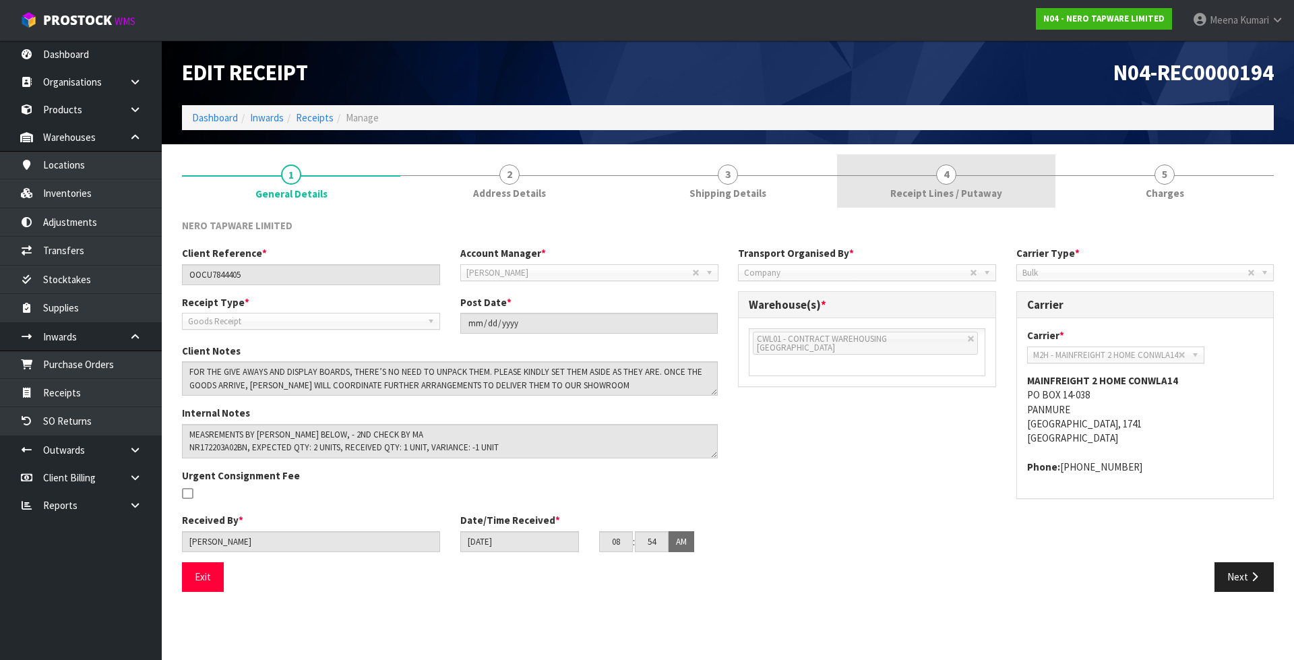
click at [947, 202] on link "4 Receipt Lines / Putaway" at bounding box center [946, 180] width 218 height 53
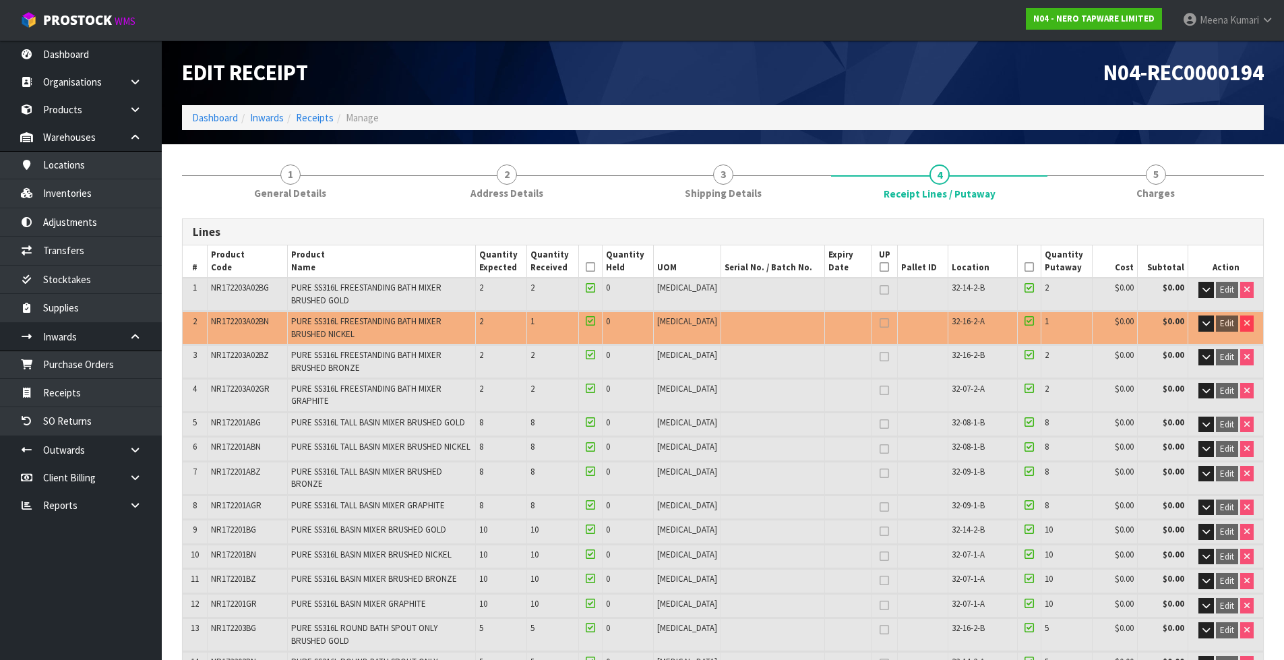
scroll to position [811, 0]
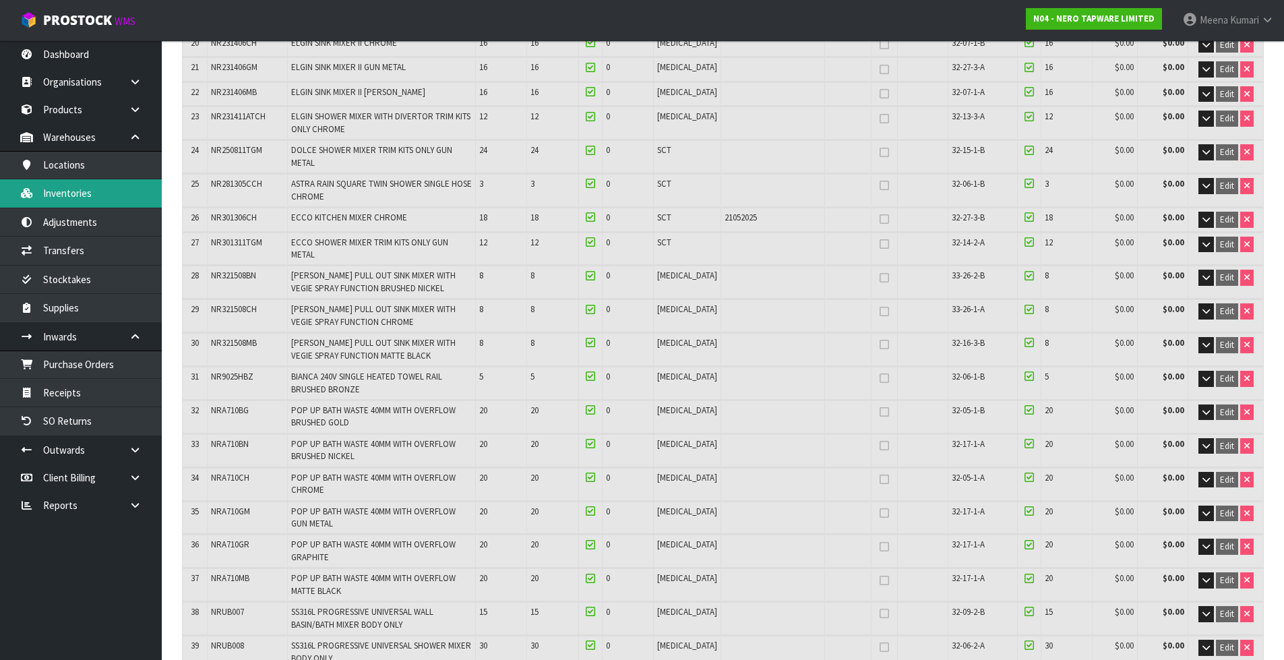
click at [72, 190] on link "Inventories" at bounding box center [81, 193] width 162 height 28
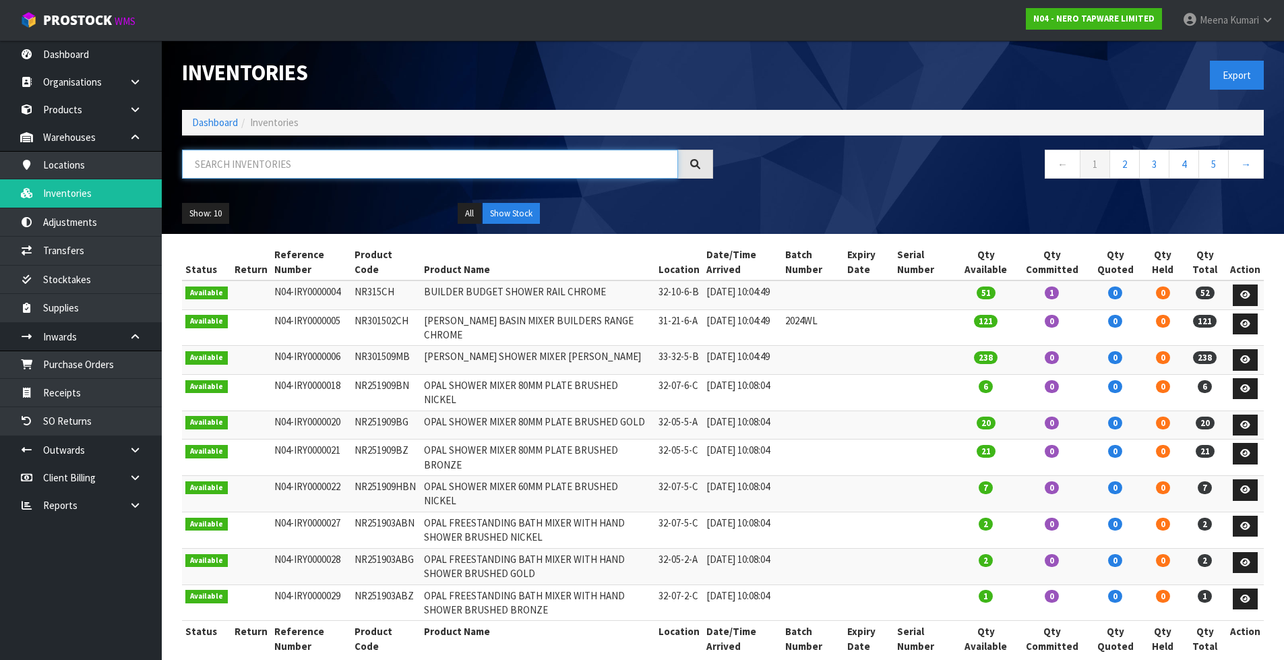
click at [293, 172] on input "text" at bounding box center [430, 164] width 496 height 29
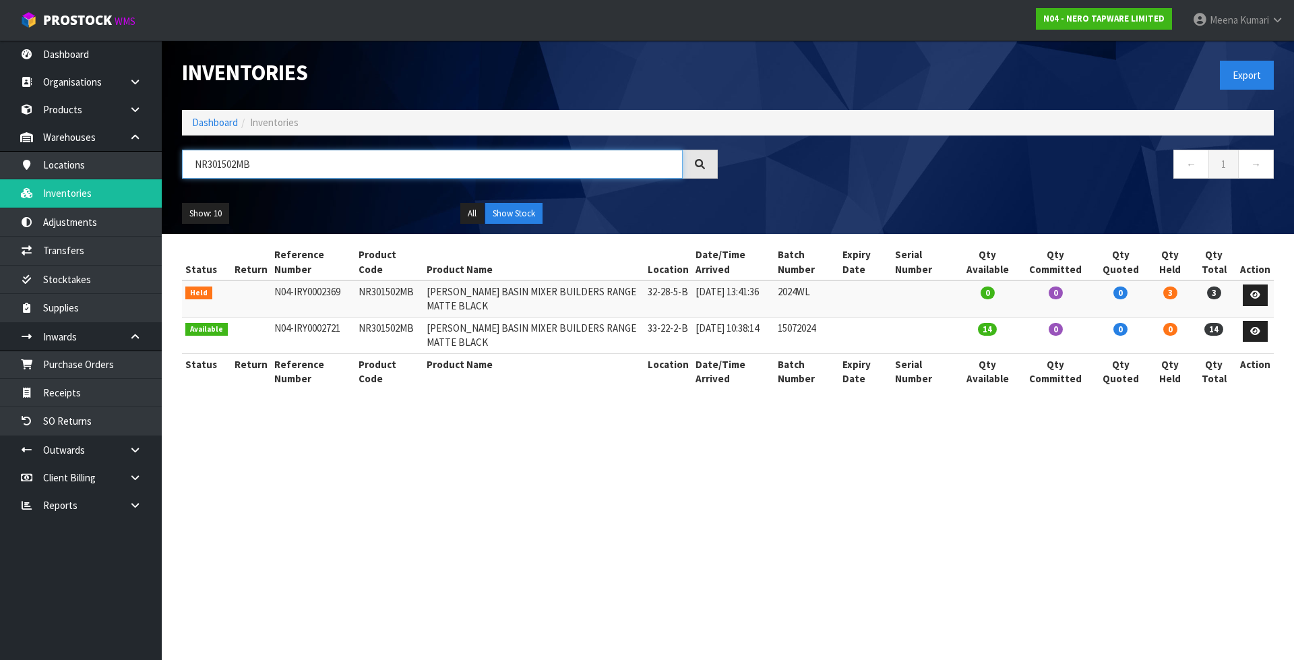
type input "NR301502MB"
click at [315, 168] on input "NR301502MB" at bounding box center [432, 164] width 501 height 29
click at [200, 123] on link "Dashboard" at bounding box center [215, 122] width 46 height 13
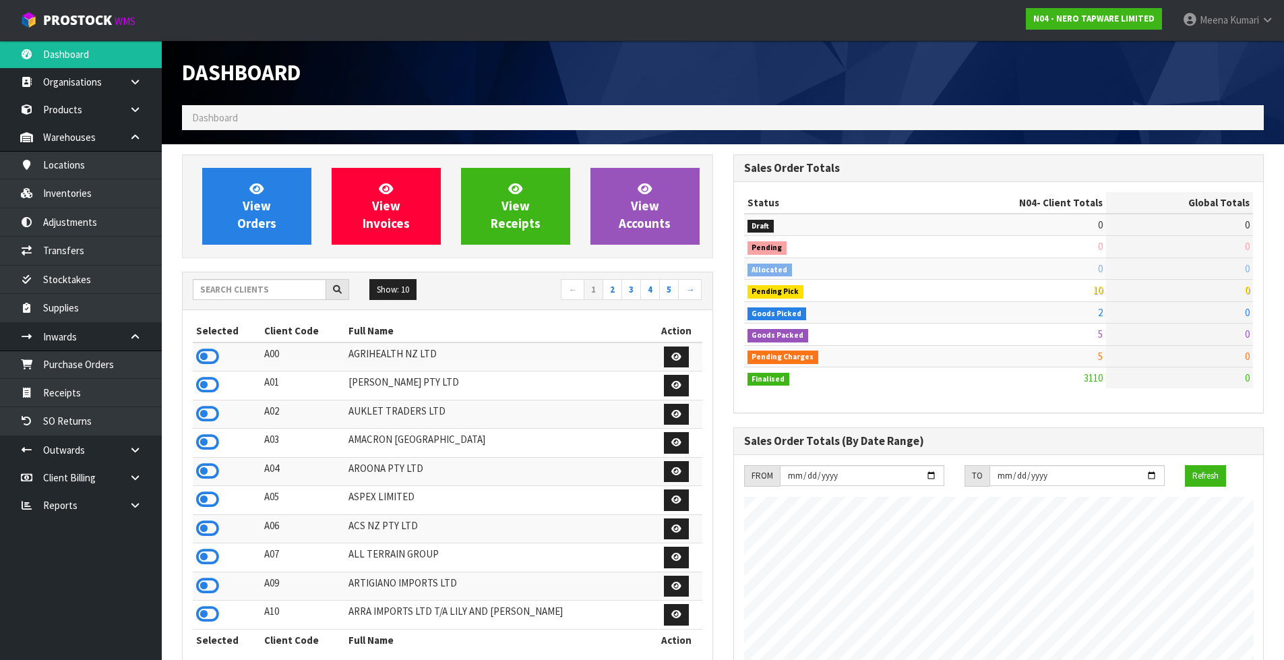
scroll to position [1021, 551]
click at [286, 290] on input "text" at bounding box center [259, 289] width 133 height 21
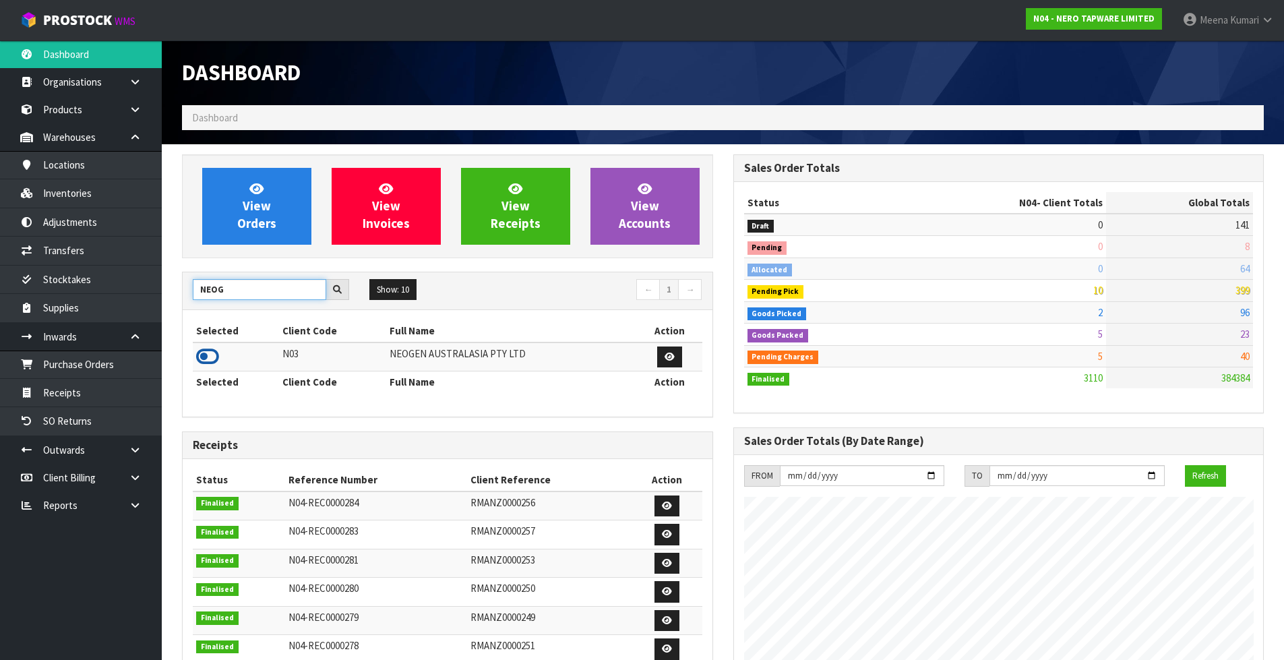
type input "NEOG"
click at [216, 352] on icon at bounding box center [207, 356] width 23 height 20
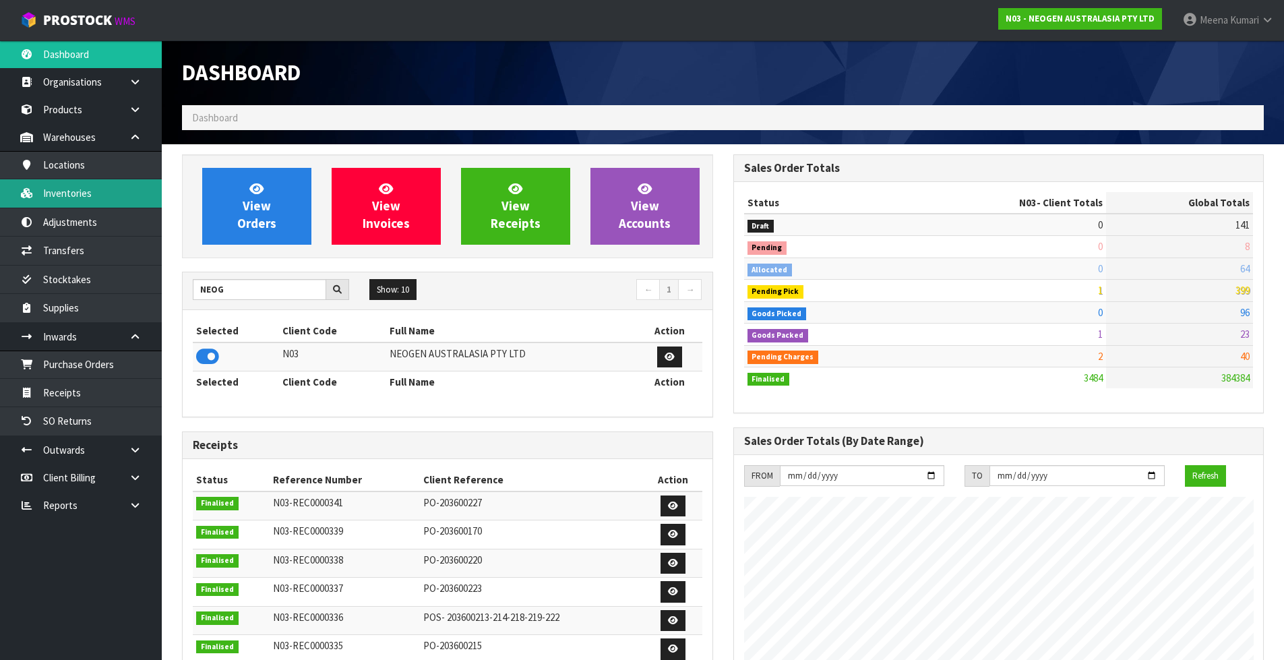
click at [113, 199] on link "Inventories" at bounding box center [81, 193] width 162 height 28
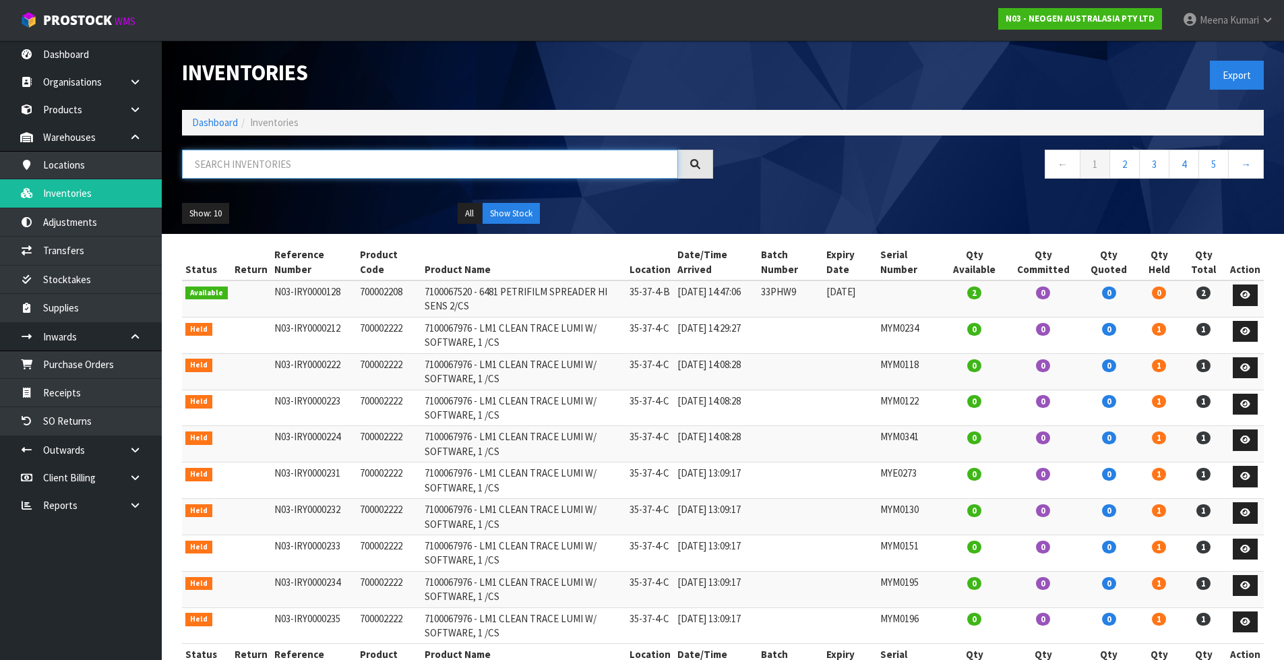
click at [243, 152] on input "text" at bounding box center [430, 164] width 496 height 29
paste input "code700002028"
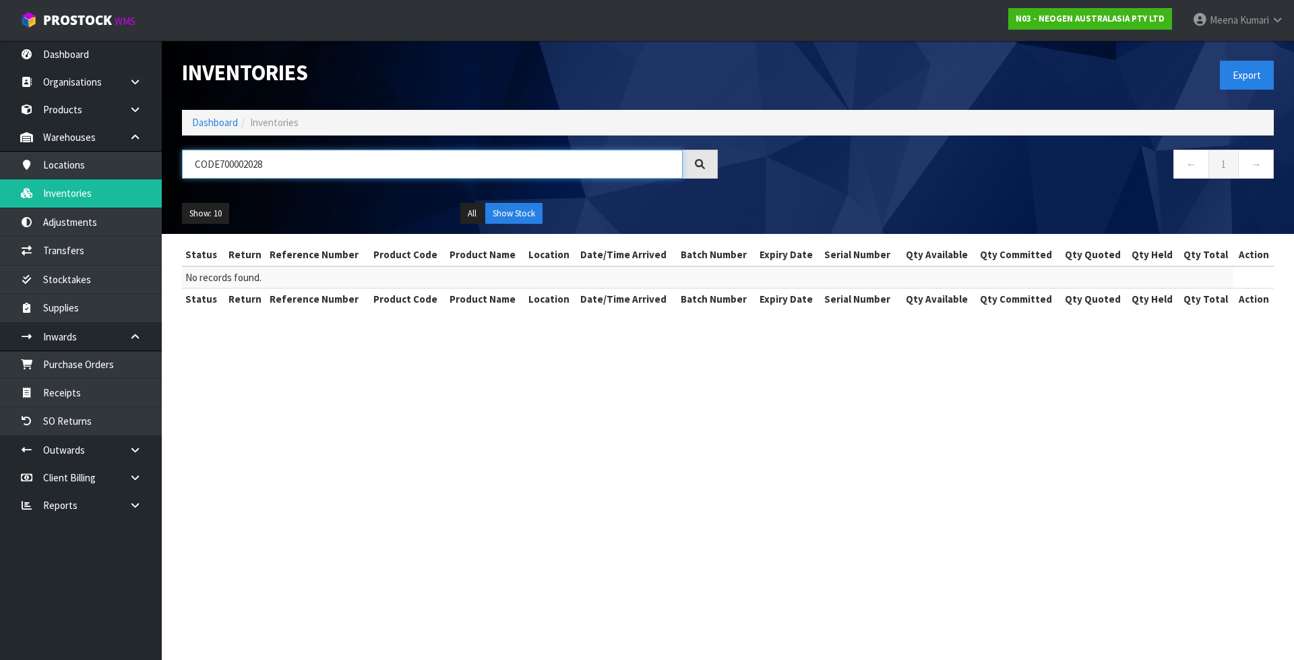
click at [214, 162] on input "CODE700002028" at bounding box center [432, 164] width 501 height 29
click at [218, 164] on input "CODE700002028" at bounding box center [432, 164] width 501 height 29
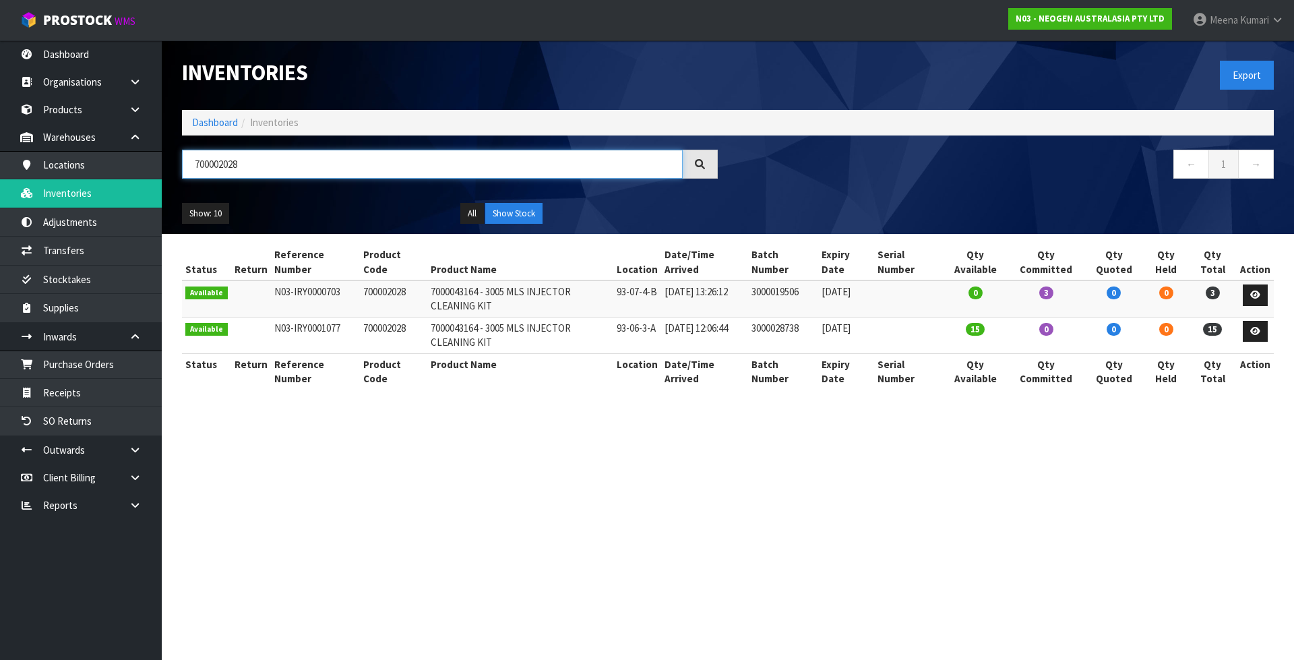
click at [329, 171] on input "700002028" at bounding box center [432, 164] width 501 height 29
type input "700002028"
click at [929, 509] on section "Inventories Export Dashboard Inventories 700002028 ← 1 → Show: 10 5 10 25 50 Al…" at bounding box center [647, 330] width 1294 height 660
click at [1263, 288] on link at bounding box center [1255, 295] width 25 height 22
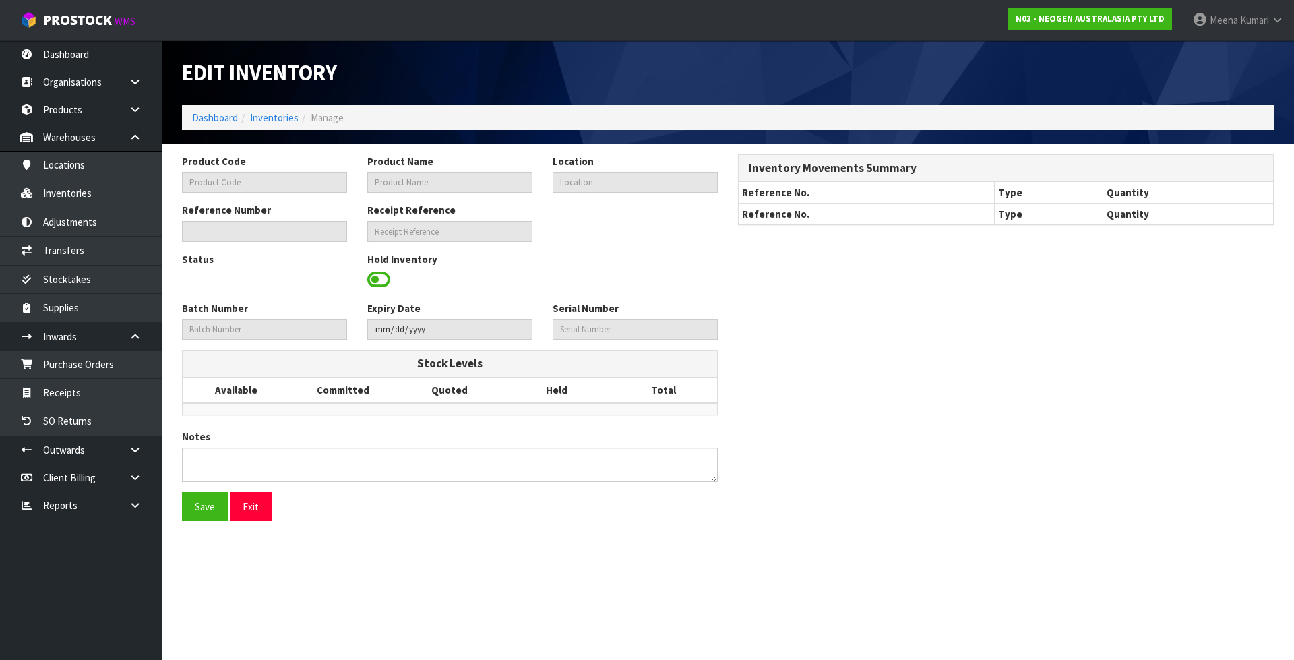
type input "700002028"
type input "7000043164 - 3005 MLS INJECTOR CLEANING KIT"
type input "93-07-4-B"
type input "N03-IRY0000703"
type input "N03-REC0000158"
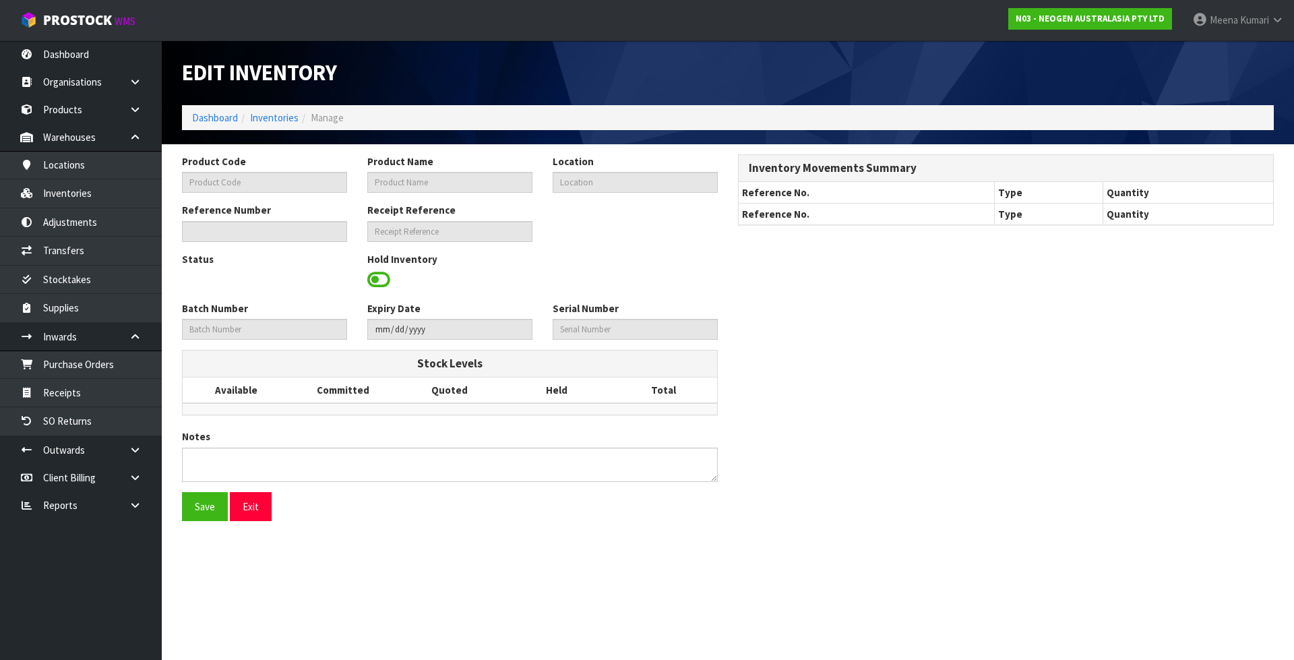
type input "3000019506"
type input "[DATE]"
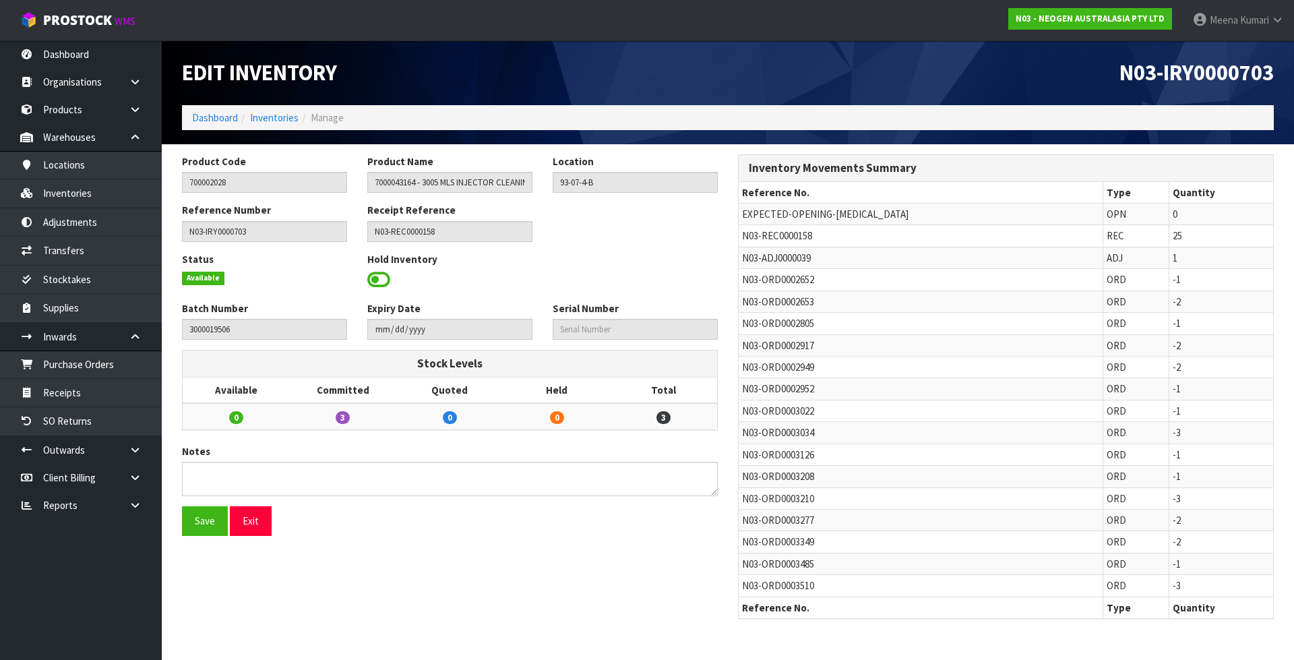
click at [775, 257] on span "N03-ADJ0000039" at bounding box center [776, 257] width 69 height 13
copy tr "N03-ADJ0000039"
click at [102, 216] on link "Adjustments" at bounding box center [81, 222] width 162 height 28
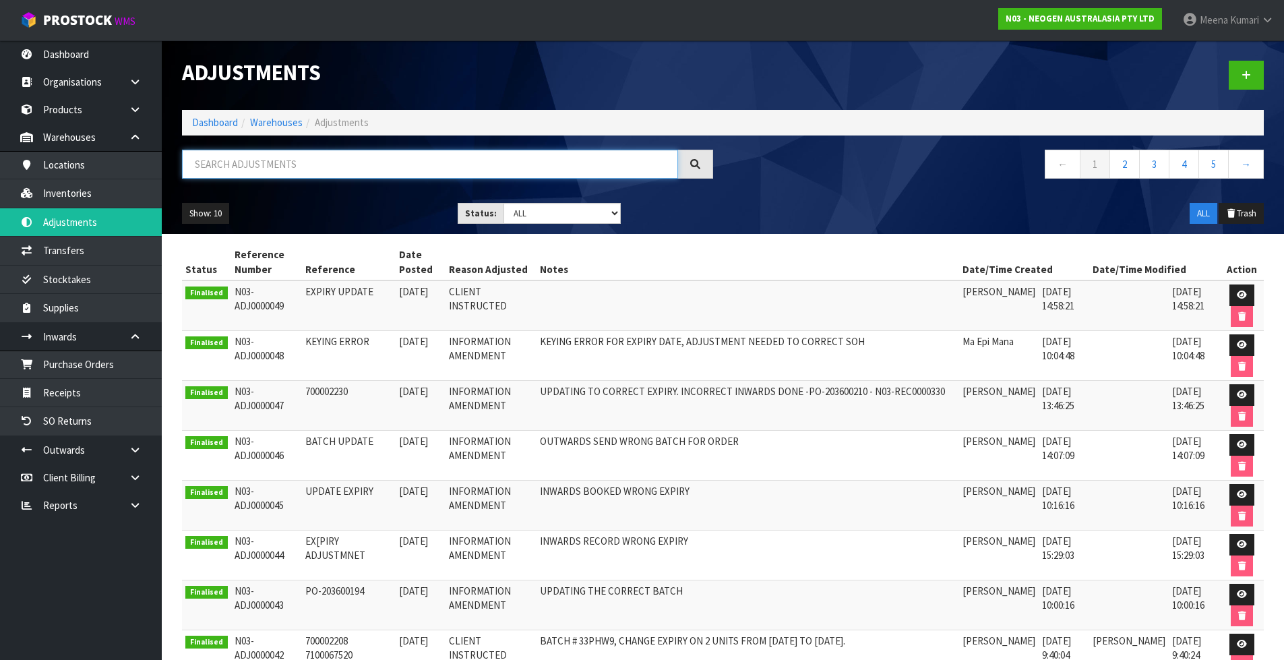
click at [304, 166] on input "text" at bounding box center [430, 164] width 496 height 29
paste input "N03-ADJ0000039"
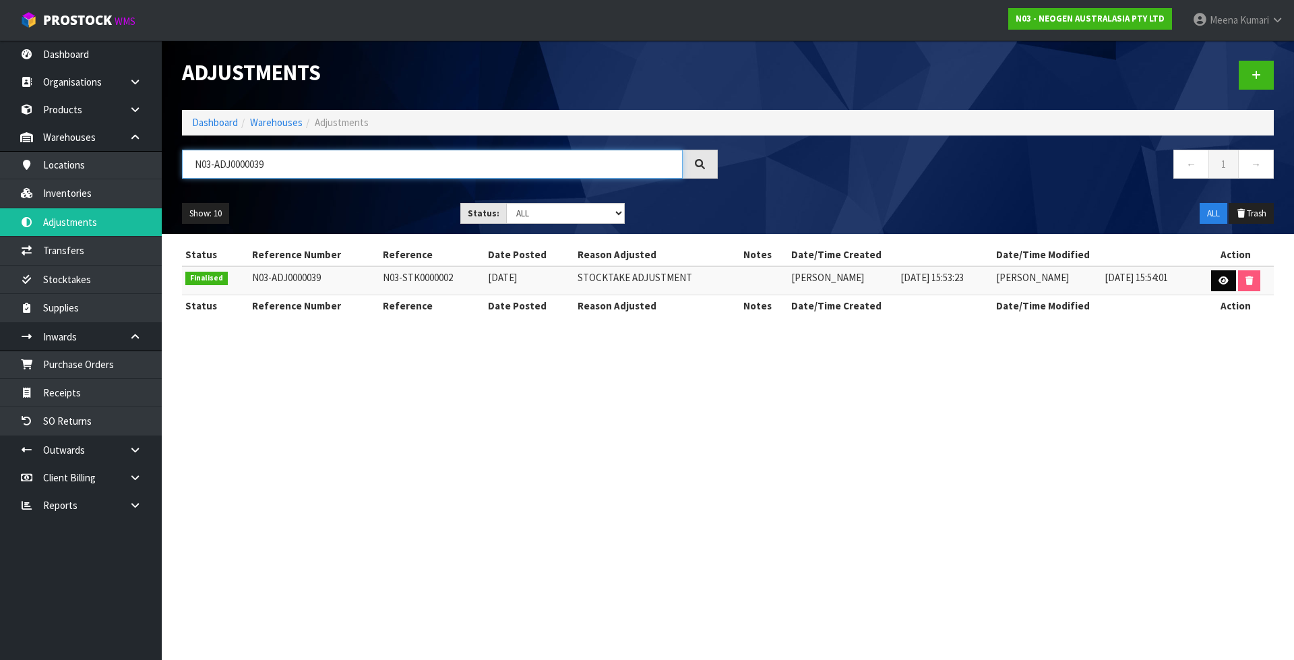
type input "N03-ADJ0000039"
click at [1222, 278] on icon at bounding box center [1223, 280] width 10 height 9
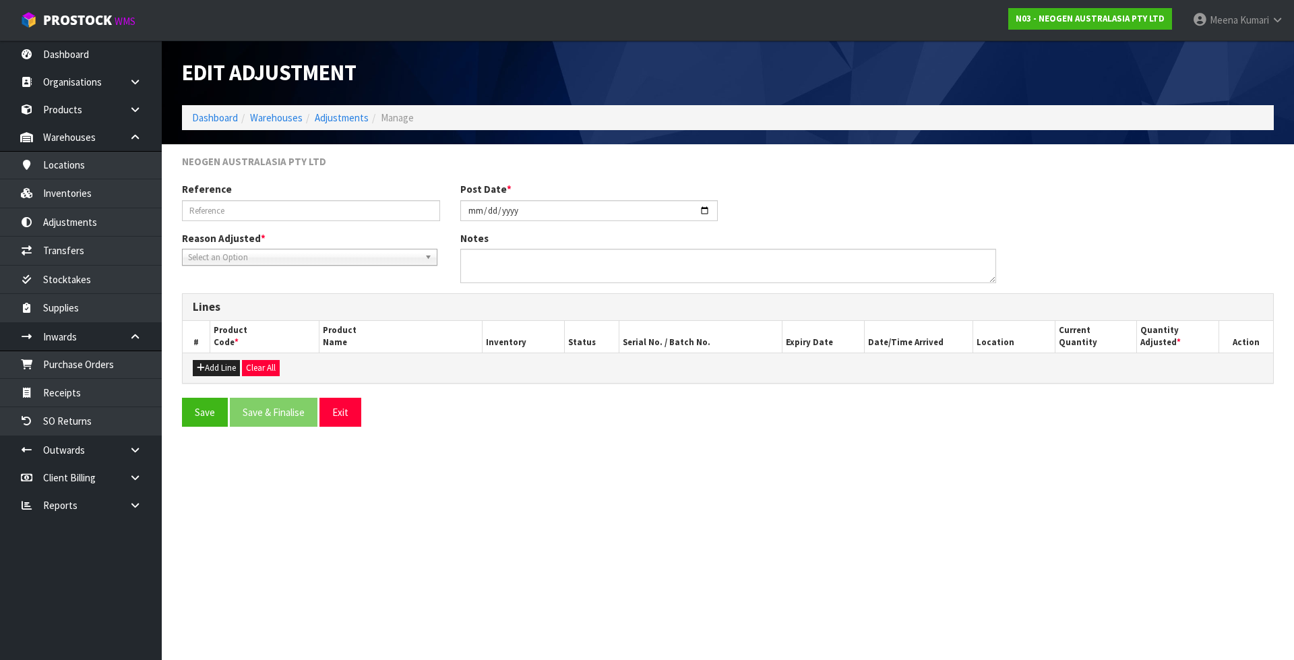
type input "N03-STK0000002"
type input "[DATE]"
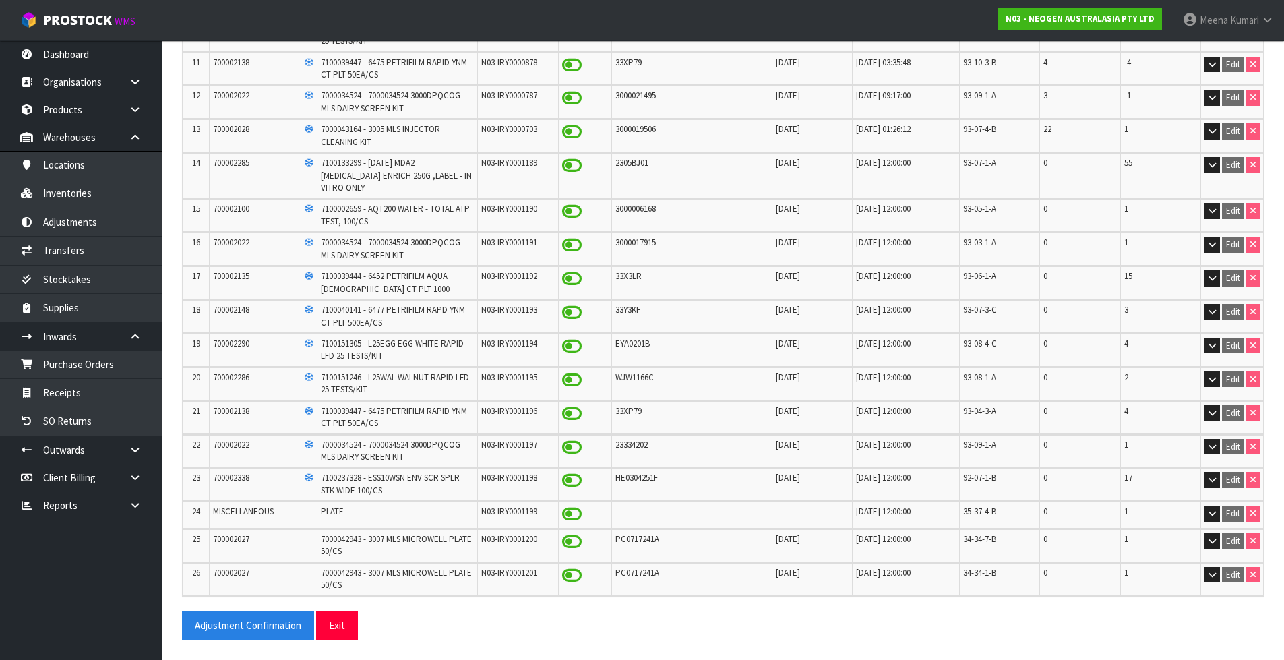
scroll to position [434, 0]
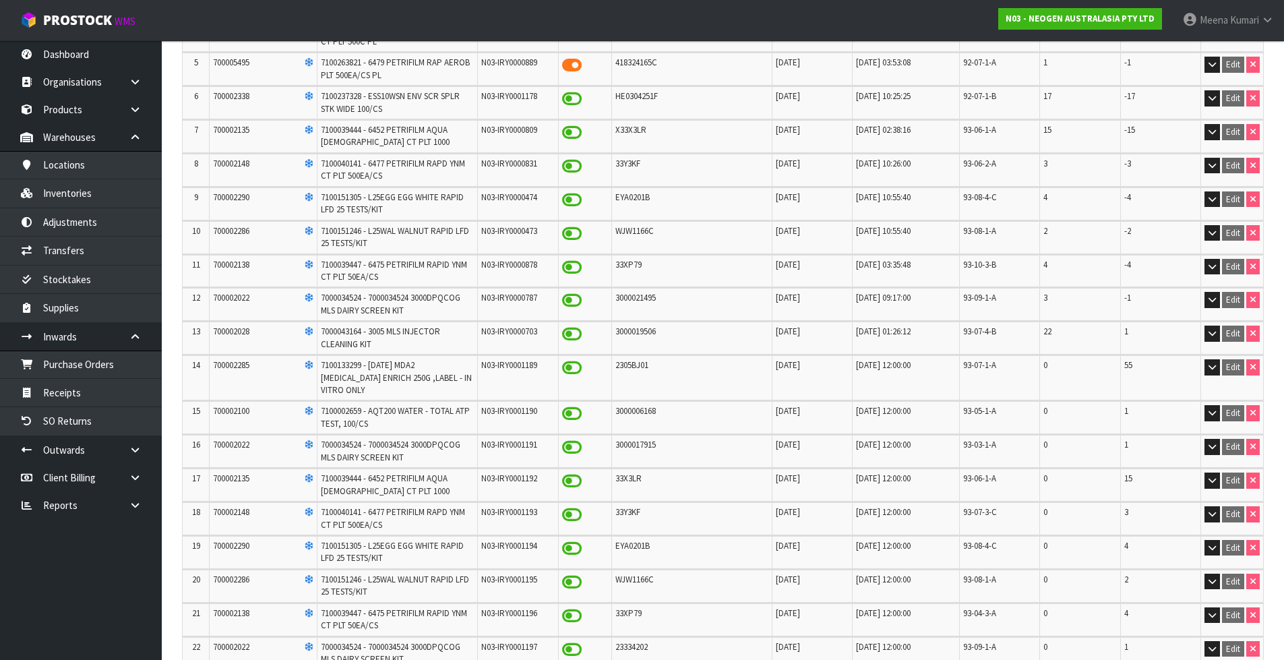
click at [221, 325] on td "700002028" at bounding box center [263, 337] width 107 height 32
copy span "700002028"
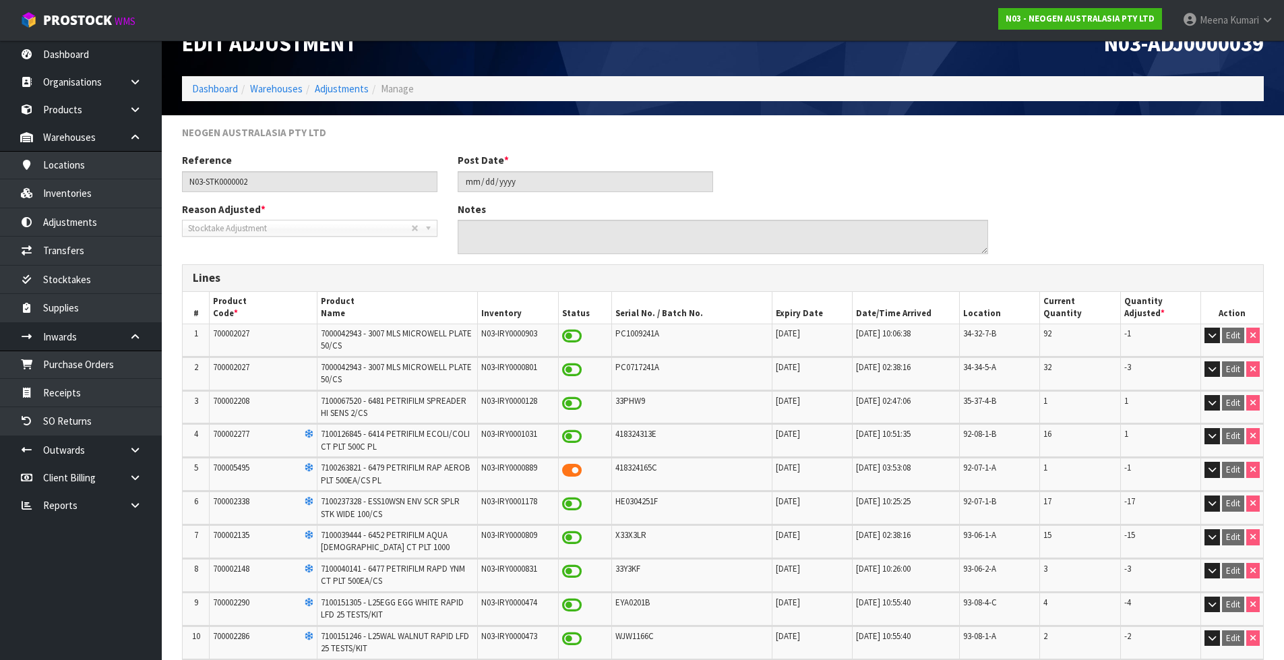
scroll to position [0, 0]
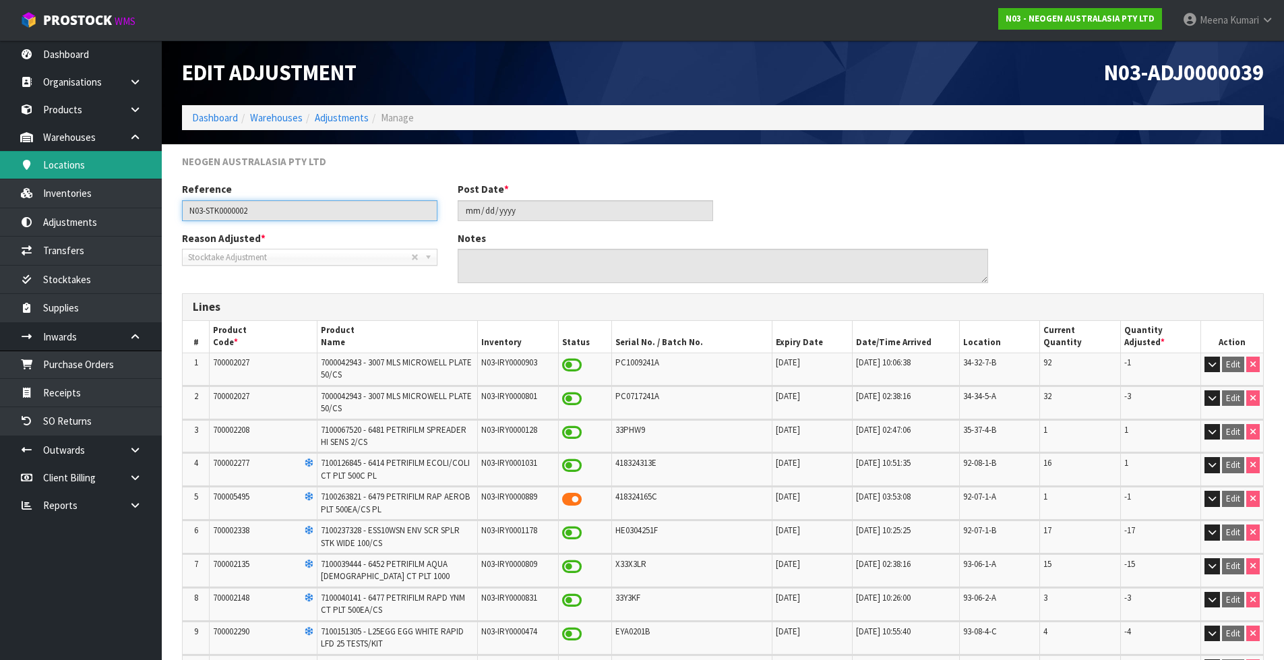
drag, startPoint x: 294, startPoint y: 213, endPoint x: 90, endPoint y: 165, distance: 209.7
click at [90, 165] on body "Toggle navigation ProStock WMS N03 - NEOGEN AUSTRALASIA PTY LTD [PERSON_NAME] L…" at bounding box center [642, 330] width 1284 height 660
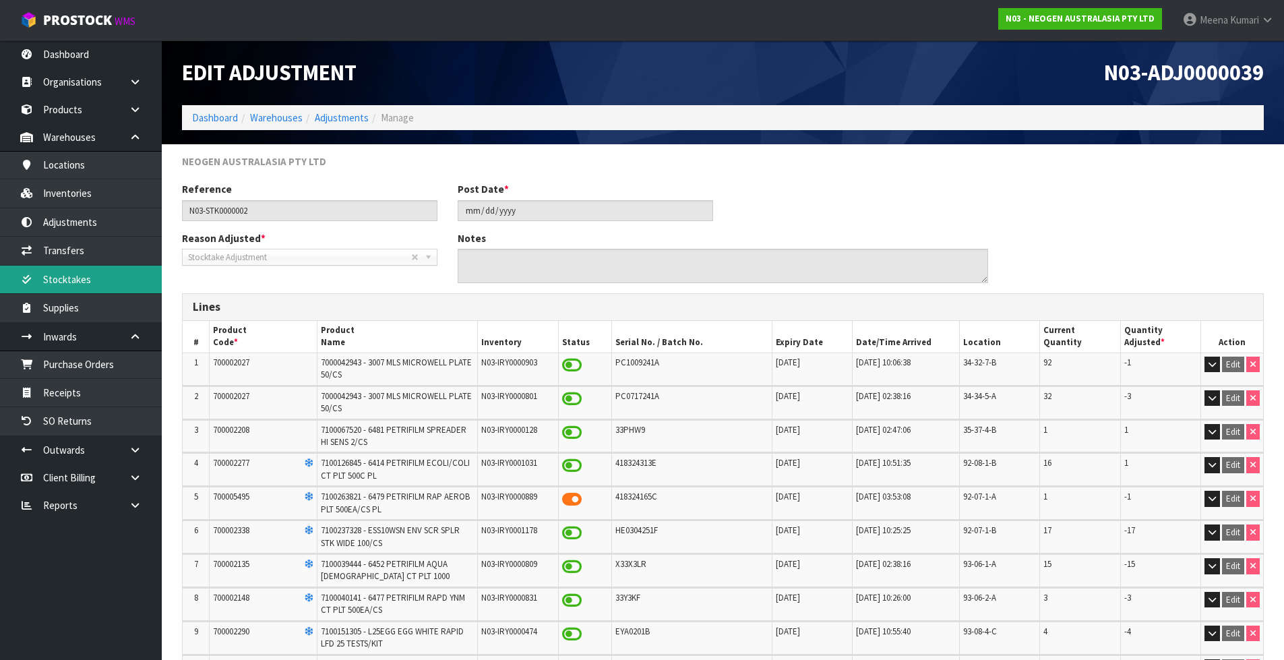
click at [105, 268] on link "Stocktakes" at bounding box center [81, 280] width 162 height 28
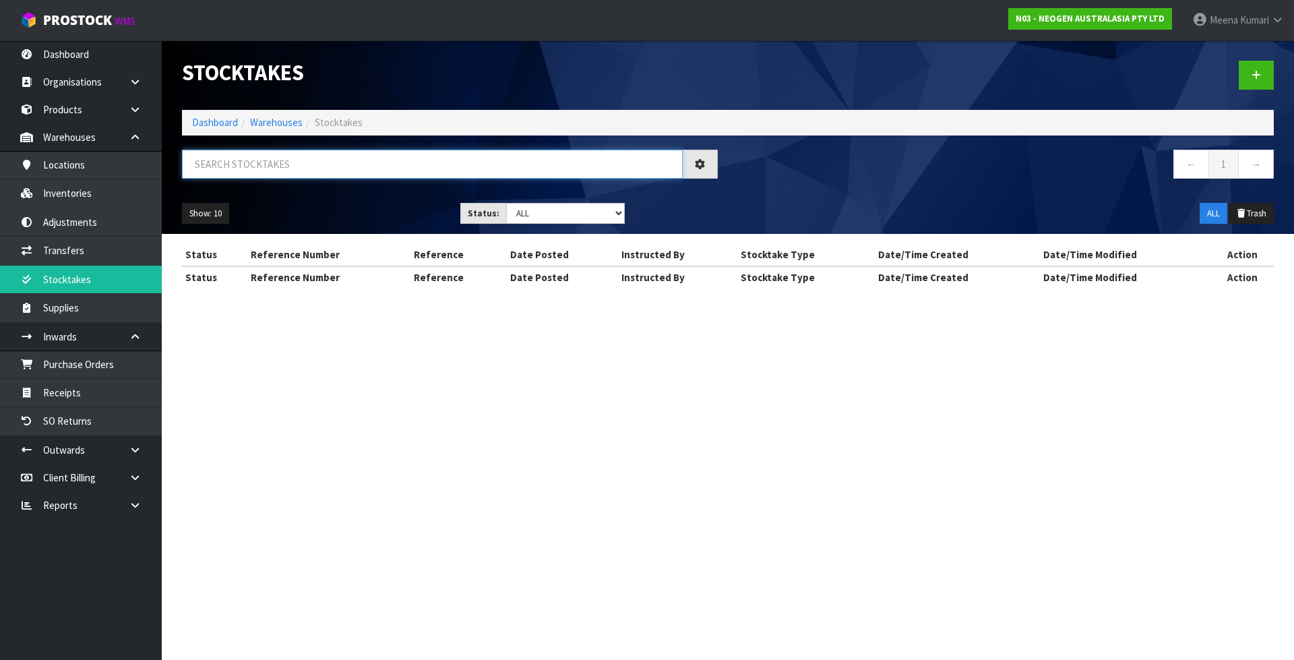
click at [272, 163] on input "text" at bounding box center [432, 164] width 501 height 29
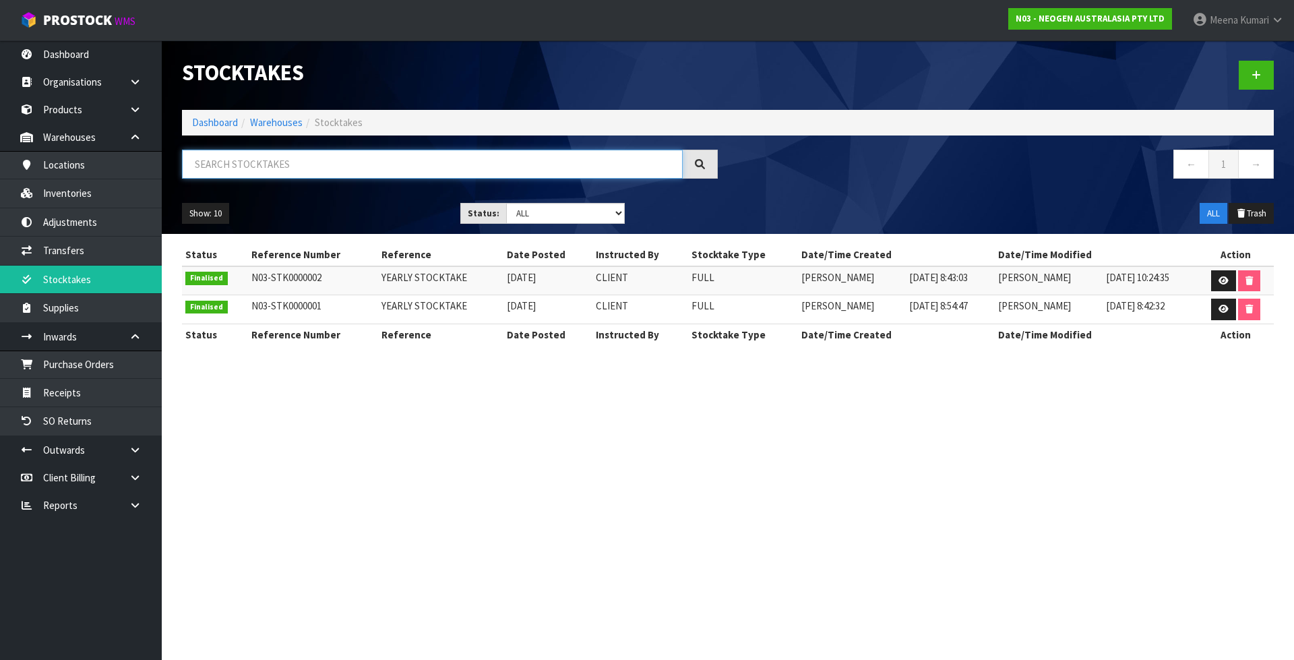
paste input "N03-STK0000002"
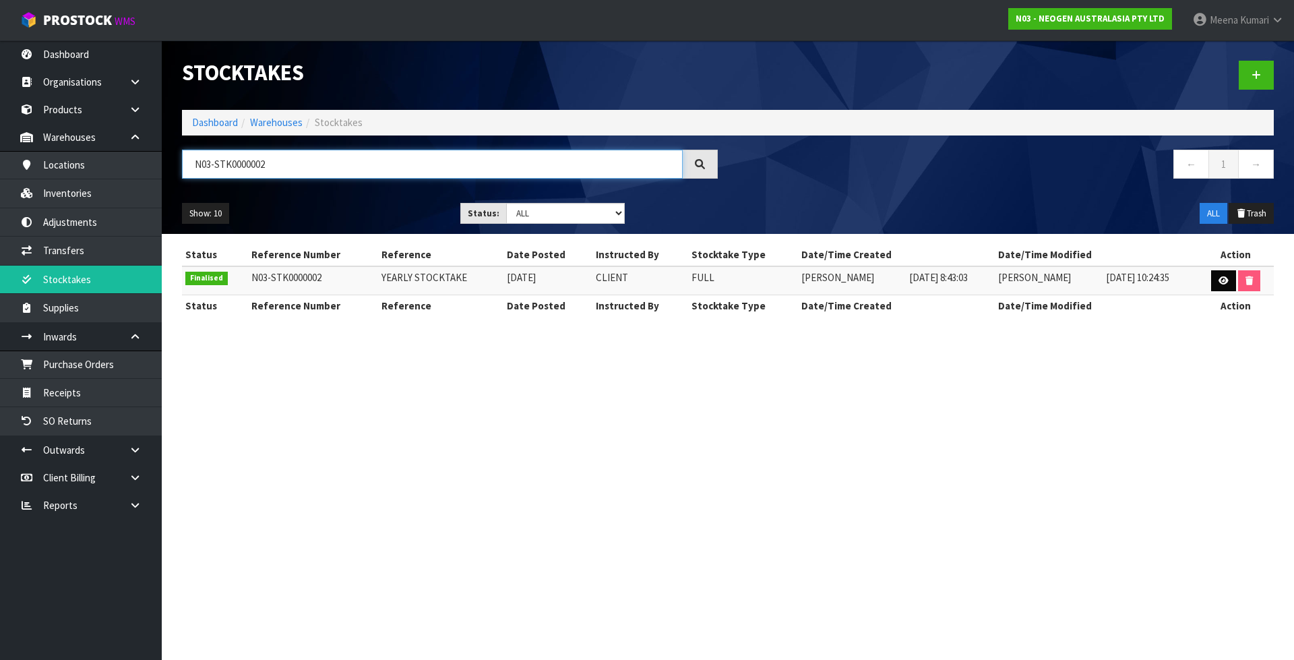
type input "N03-STK0000002"
click at [1227, 286] on link at bounding box center [1223, 281] width 25 height 22
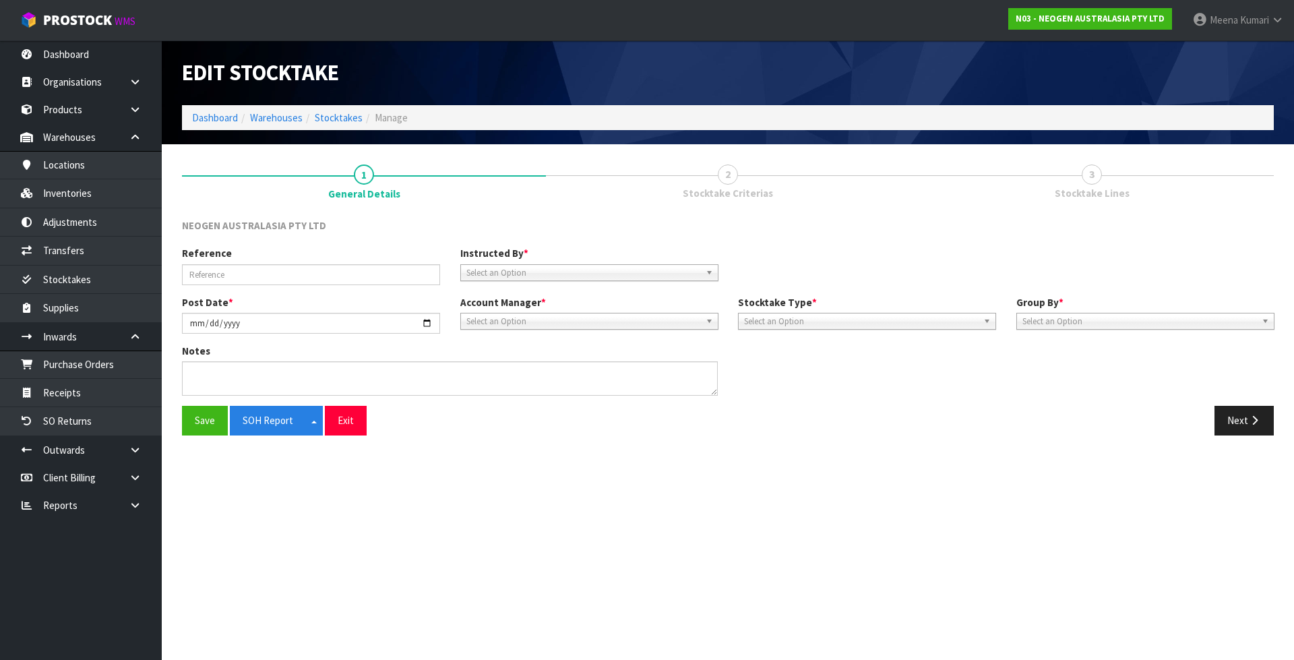
type input "YEARLY STOCKTAKE"
type input "[DATE]"
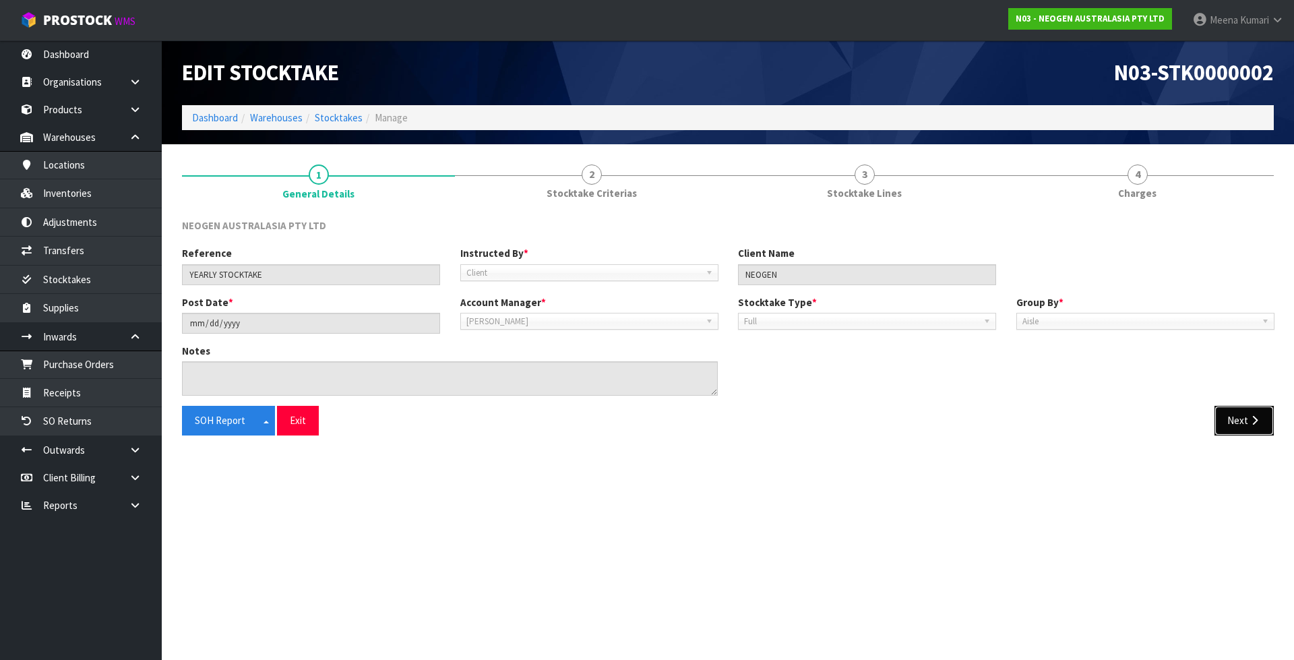
click at [1246, 426] on button "Next" at bounding box center [1243, 420] width 59 height 29
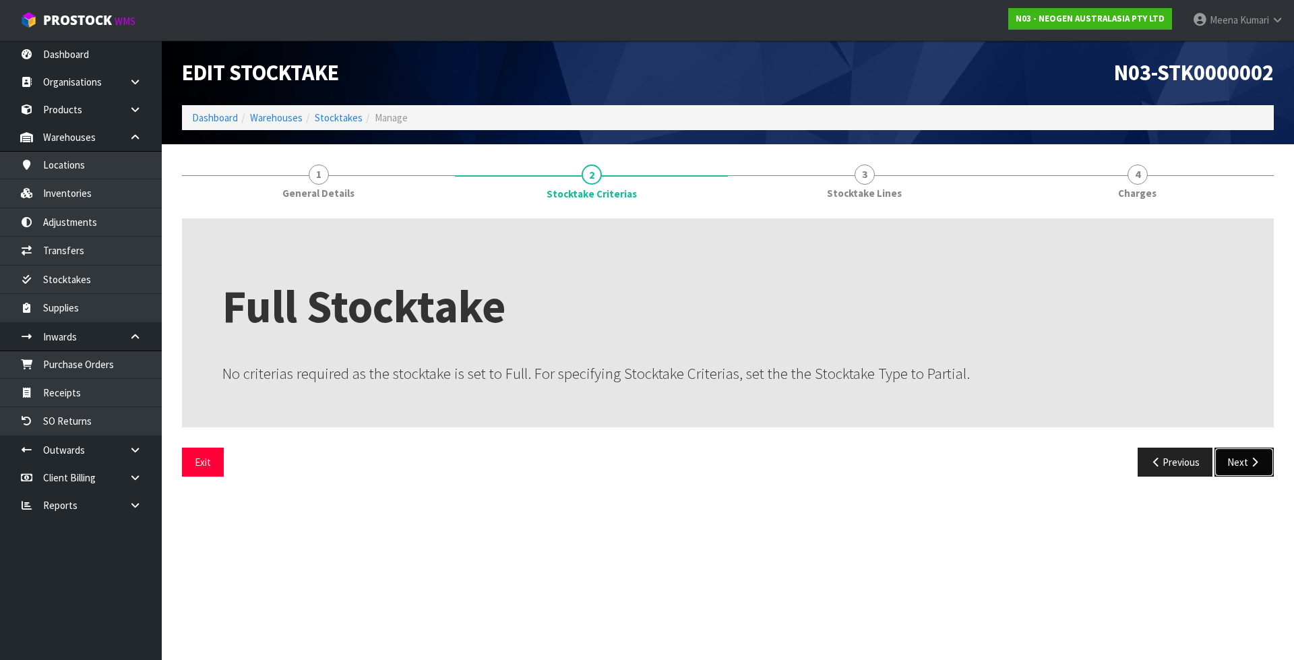
click at [1255, 470] on button "Next" at bounding box center [1243, 461] width 59 height 29
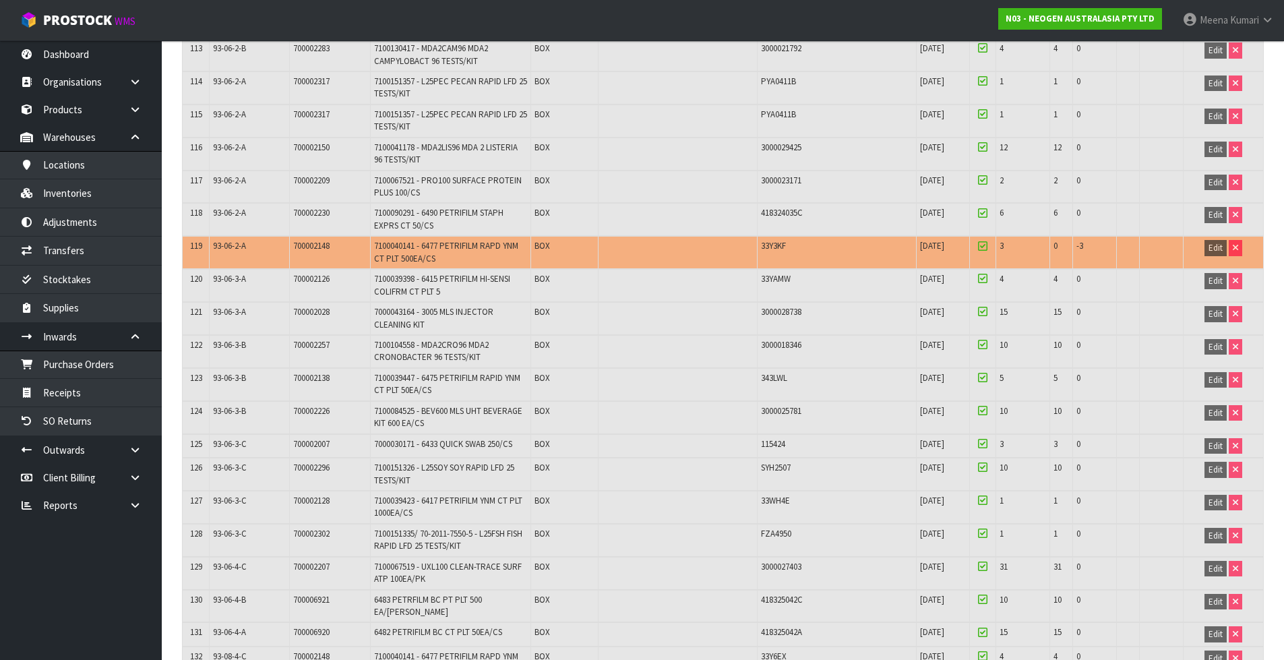
scroll to position [6097, 0]
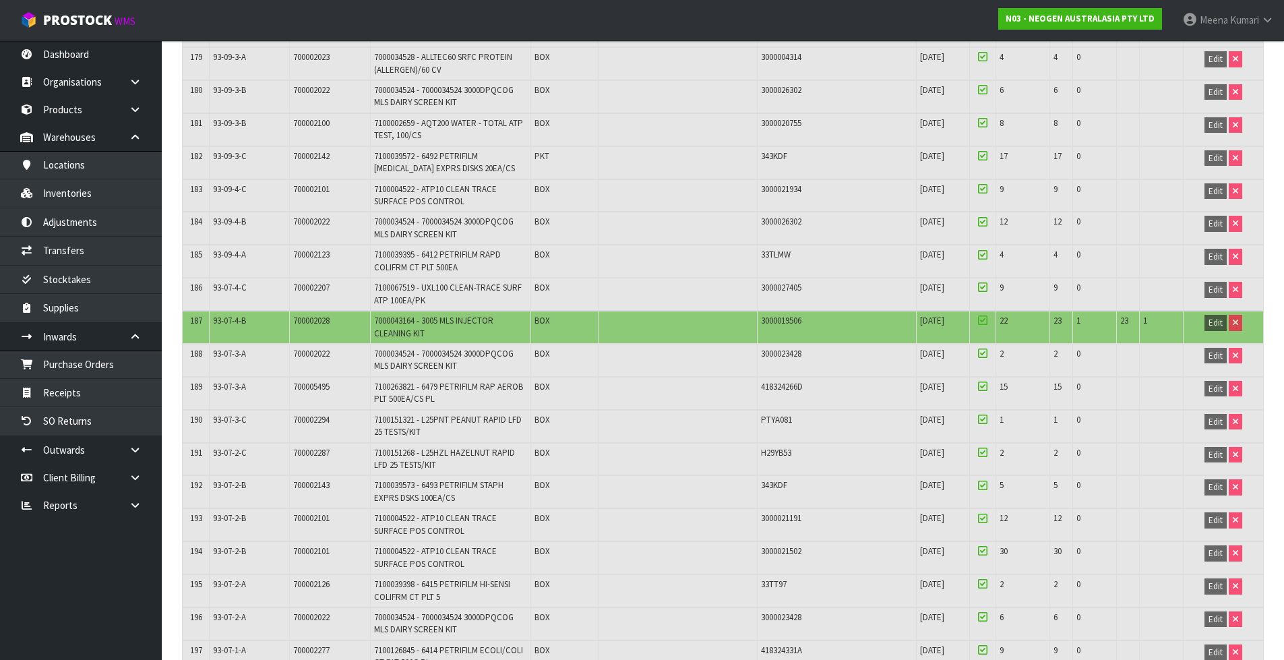
click at [503, 332] on td "7000043164 - 3005 MLS INJECTOR CLEANING KIT" at bounding box center [450, 327] width 161 height 33
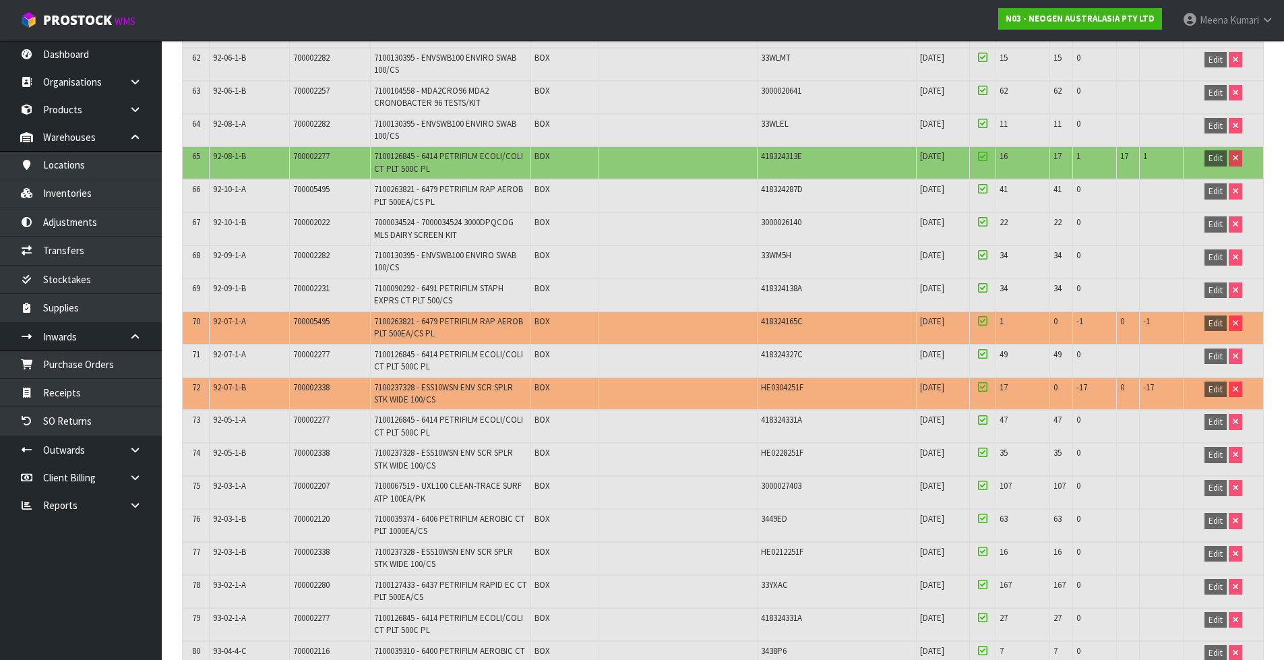
scroll to position [0, 0]
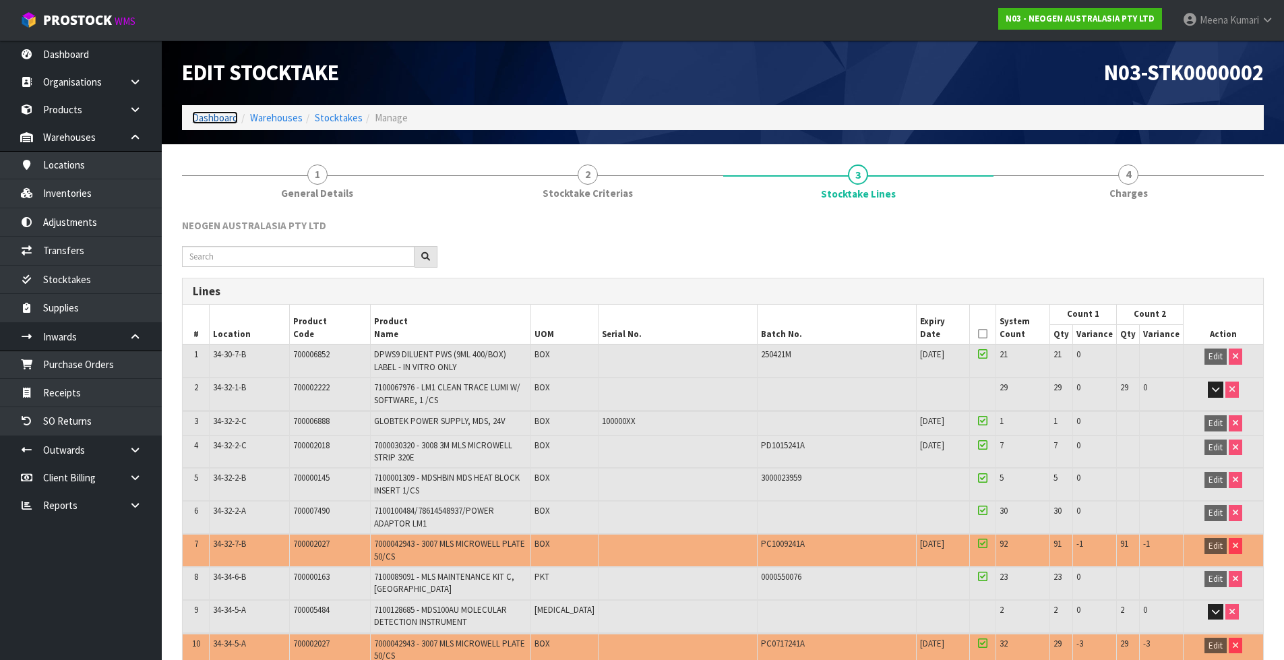
click at [218, 119] on link "Dashboard" at bounding box center [215, 117] width 46 height 13
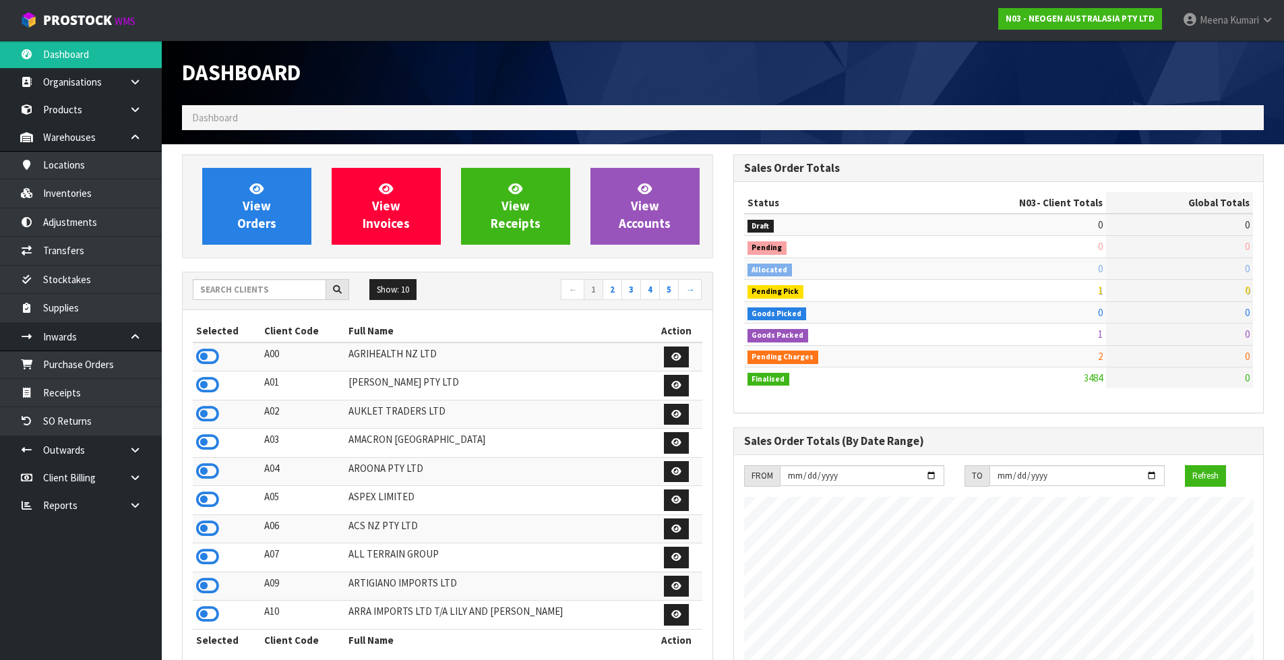
scroll to position [1021, 551]
click at [263, 294] on input "text" at bounding box center [259, 289] width 133 height 21
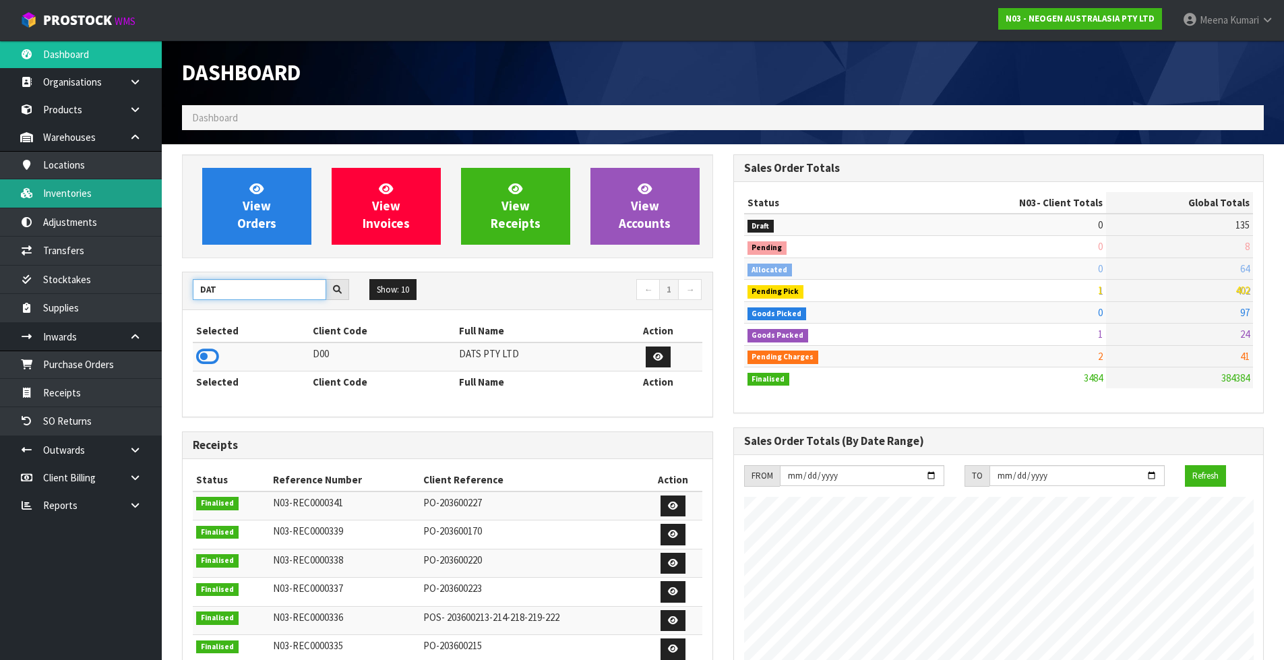
type input "DAT"
click at [79, 204] on link "Inventories" at bounding box center [81, 193] width 162 height 28
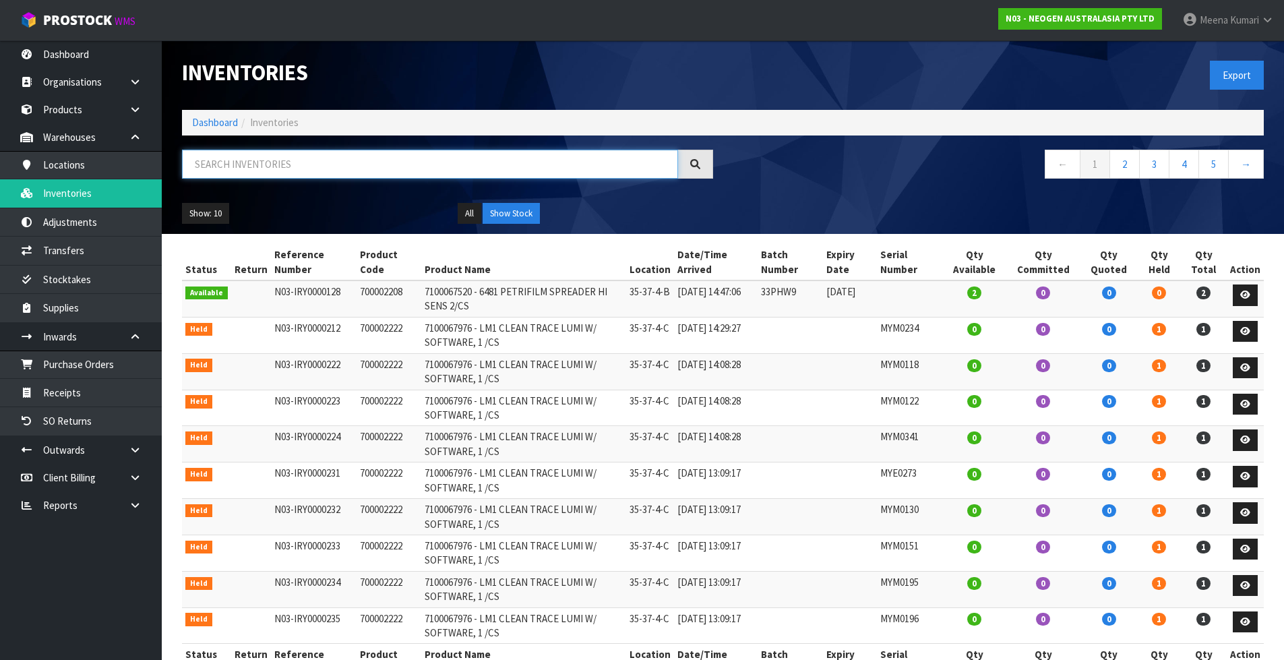
click at [223, 162] on input "text" at bounding box center [430, 164] width 496 height 29
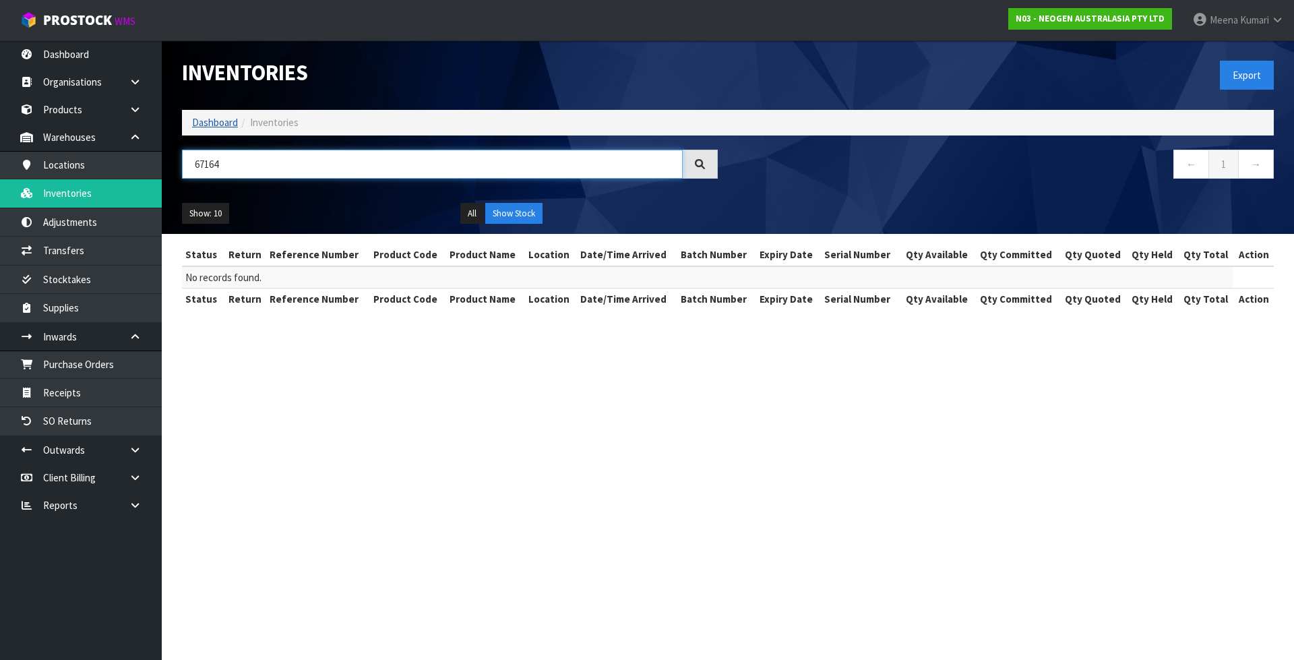
type input "67164"
click at [232, 124] on link "Dashboard" at bounding box center [215, 122] width 46 height 13
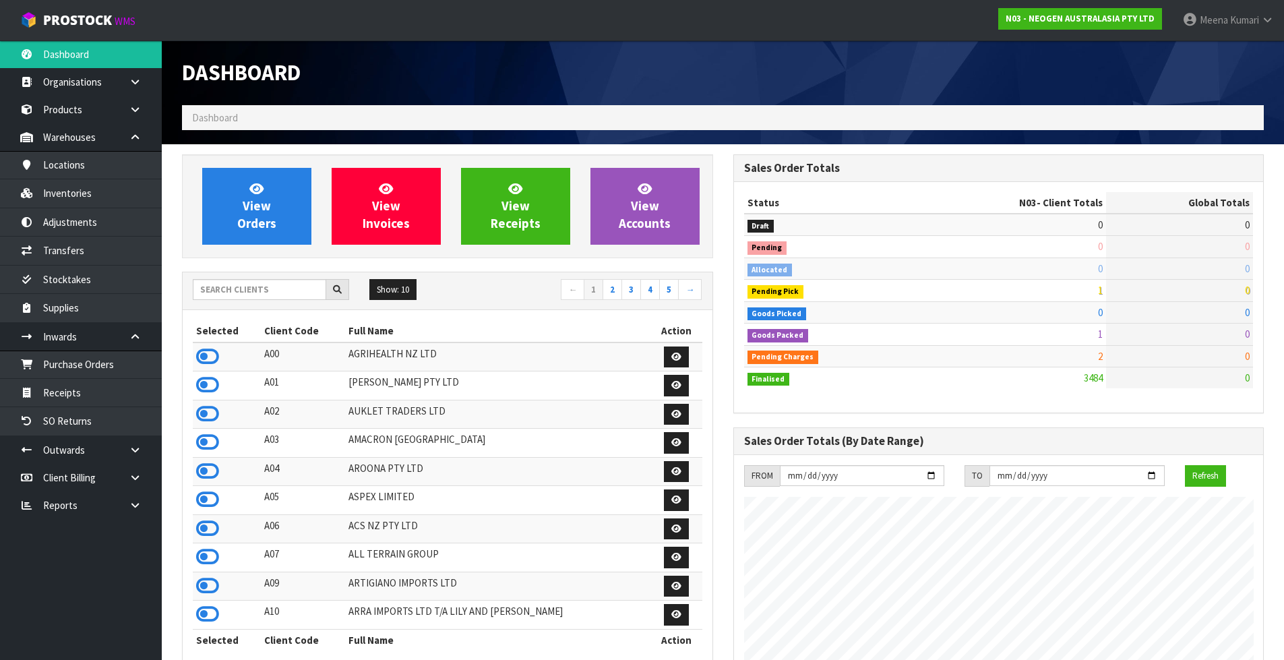
scroll to position [1021, 551]
click at [268, 294] on input "text" at bounding box center [259, 289] width 133 height 21
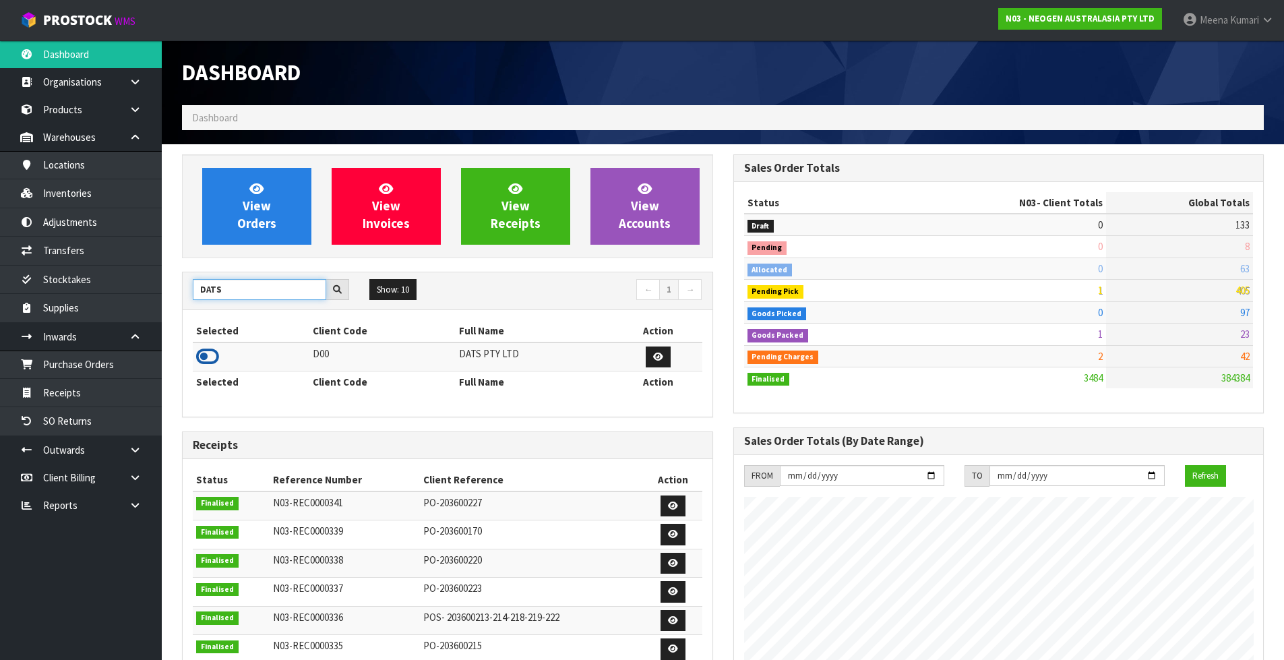
type input "DATS"
click at [210, 358] on icon at bounding box center [207, 356] width 23 height 20
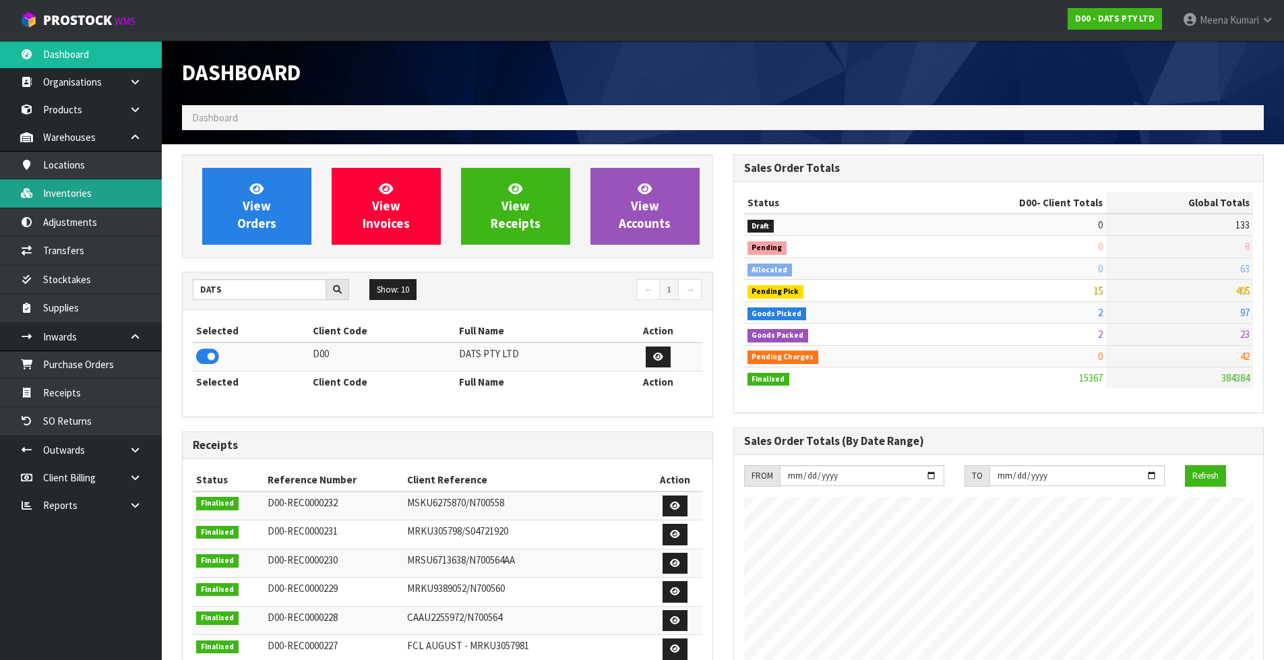
click at [142, 202] on link "Inventories" at bounding box center [81, 193] width 162 height 28
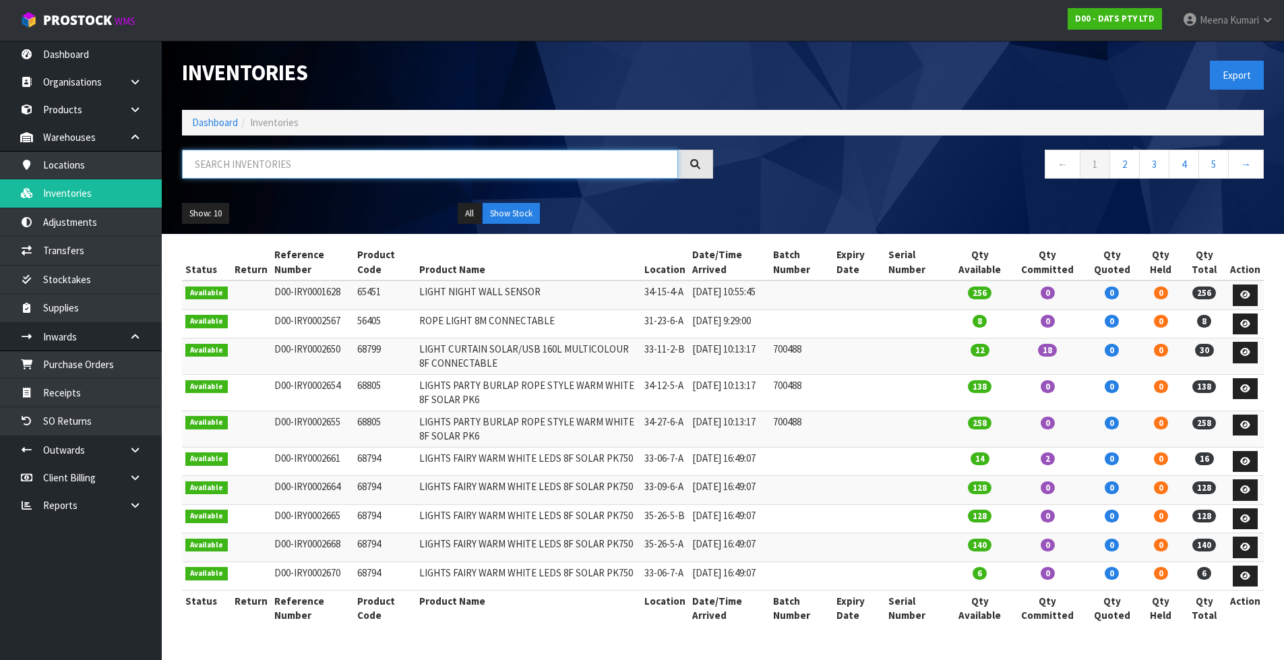
click at [235, 167] on input "text" at bounding box center [430, 164] width 496 height 29
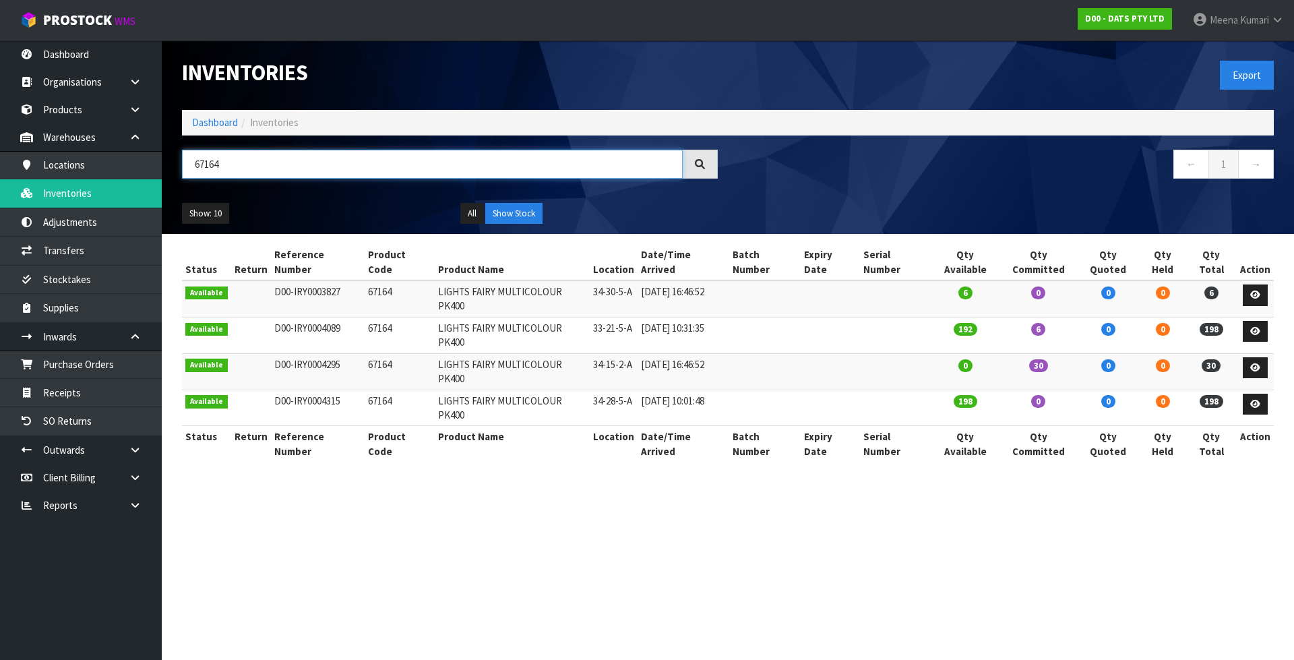
type input "67164"
